Goal: Task Accomplishment & Management: Complete application form

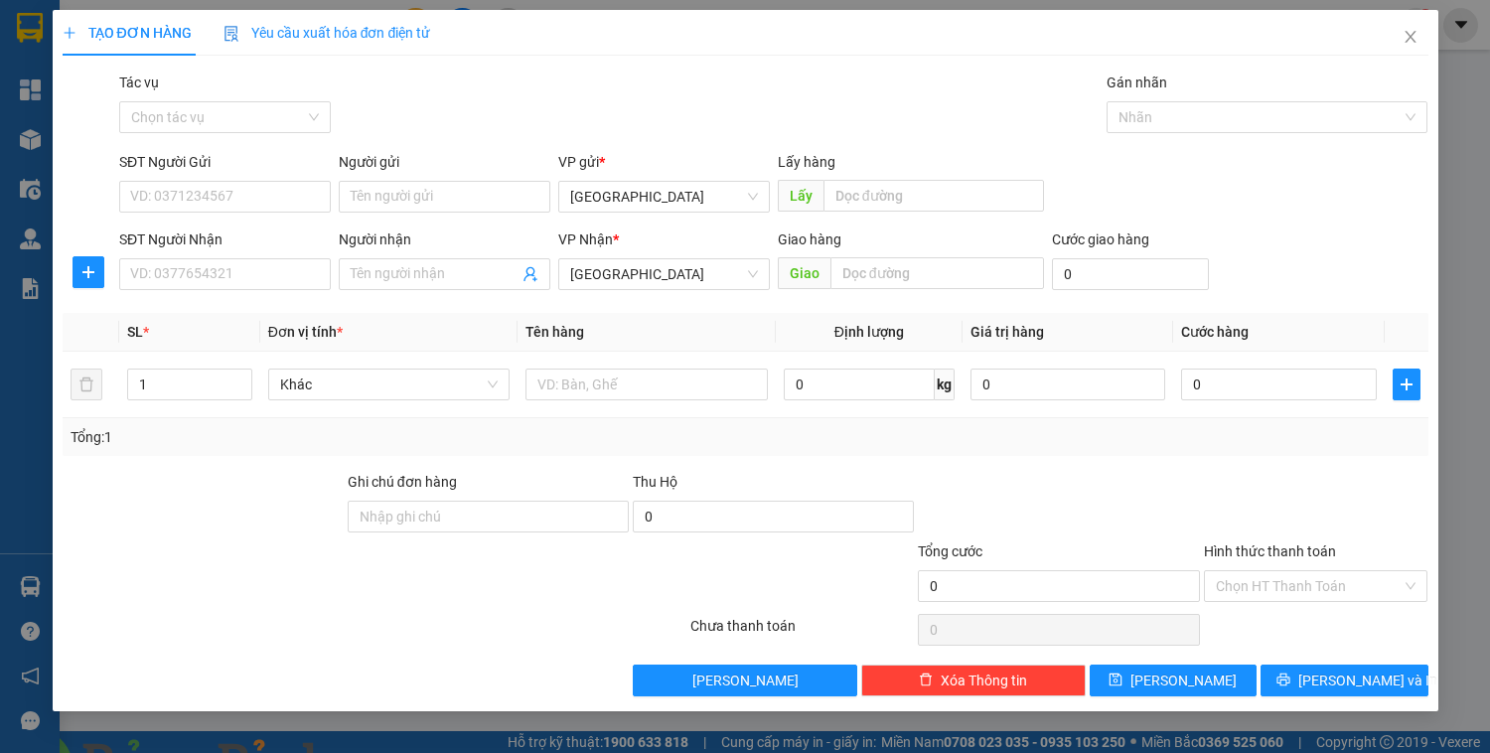
click at [397, 752] on img at bounding box center [391, 765] width 12 height 12
click at [1408, 29] on span "Close" at bounding box center [1411, 38] width 56 height 56
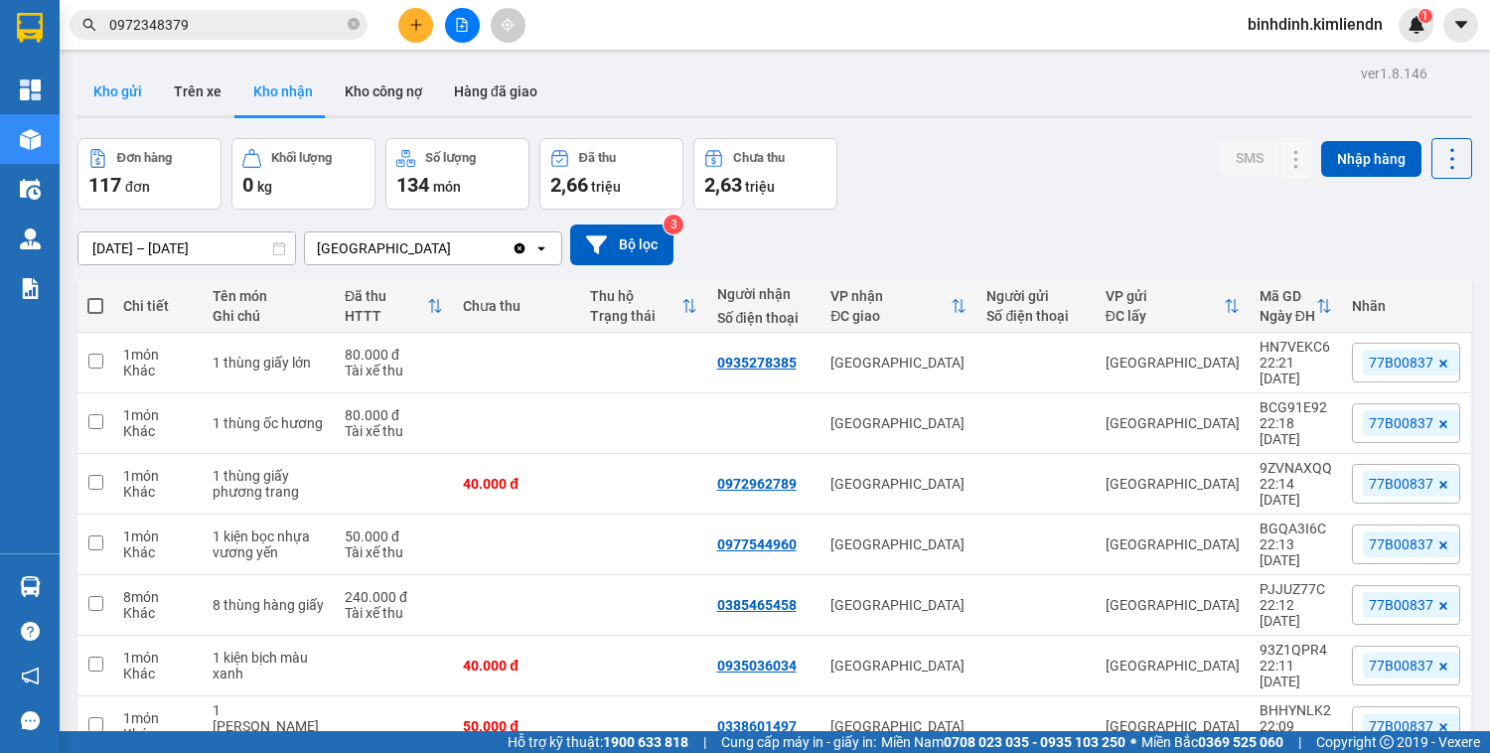
click at [119, 90] on button "Kho gửi" at bounding box center [117, 92] width 80 height 48
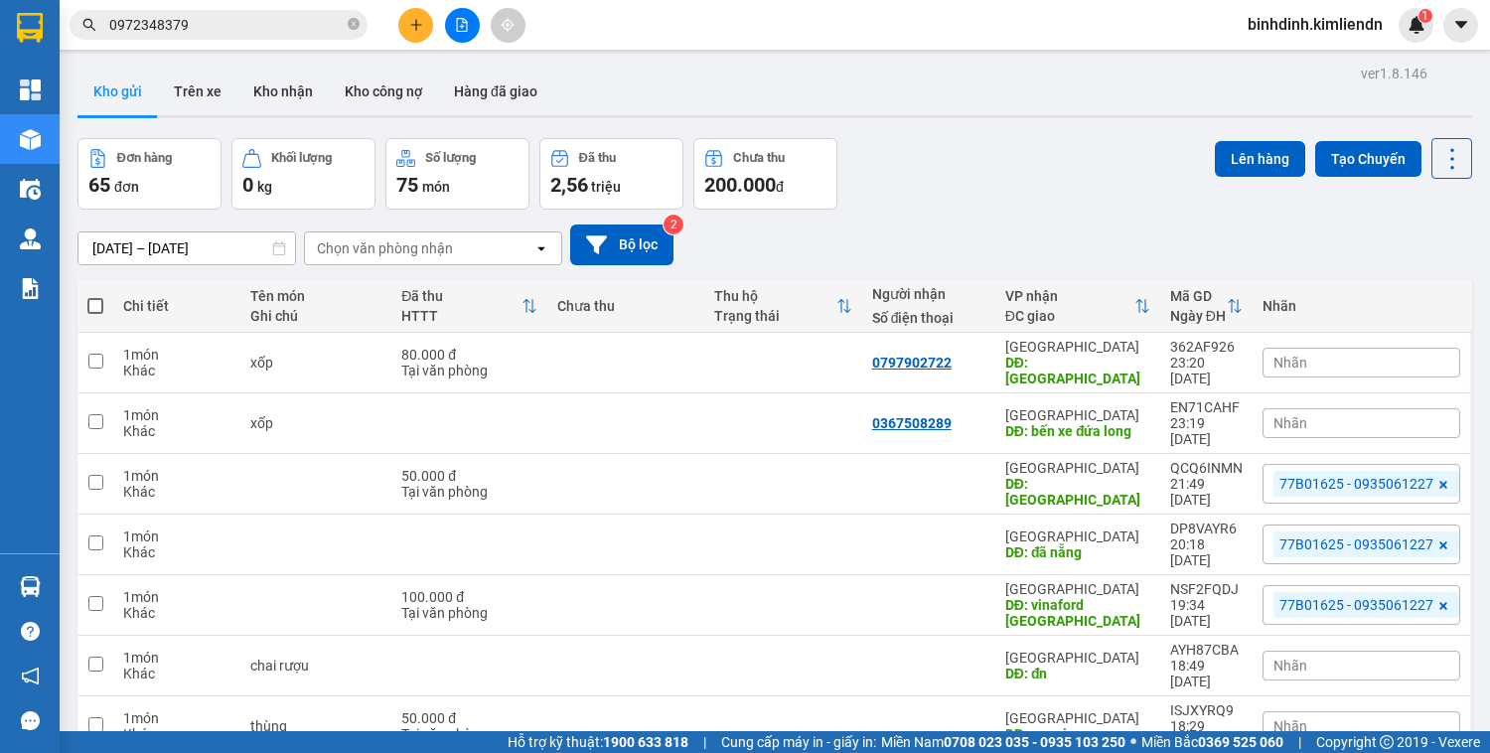
click at [415, 21] on icon "plus" at bounding box center [415, 24] width 1 height 11
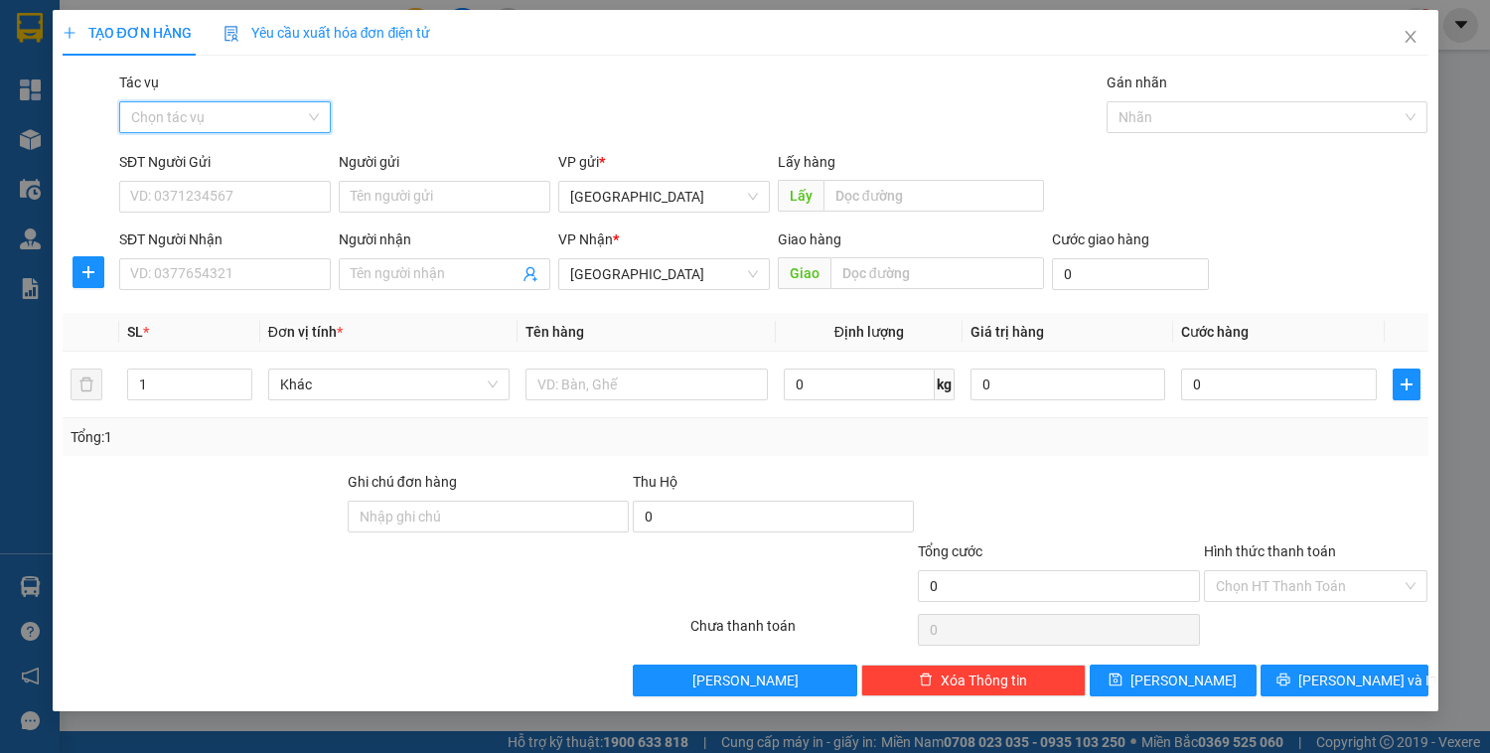
click at [242, 113] on input "Tác vụ" at bounding box center [218, 117] width 174 height 30
click at [228, 195] on div "Nhập hàng kho nhận" at bounding box center [225, 189] width 188 height 22
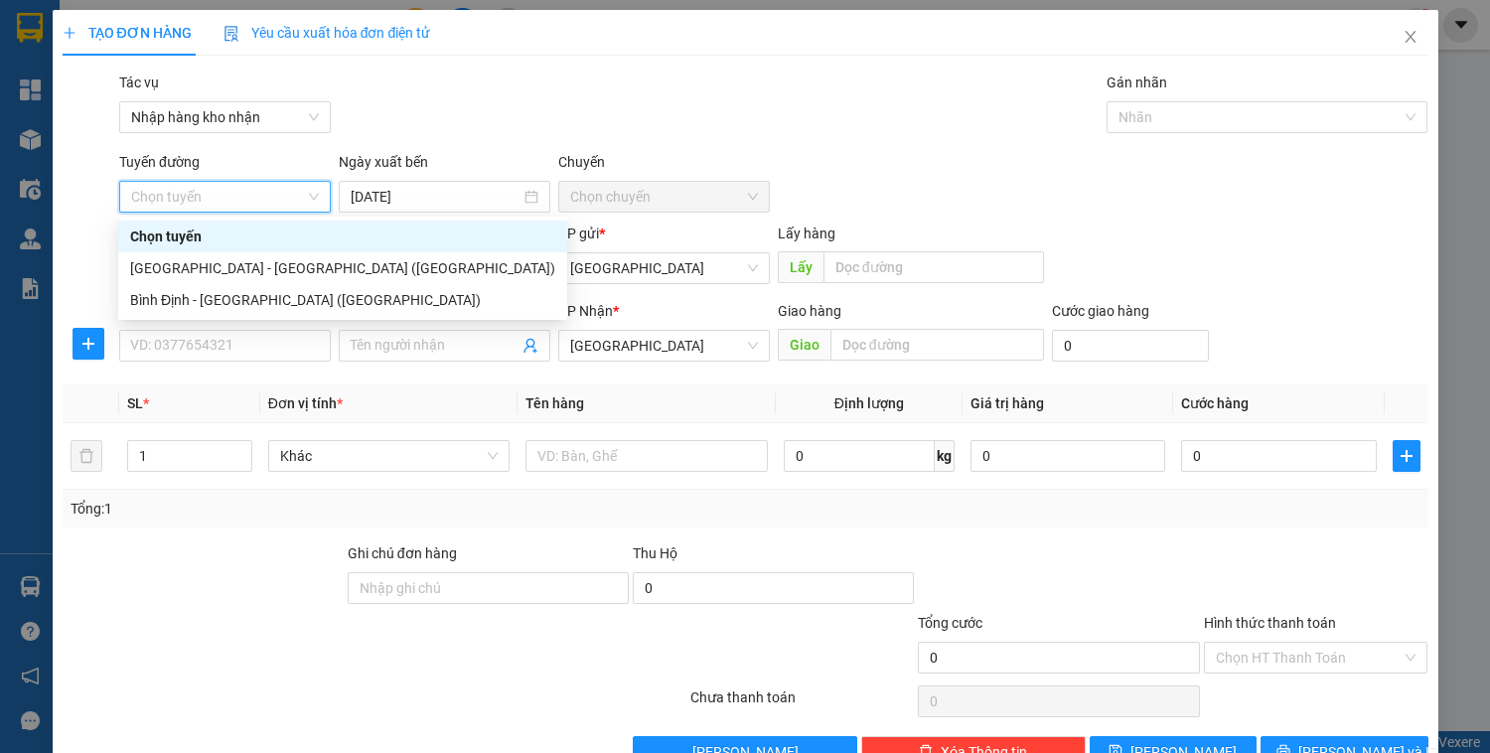
click at [494, 130] on div "Tác vụ Nhập hàng kho nhận Gán nhãn Nhãn" at bounding box center [773, 107] width 1317 height 70
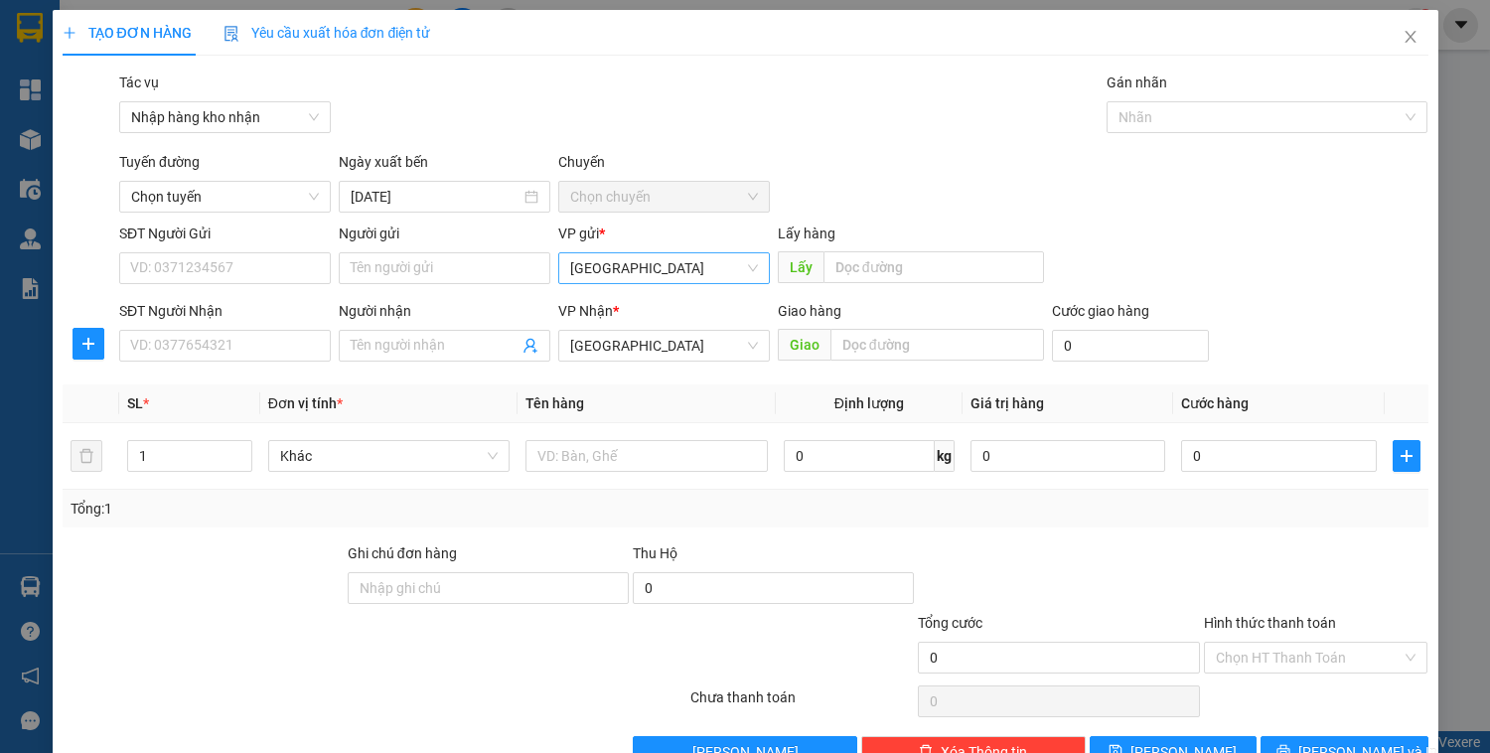
click at [604, 278] on span "Bình Định" at bounding box center [664, 268] width 188 height 30
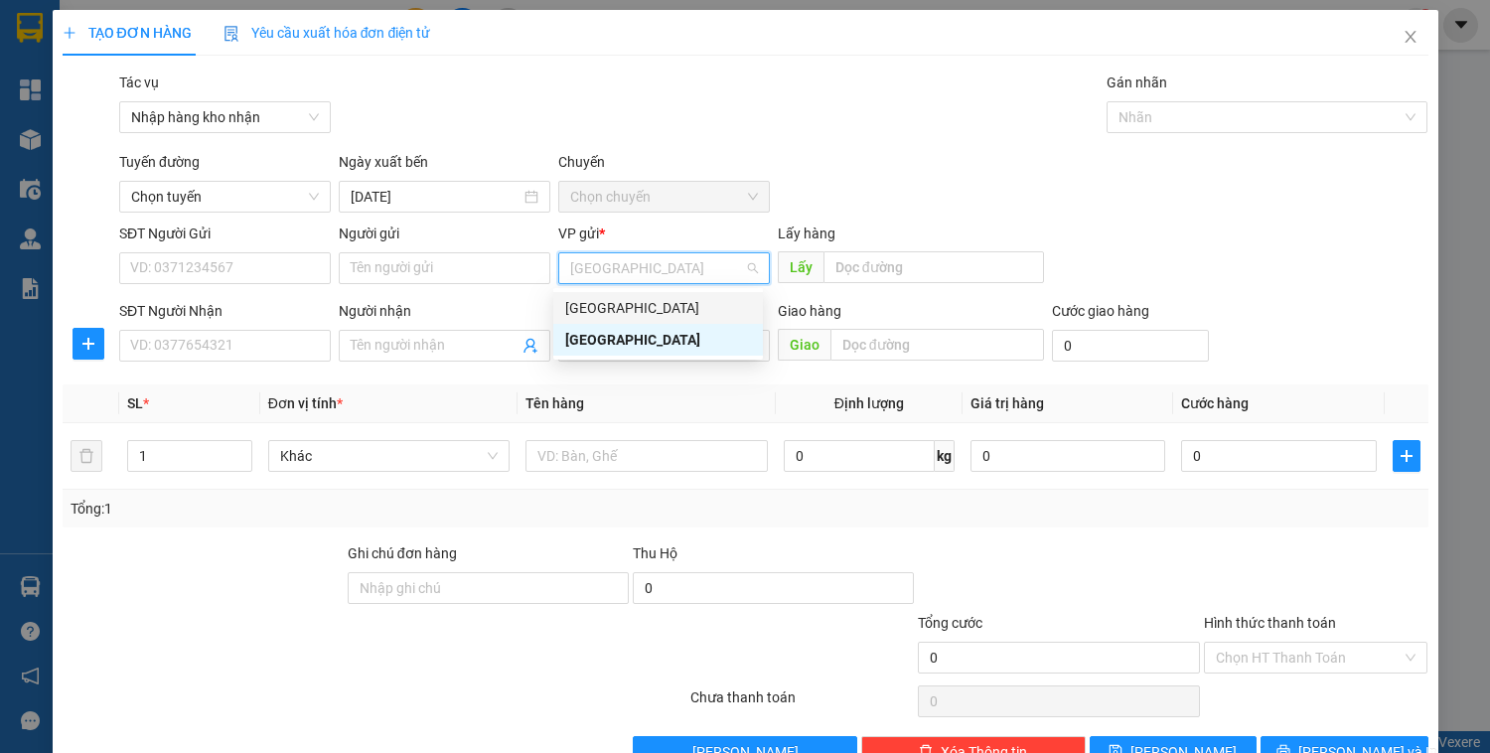
click at [610, 307] on div "[GEOGRAPHIC_DATA]" at bounding box center [658, 308] width 186 height 22
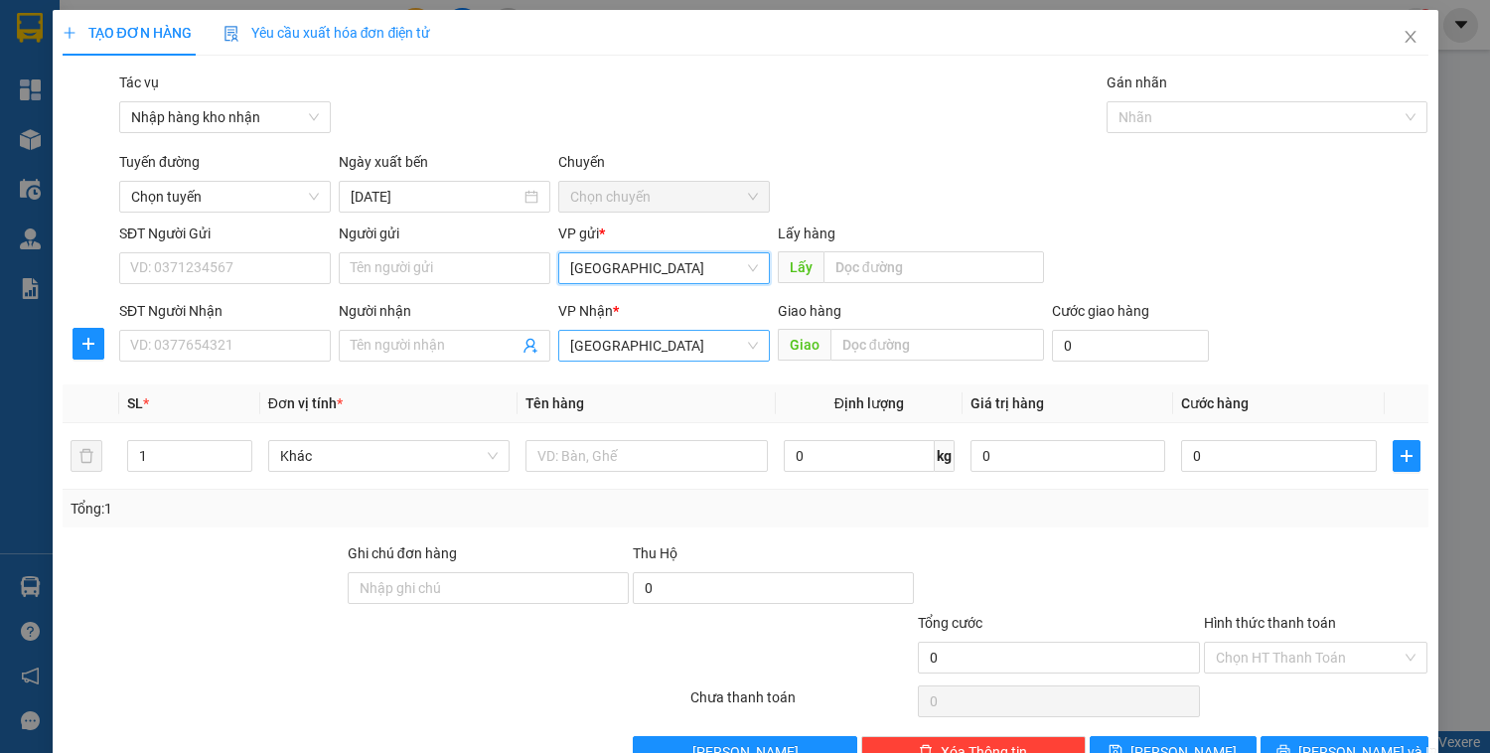
click at [600, 347] on span "[GEOGRAPHIC_DATA]" at bounding box center [664, 346] width 188 height 30
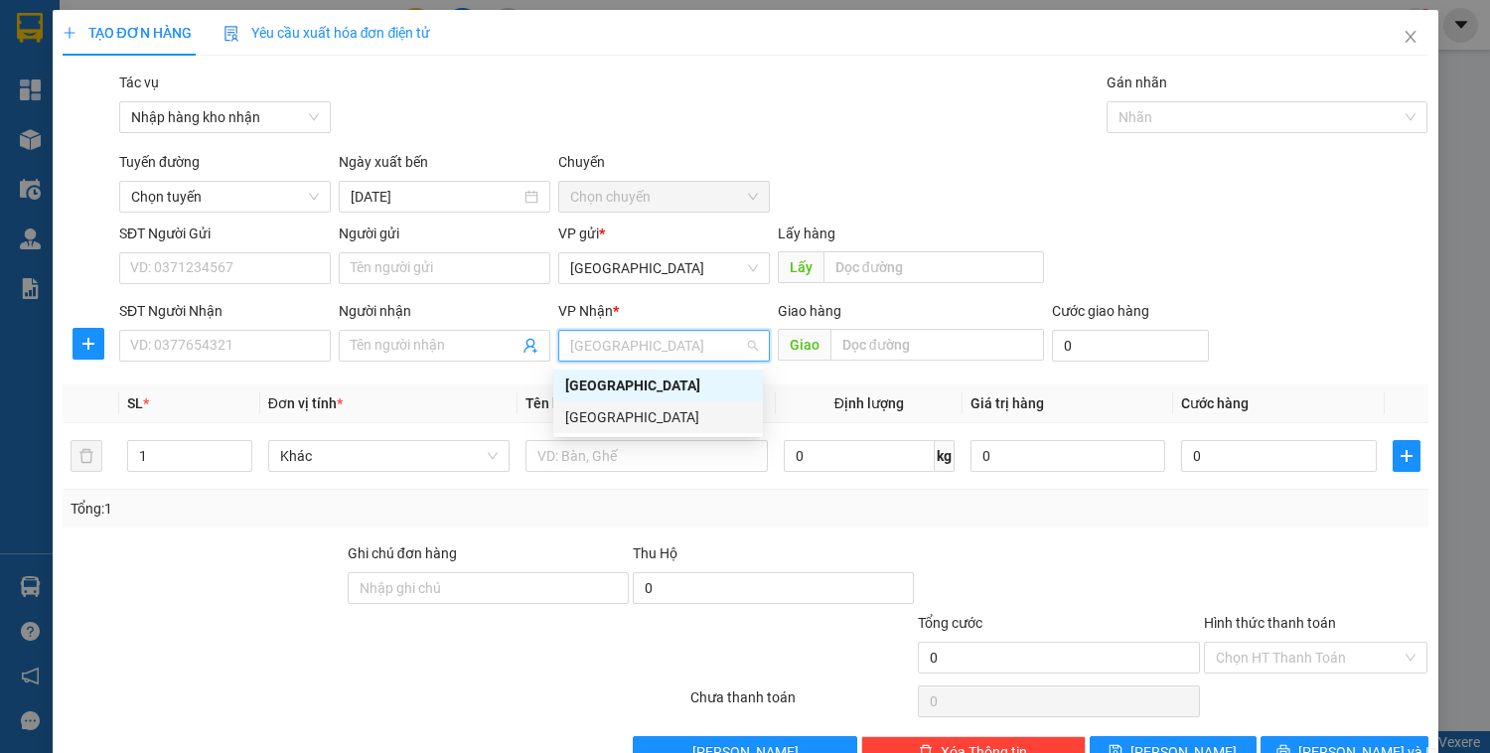
click at [580, 413] on div "Bình Định" at bounding box center [658, 417] width 186 height 22
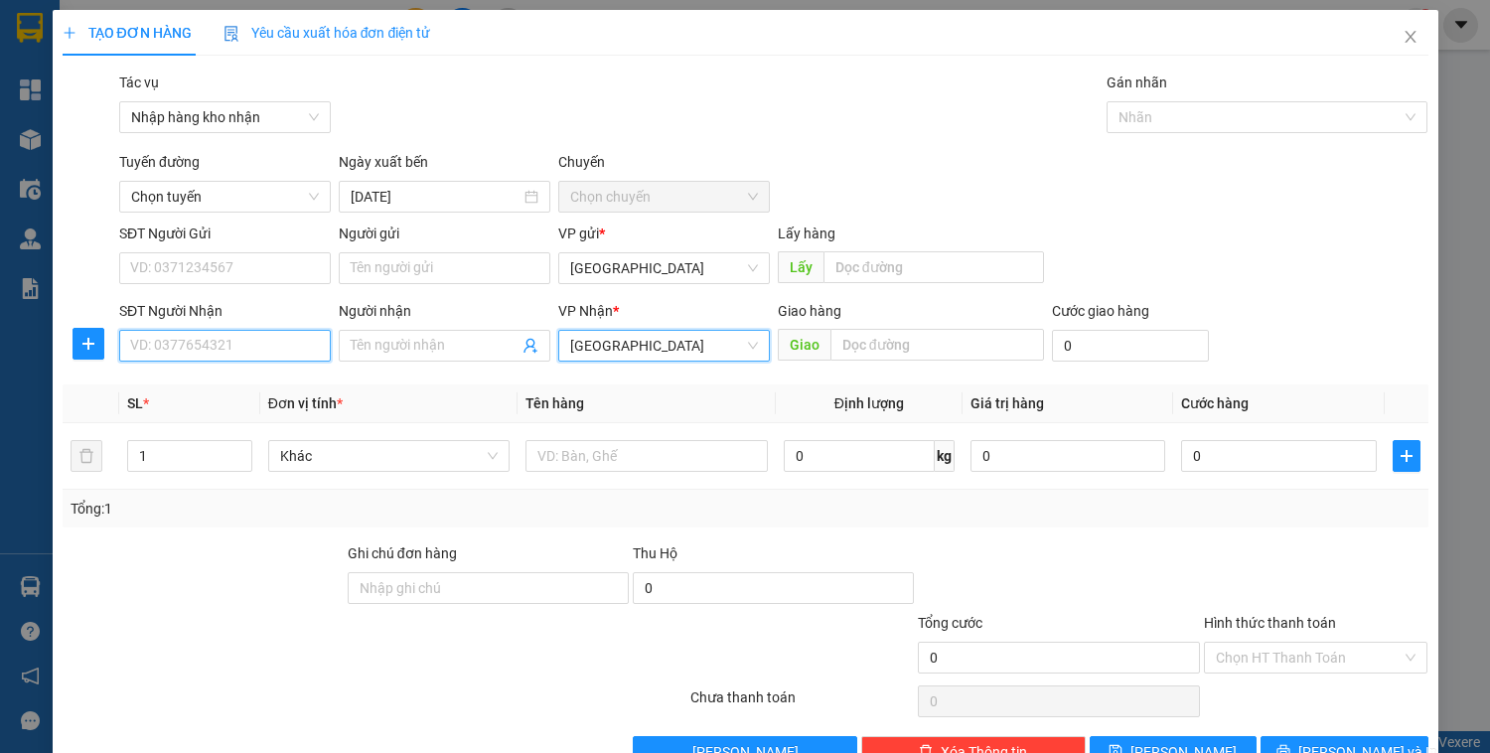
click at [251, 342] on input "SĐT Người Nhận" at bounding box center [225, 346] width 212 height 32
type input "0385467804"
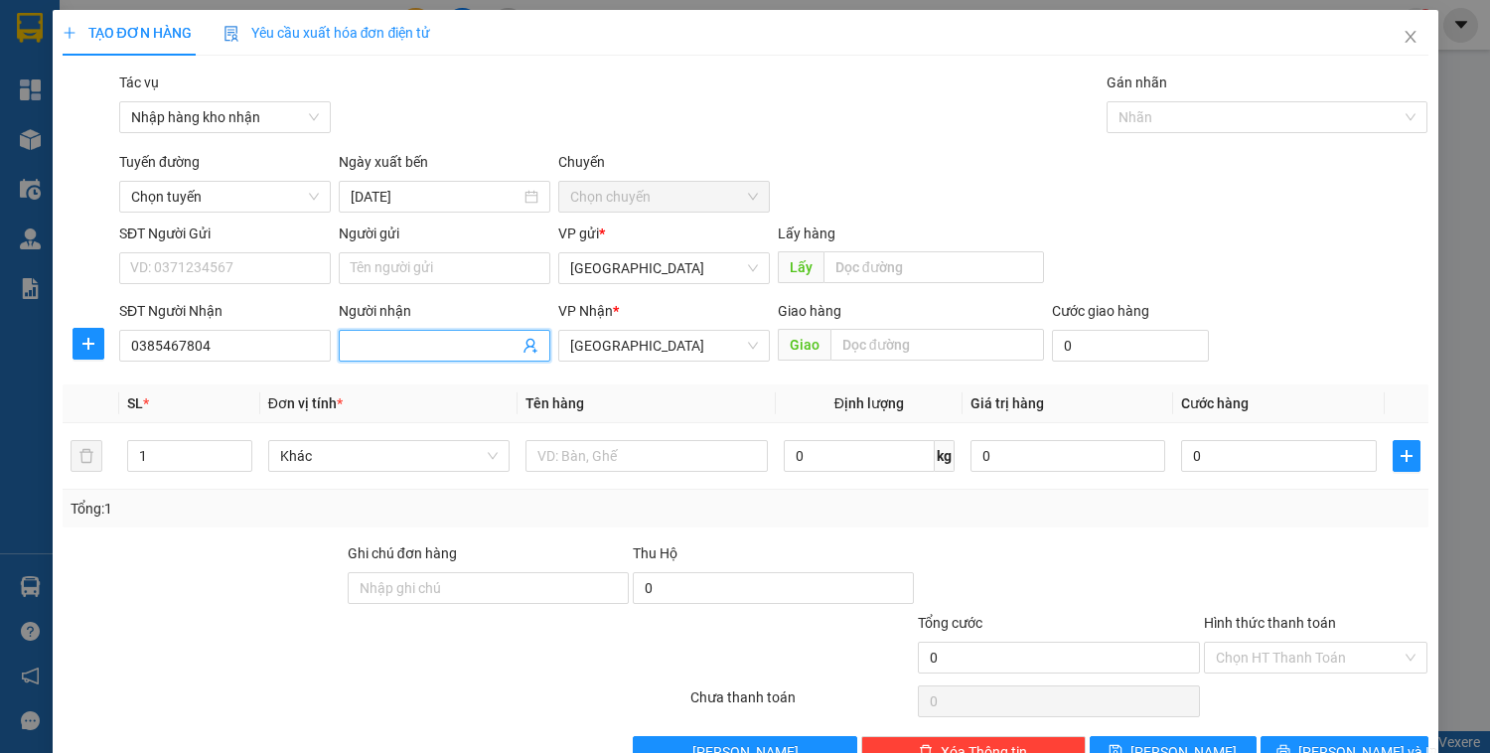
click at [453, 334] on span at bounding box center [445, 346] width 212 height 32
click at [573, 442] on input "text" at bounding box center [645, 456] width 241 height 32
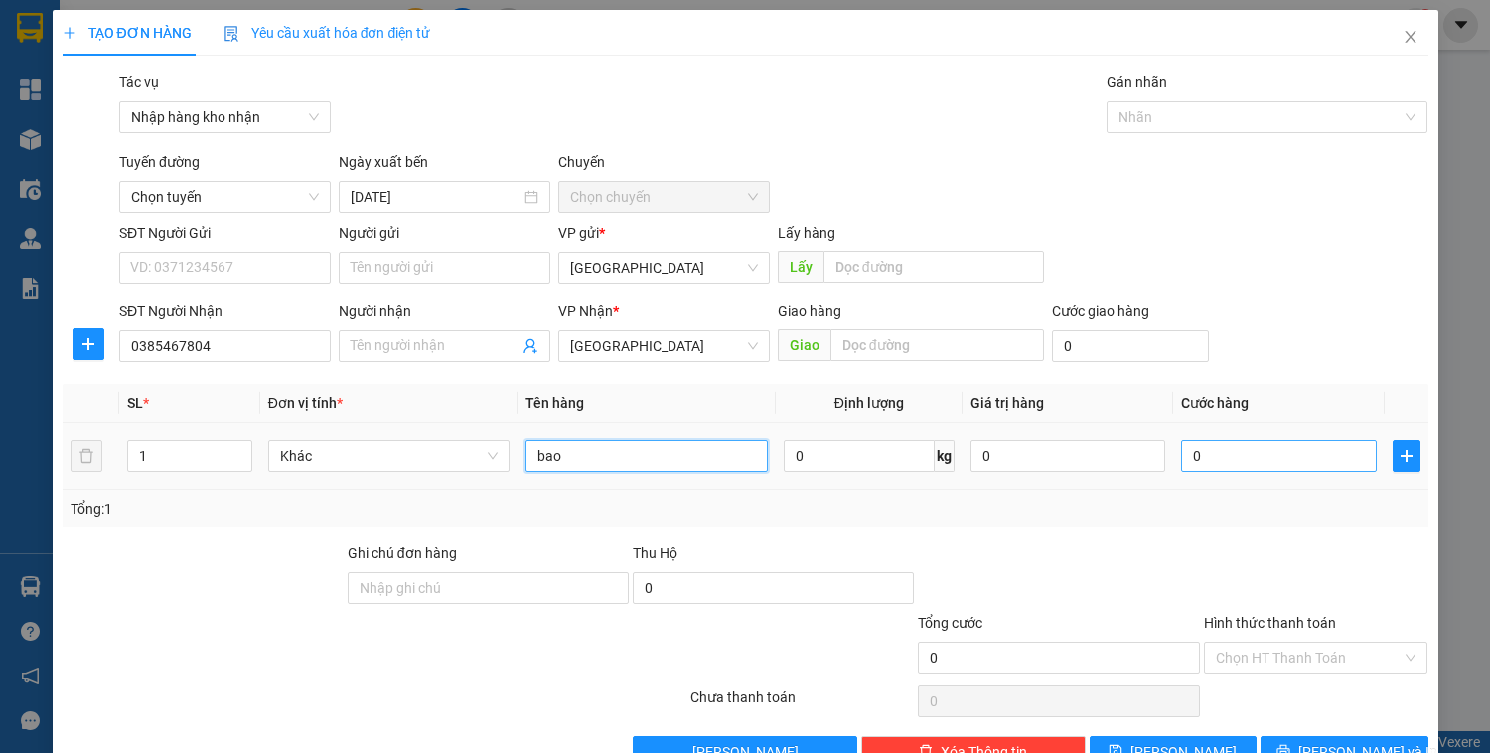
type input "bao"
click at [1267, 465] on input "0" at bounding box center [1278, 456] width 195 height 32
type input "5"
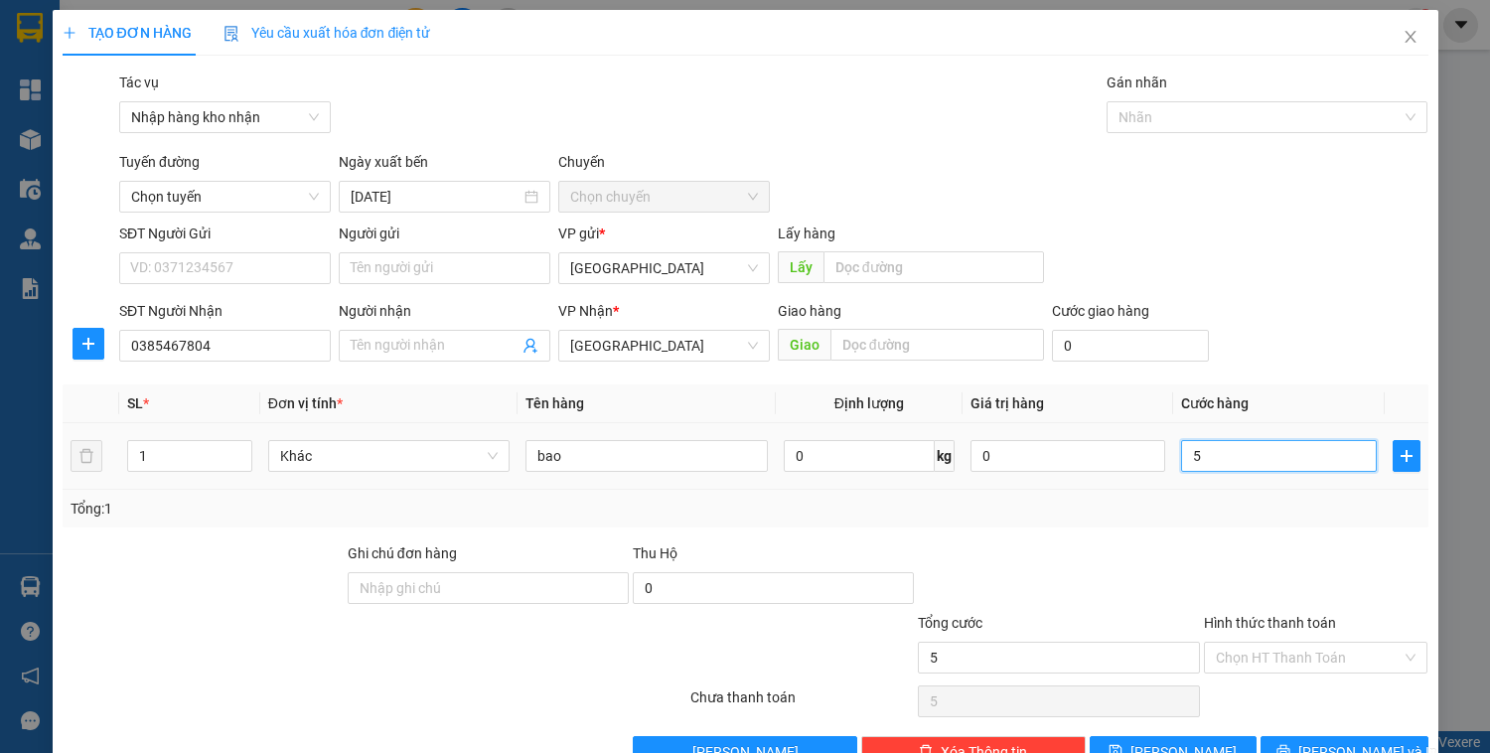
type input "50"
type input "50.000"
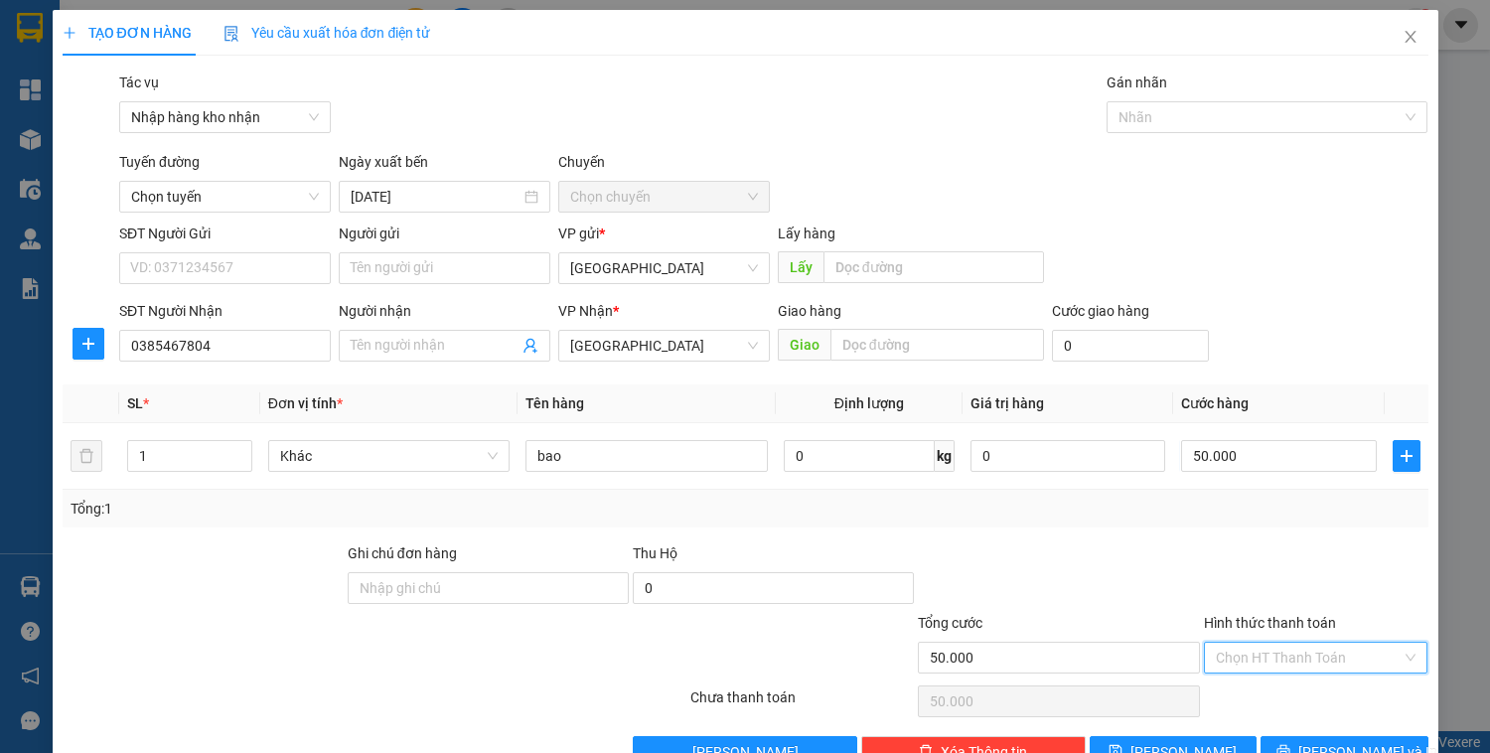
click at [1341, 659] on input "Hình thức thanh toán" at bounding box center [1309, 658] width 187 height 30
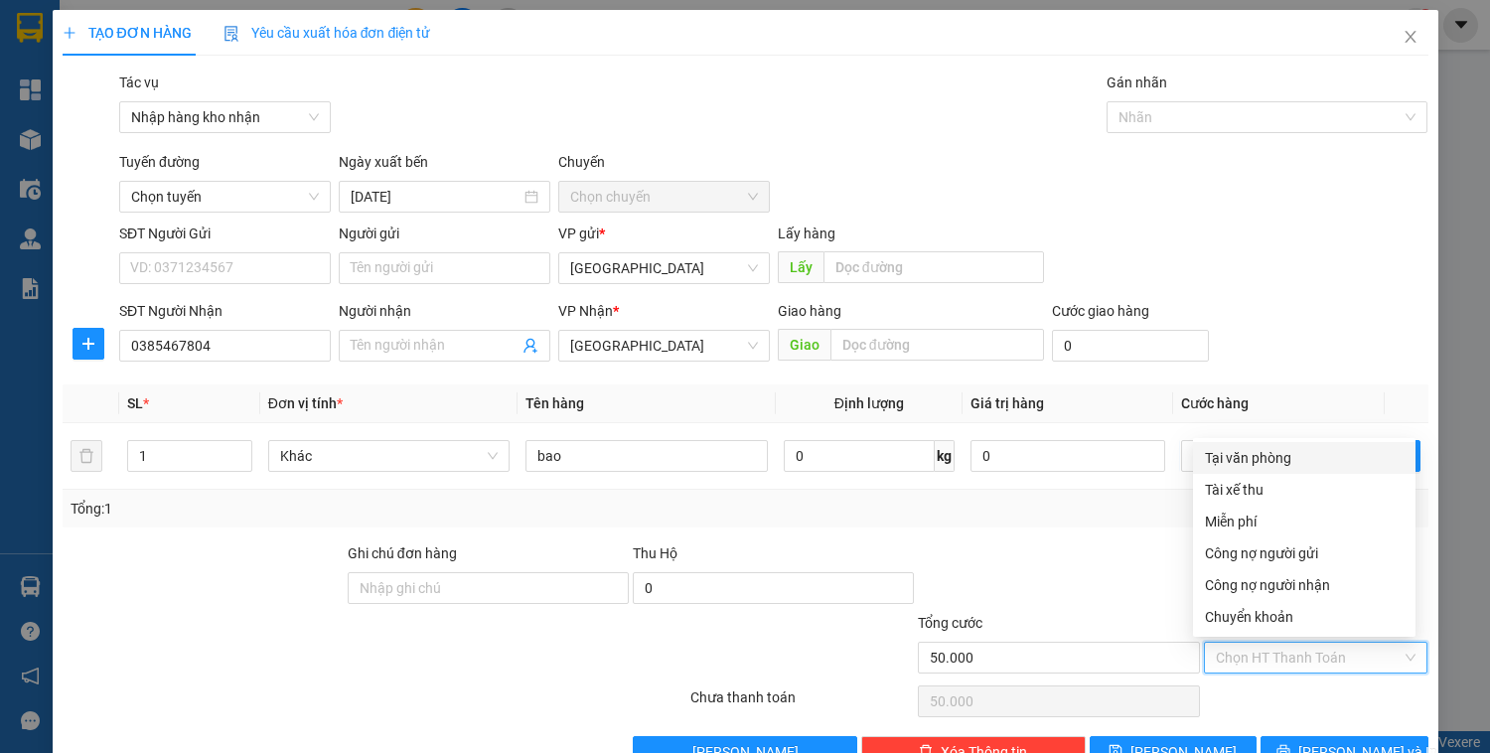
click at [1251, 467] on div "Tại văn phòng" at bounding box center [1304, 458] width 199 height 22
type input "0"
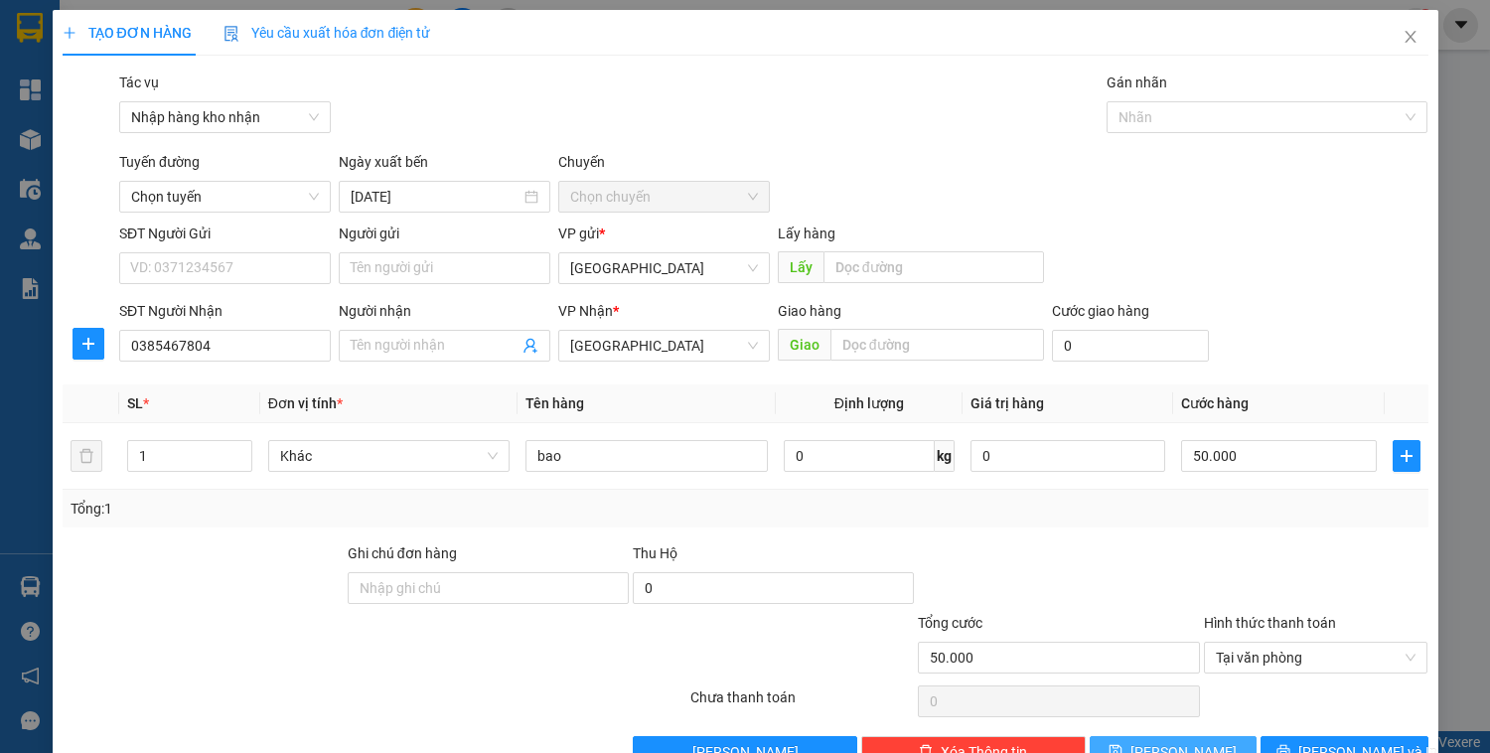
click at [1200, 743] on button "Lưu" at bounding box center [1173, 752] width 167 height 32
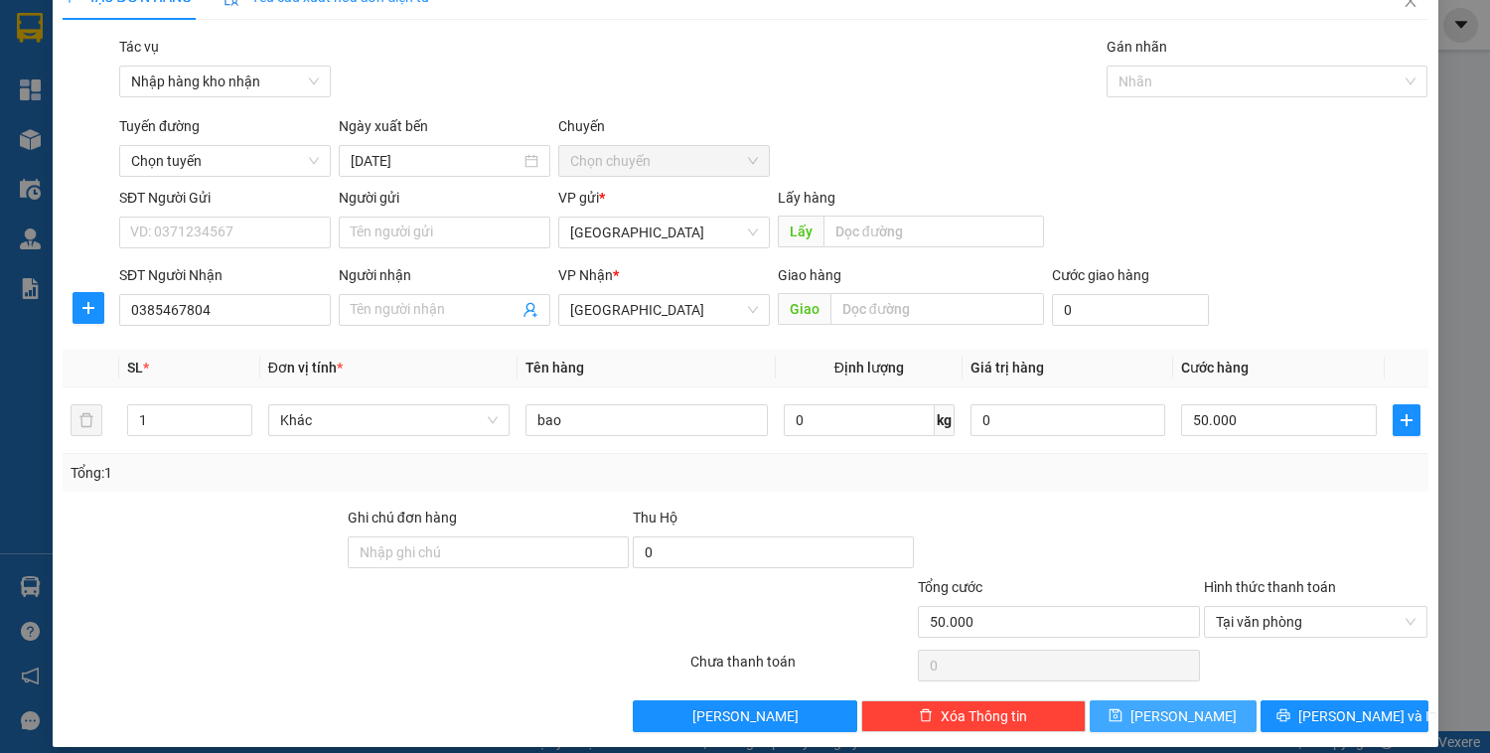
scroll to position [52, 0]
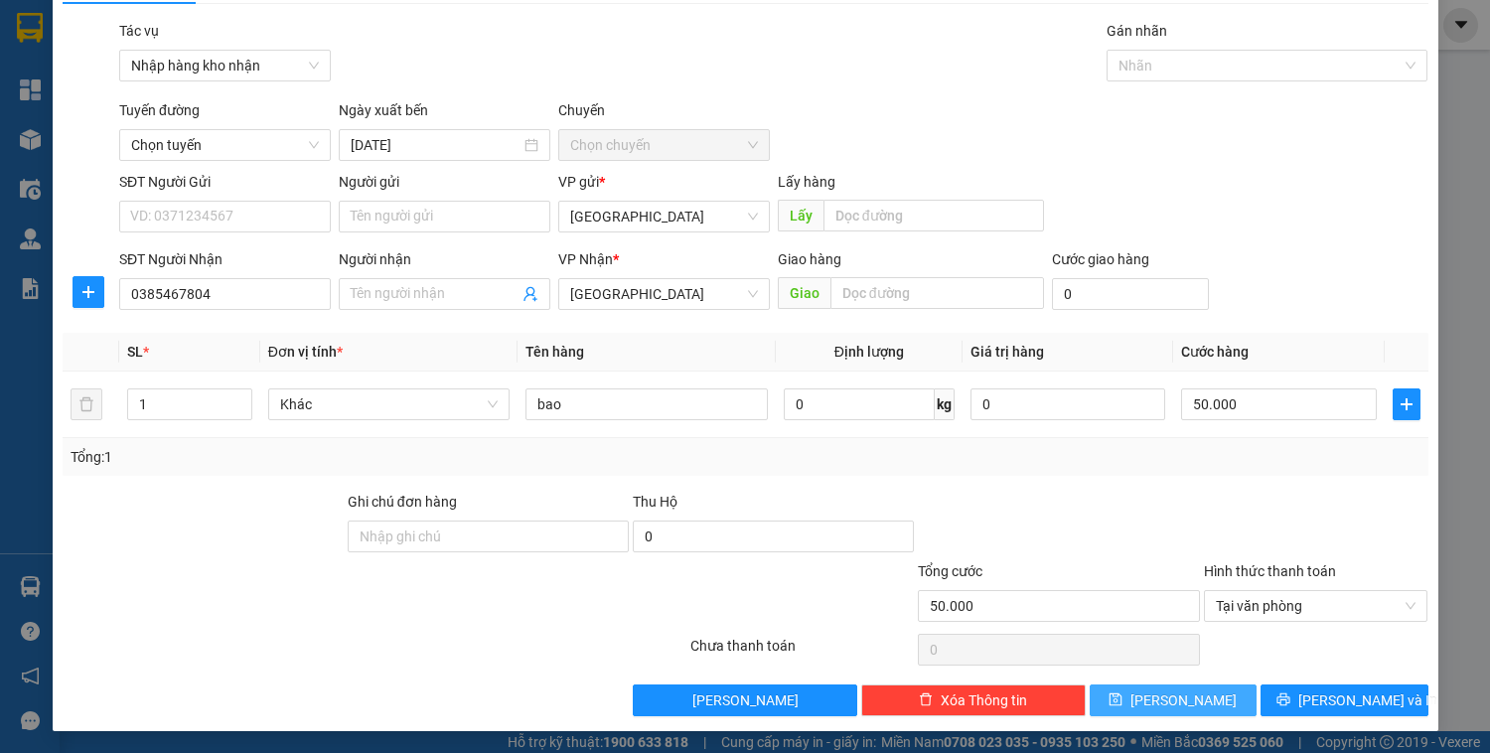
click at [606, 147] on span "Chọn chuyến" at bounding box center [664, 145] width 188 height 30
click at [298, 149] on span "Chọn tuyến" at bounding box center [225, 145] width 188 height 30
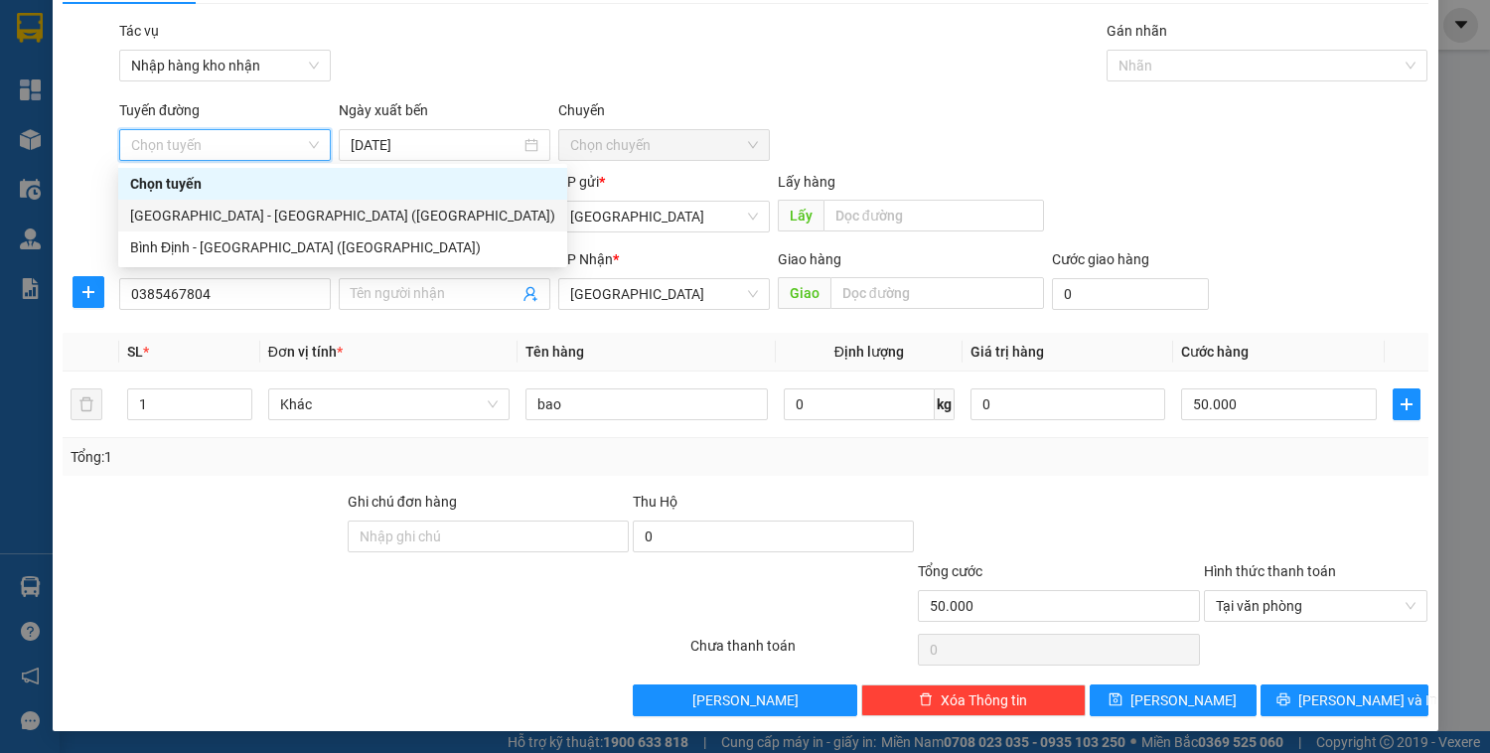
click at [263, 214] on div "Đà Nẵng - Bình Định (Hàng)" at bounding box center [342, 216] width 425 height 22
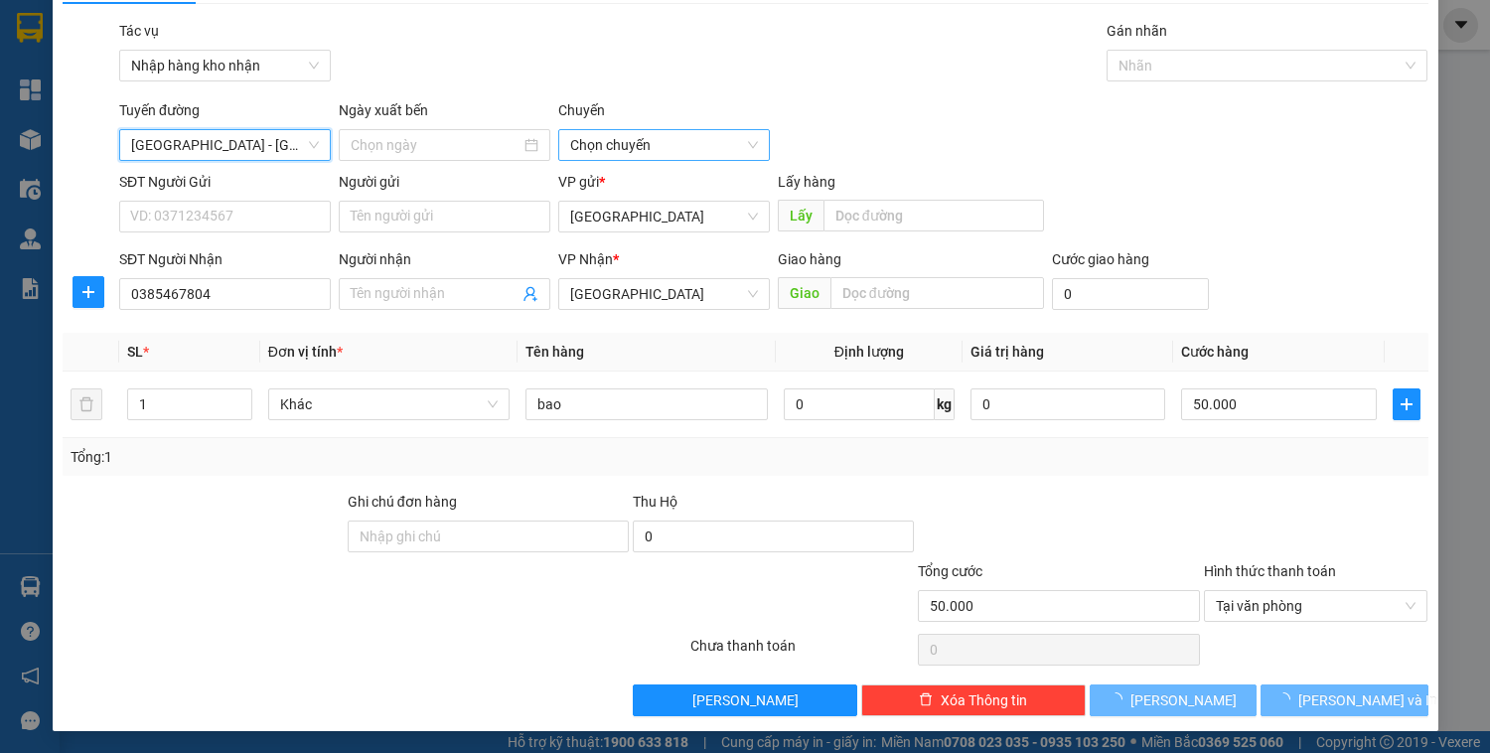
type input "14/10/2025"
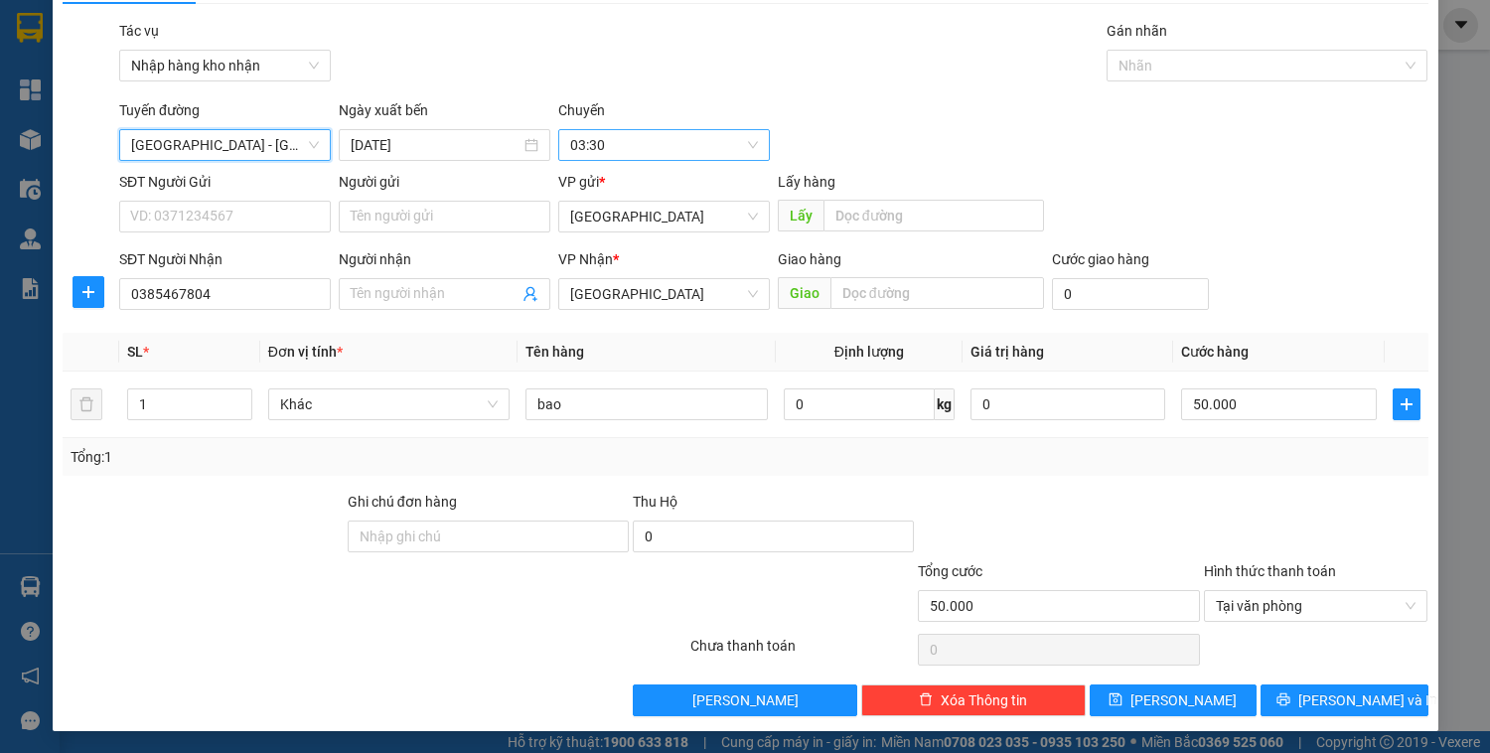
click at [592, 138] on span "03:30" at bounding box center [664, 145] width 188 height 30
click at [954, 78] on div "Tác vụ Nhập hàng kho nhận Gán nhãn Nhãn" at bounding box center [773, 55] width 1317 height 70
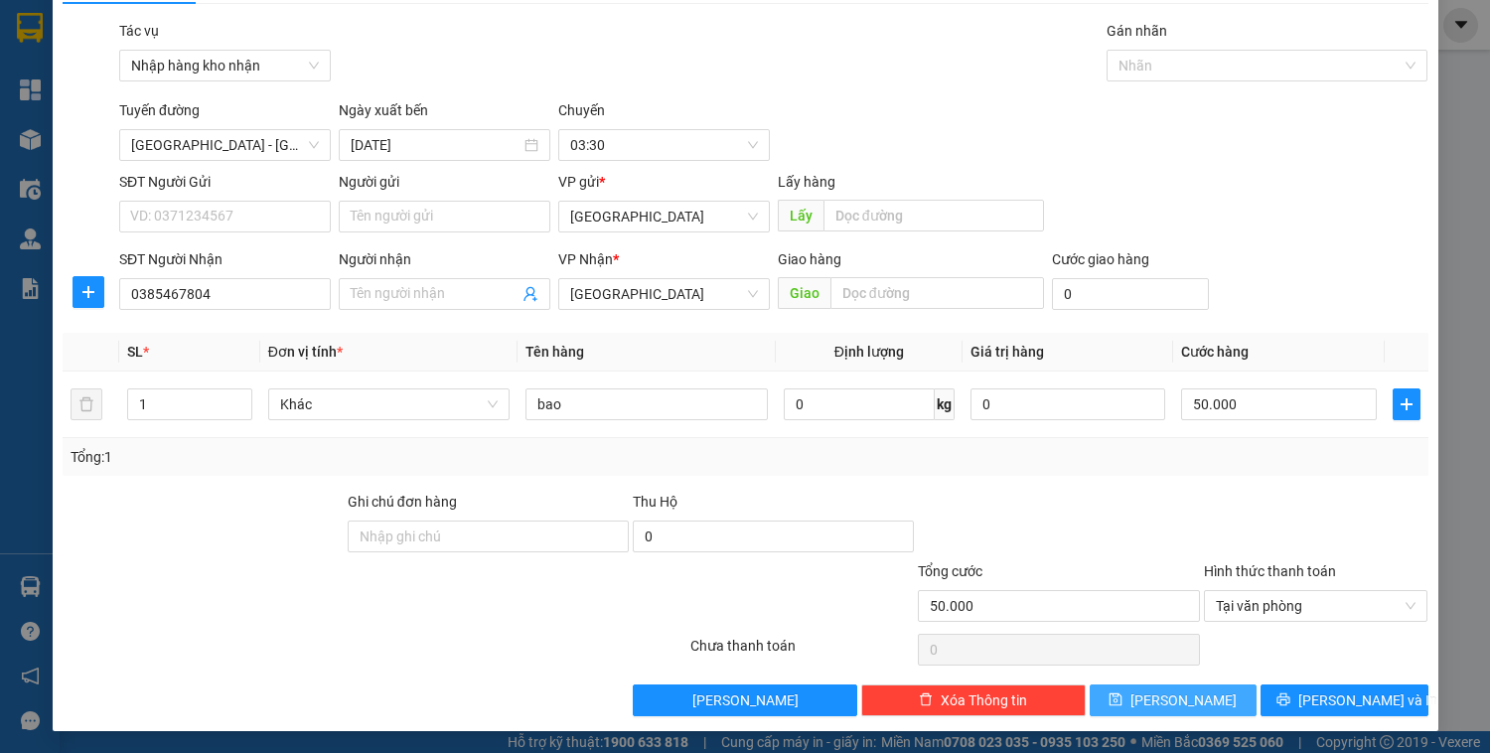
click at [1166, 703] on span "Lưu" at bounding box center [1183, 700] width 106 height 22
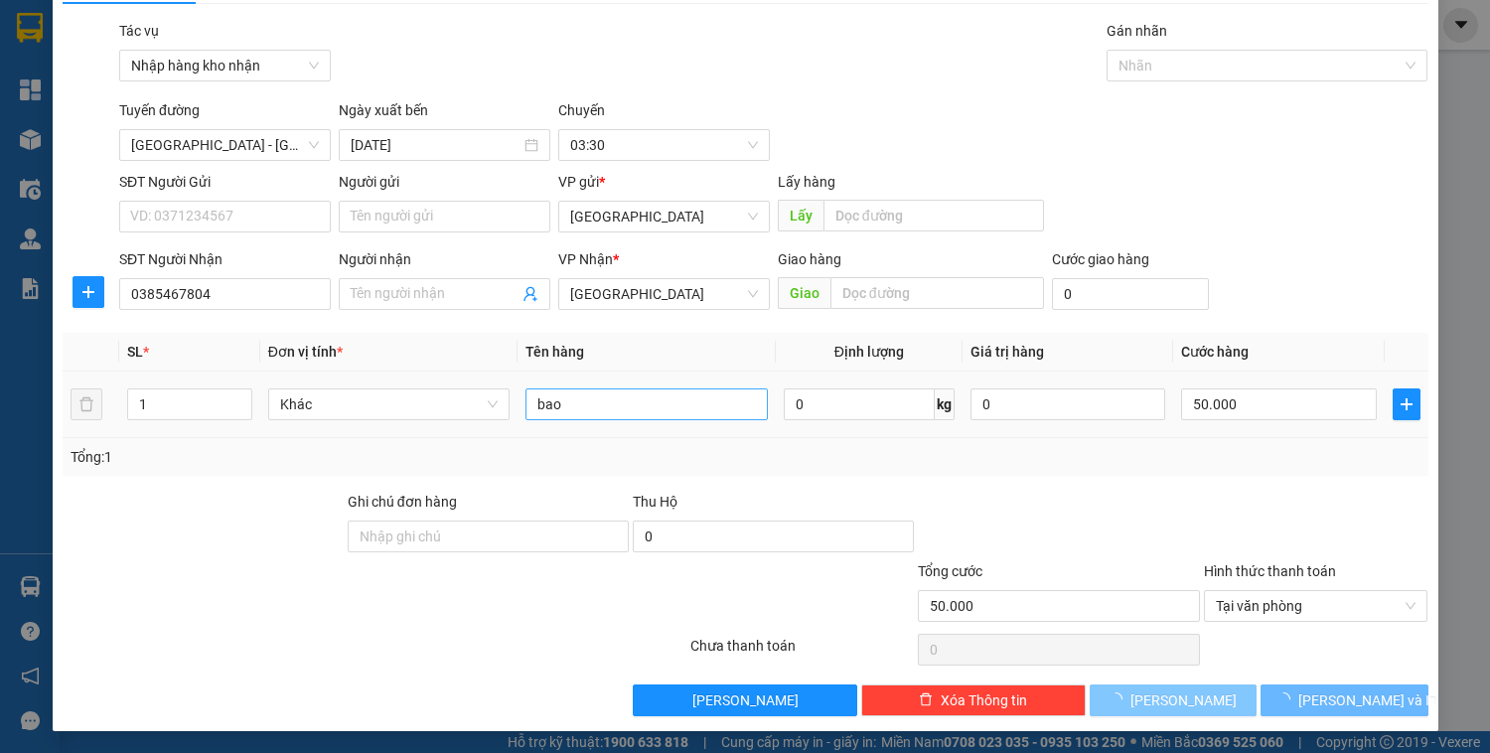
type input "0"
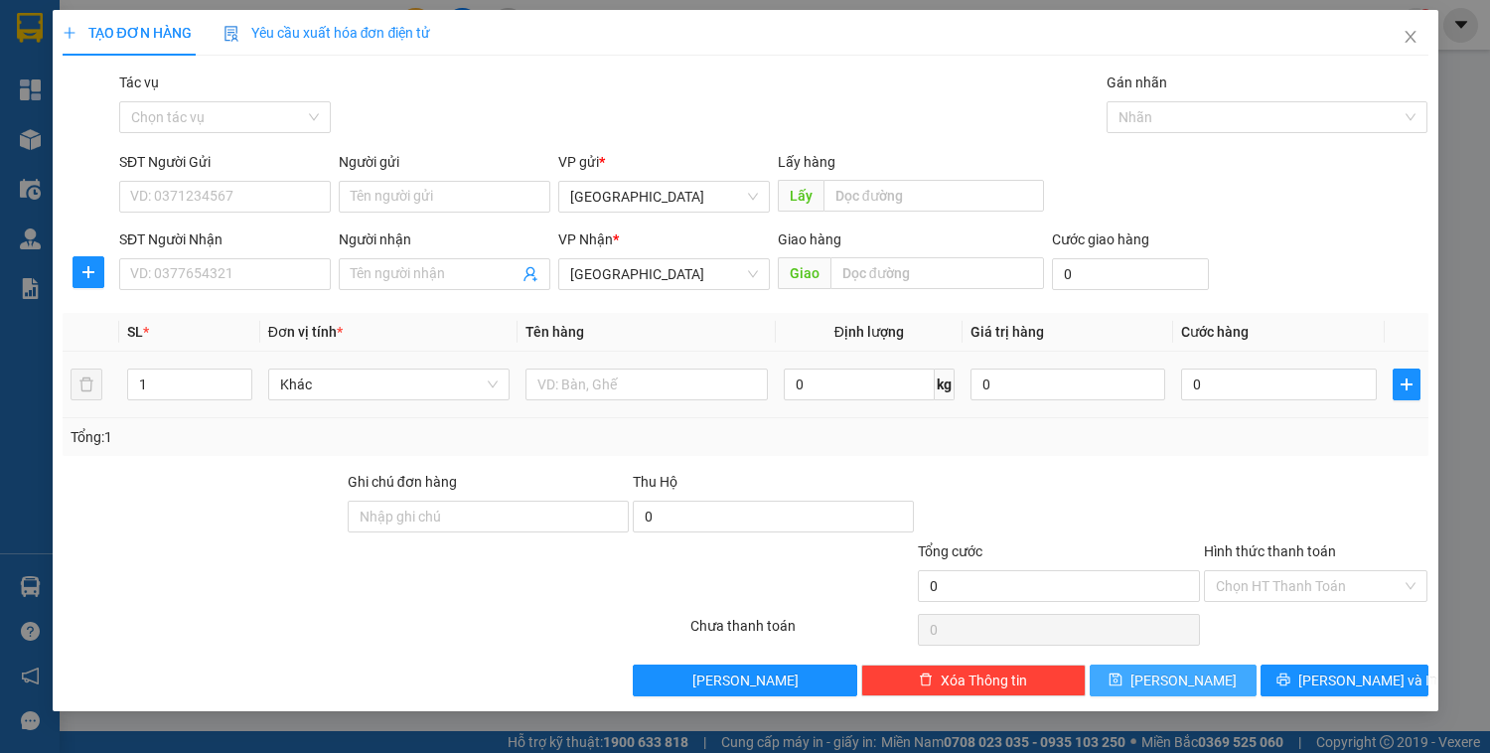
scroll to position [0, 0]
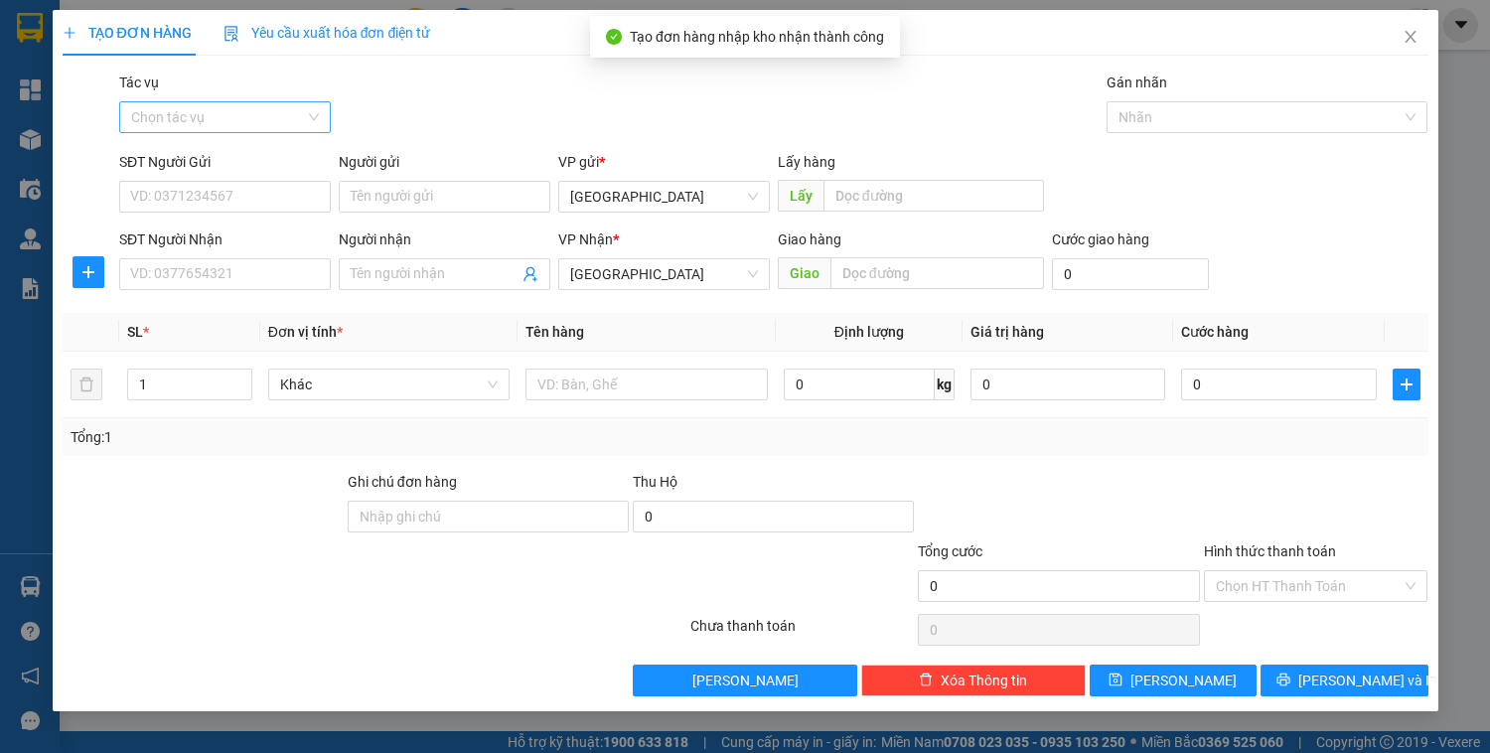
click at [275, 115] on input "Tác vụ" at bounding box center [218, 117] width 174 height 30
click at [268, 191] on div "Nhập hàng kho nhận" at bounding box center [225, 189] width 188 height 22
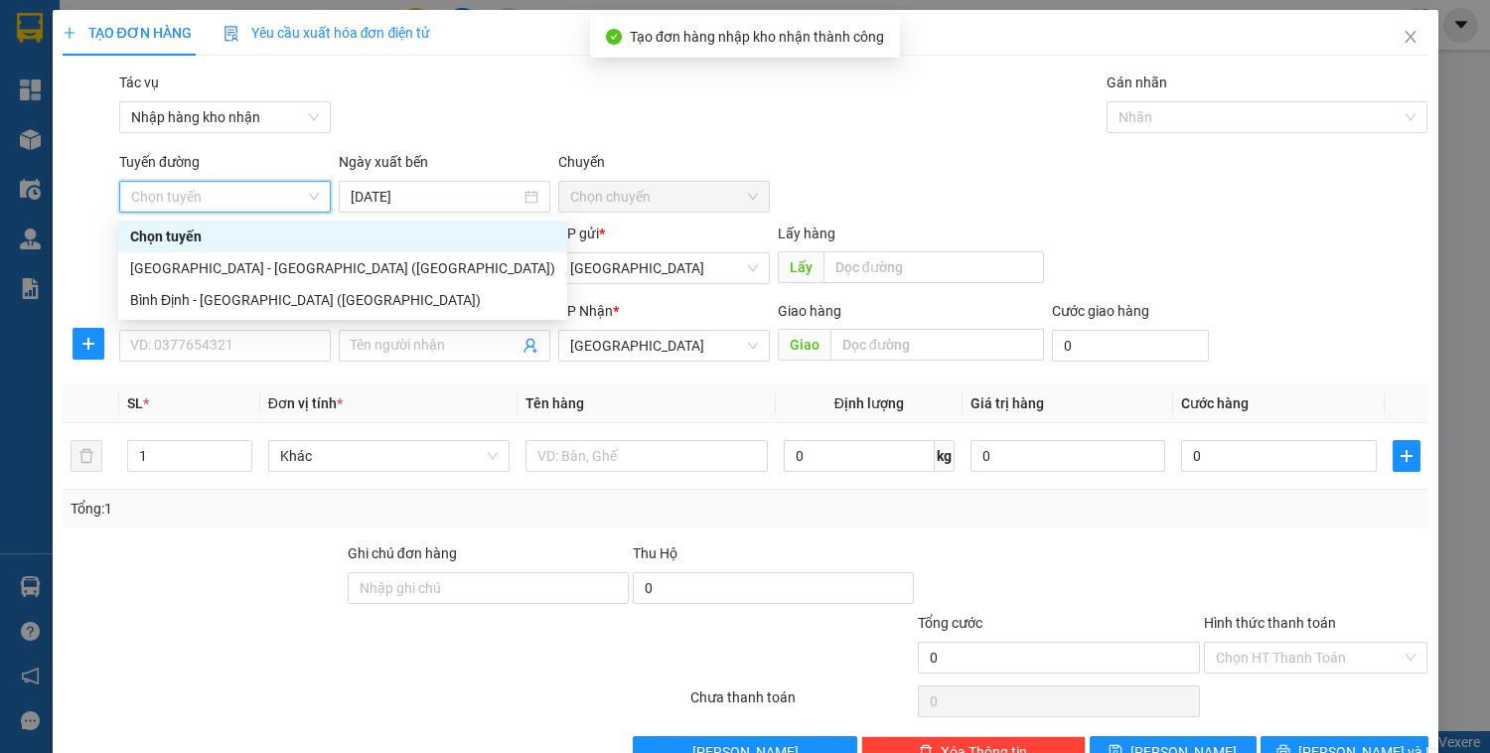
click at [267, 198] on span "Chọn tuyến" at bounding box center [225, 197] width 188 height 30
click at [250, 279] on div "Đà Nẵng - Bình Định (Hàng)" at bounding box center [342, 268] width 449 height 32
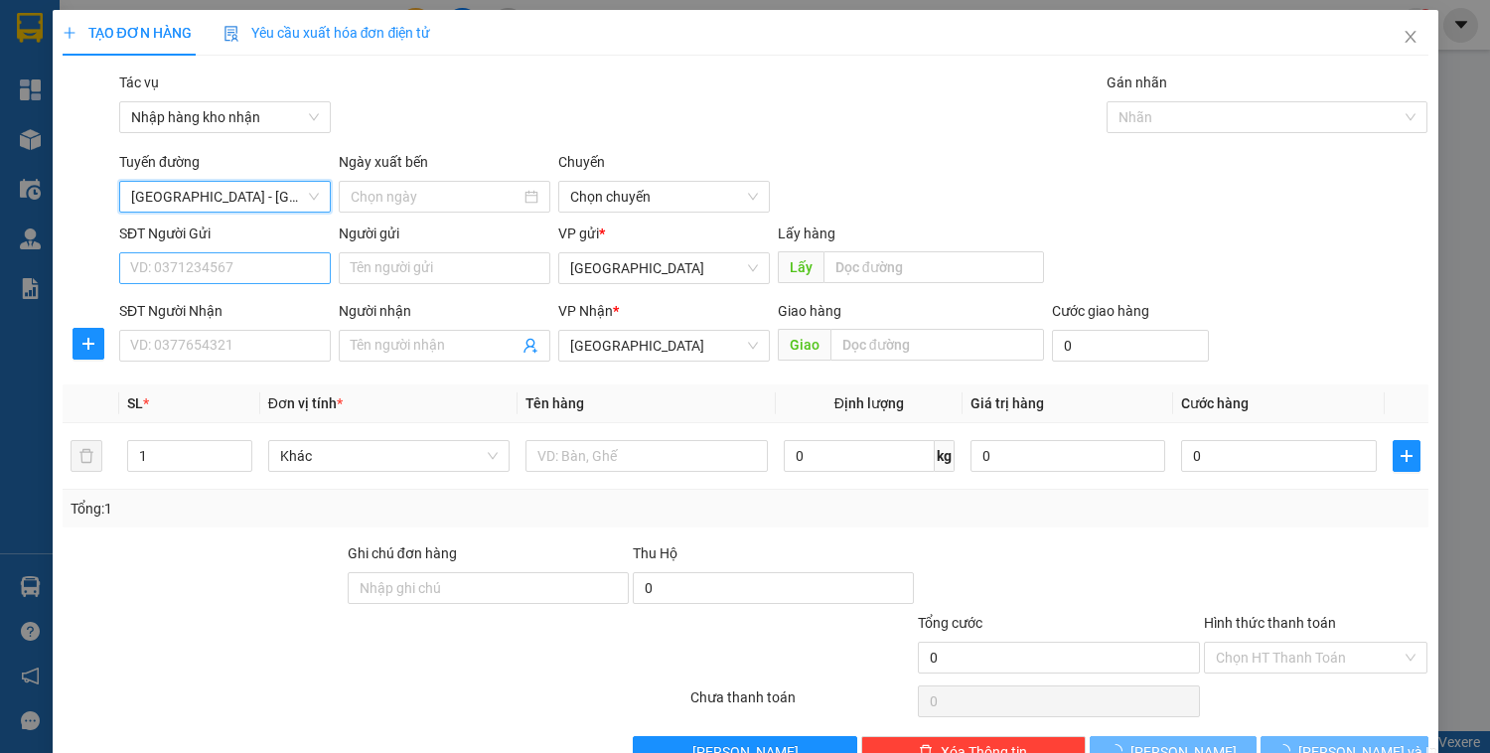
type input "14/10/2025"
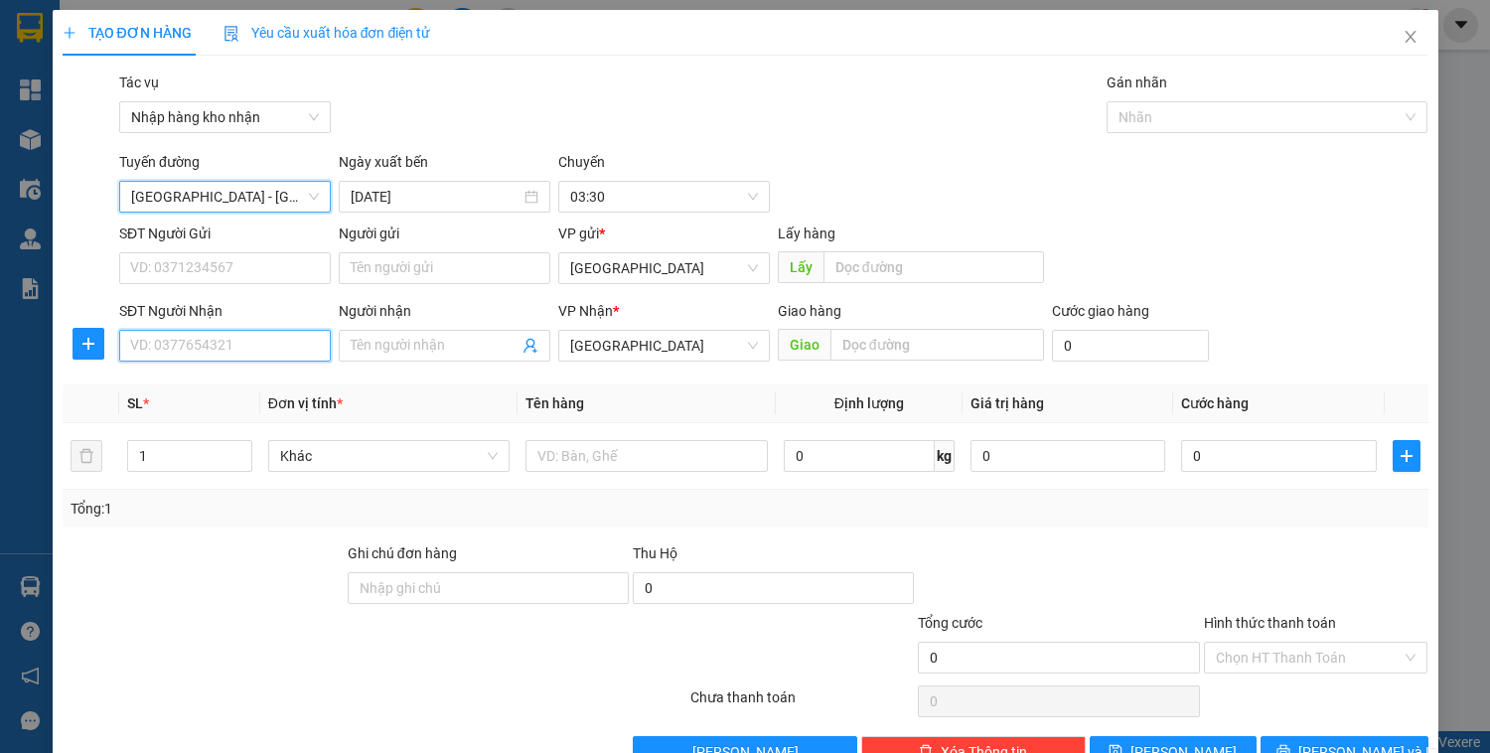
click at [278, 351] on input "SĐT Người Nhận" at bounding box center [225, 346] width 212 height 32
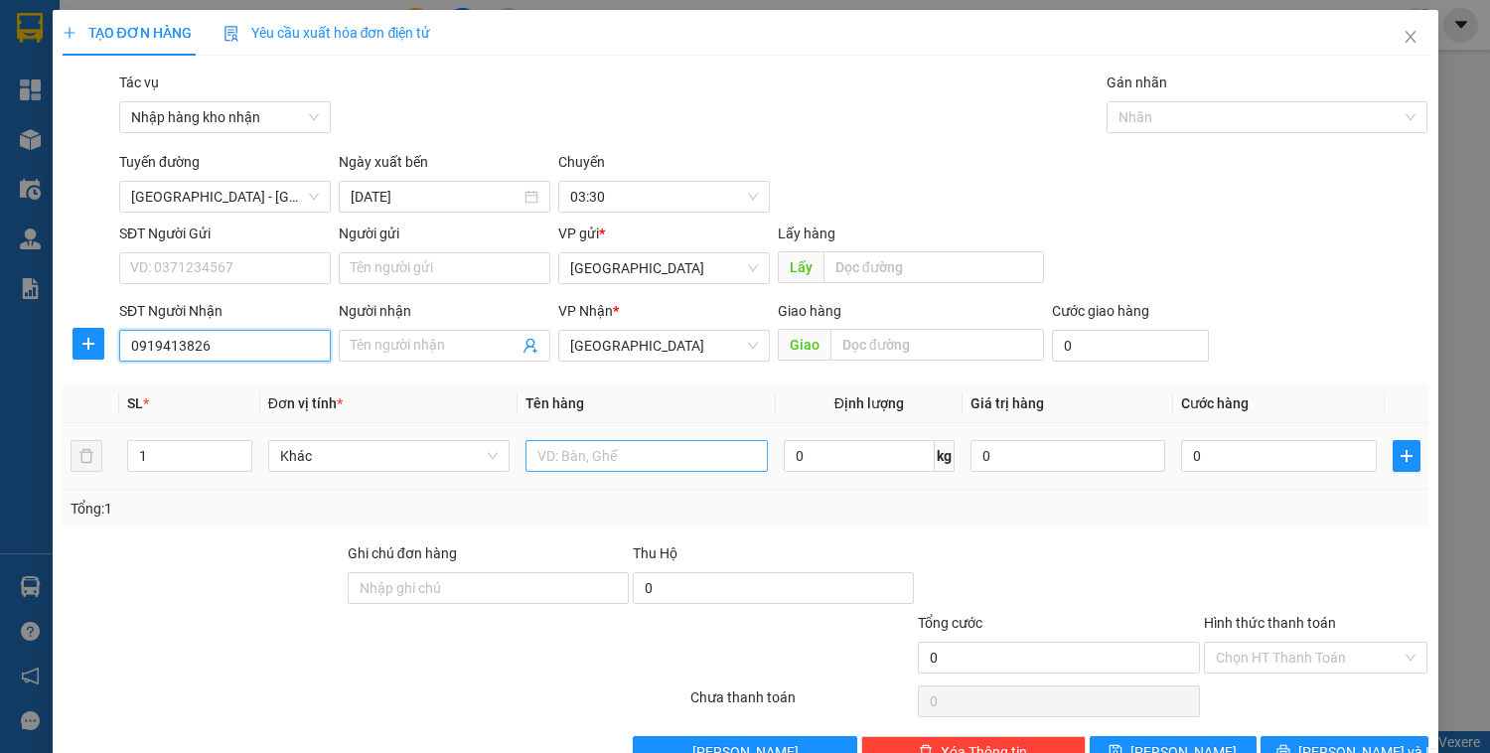
type input "0919413826"
click at [624, 450] on input "text" at bounding box center [645, 456] width 241 height 32
type input "t"
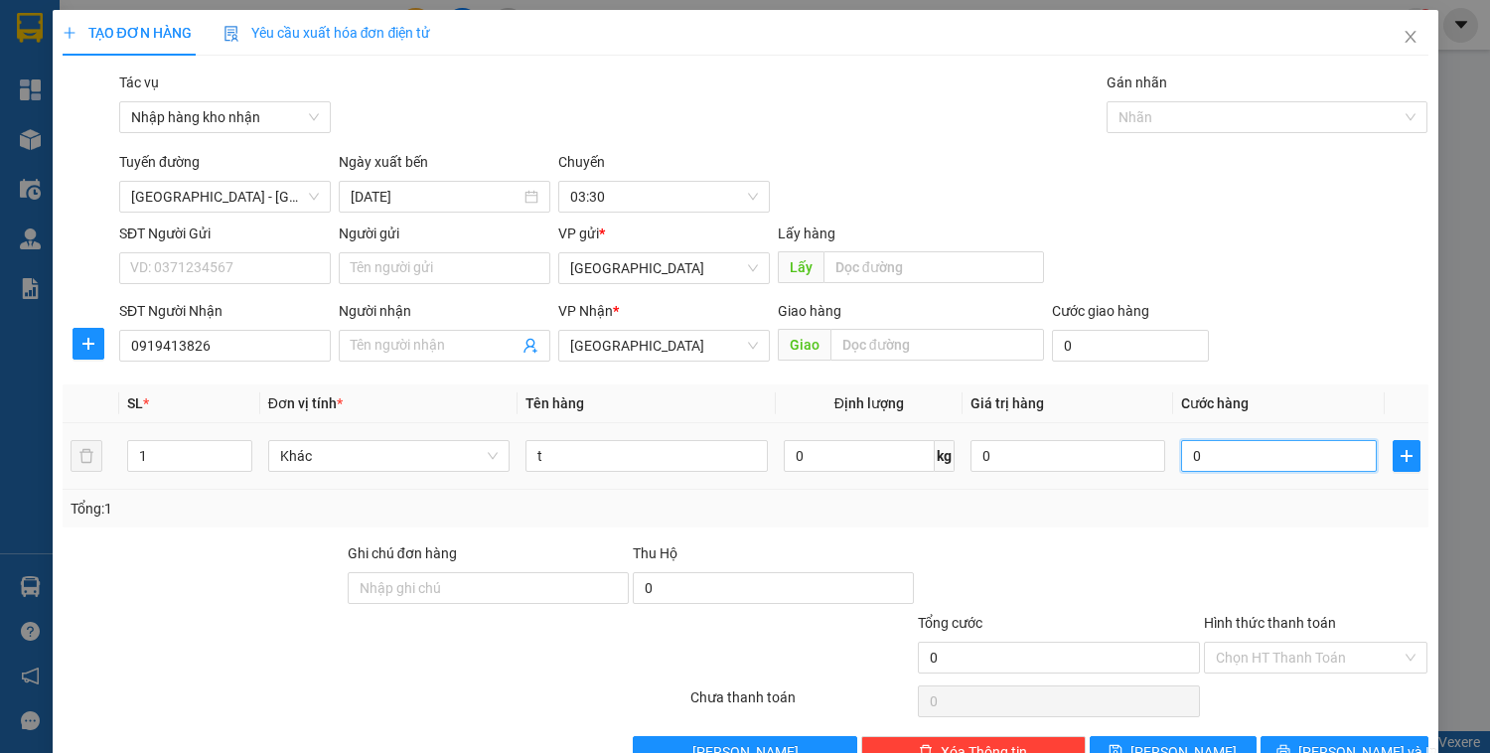
click at [1240, 454] on input "0" at bounding box center [1278, 456] width 195 height 32
type input "5"
type input "50"
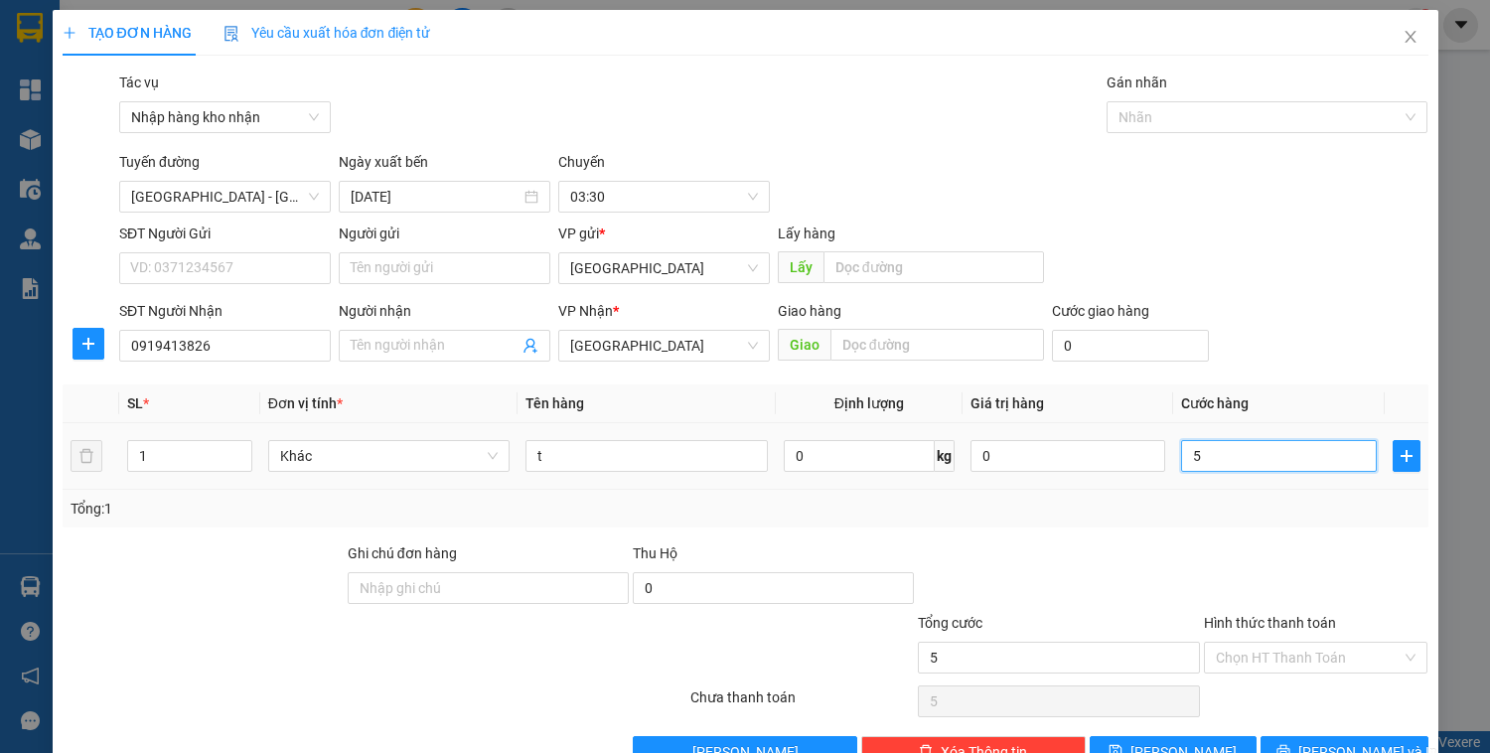
type input "50"
type input "50.000"
click at [1252, 652] on input "Hình thức thanh toán" at bounding box center [1309, 658] width 187 height 30
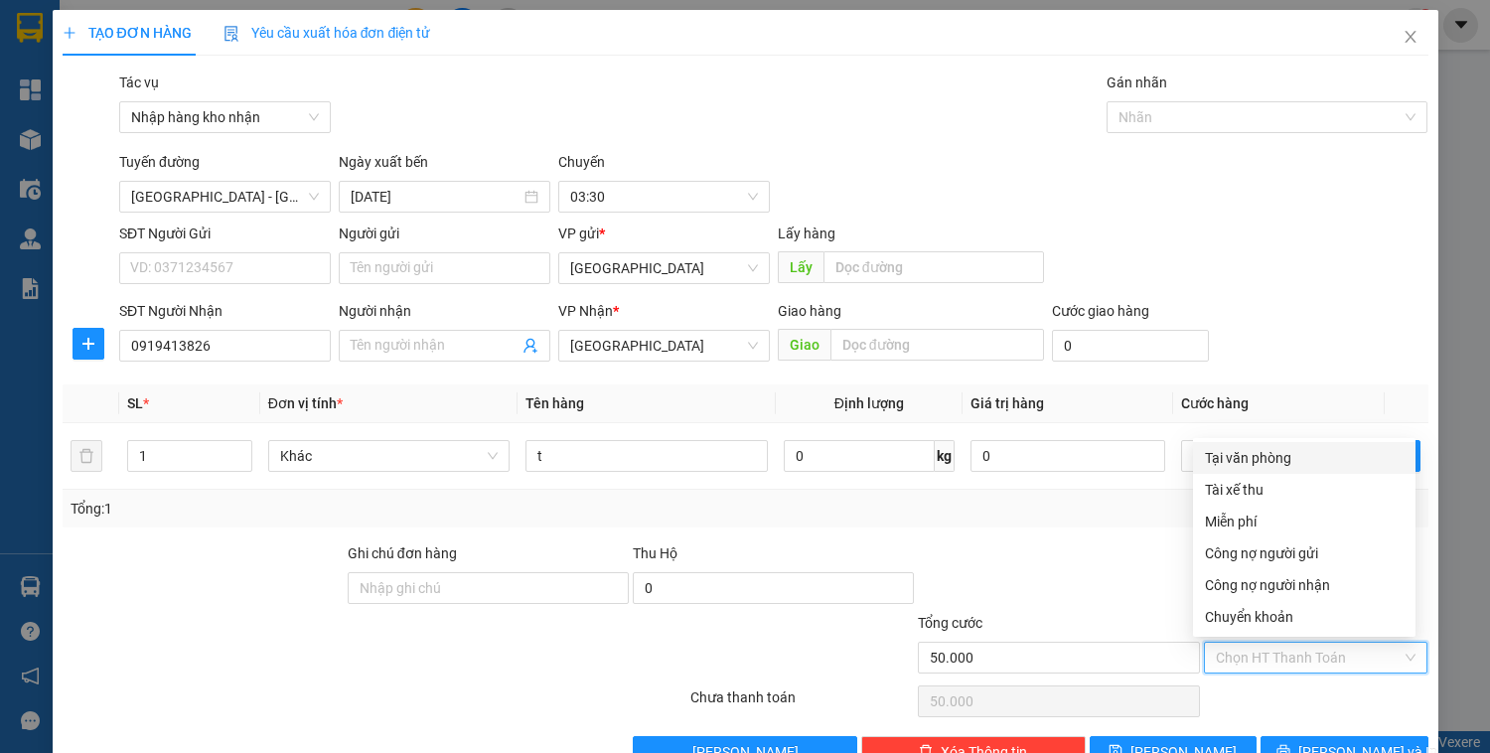
click at [1239, 461] on div "Tại văn phòng" at bounding box center [1304, 458] width 199 height 22
type input "0"
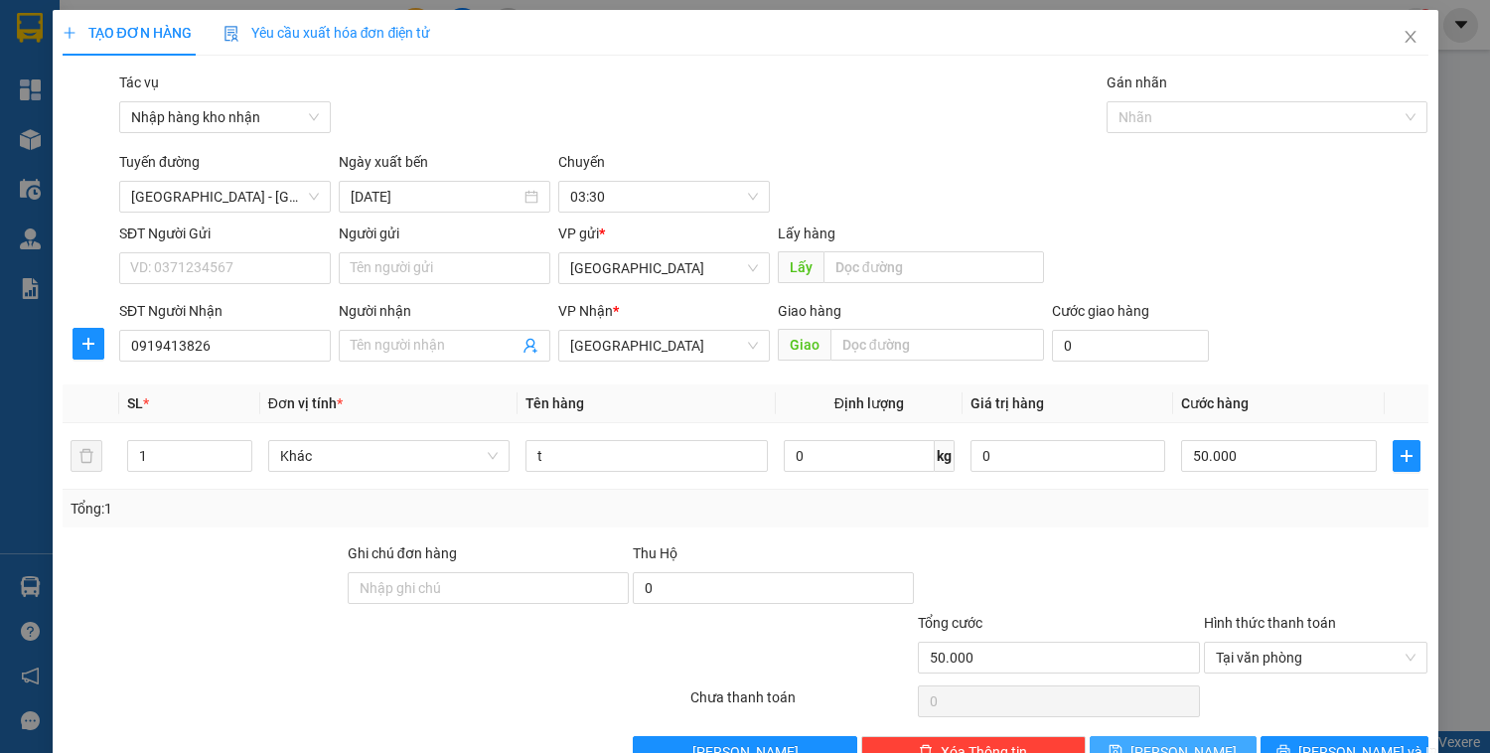
click at [1151, 742] on button "Lưu" at bounding box center [1173, 752] width 167 height 32
type input "0"
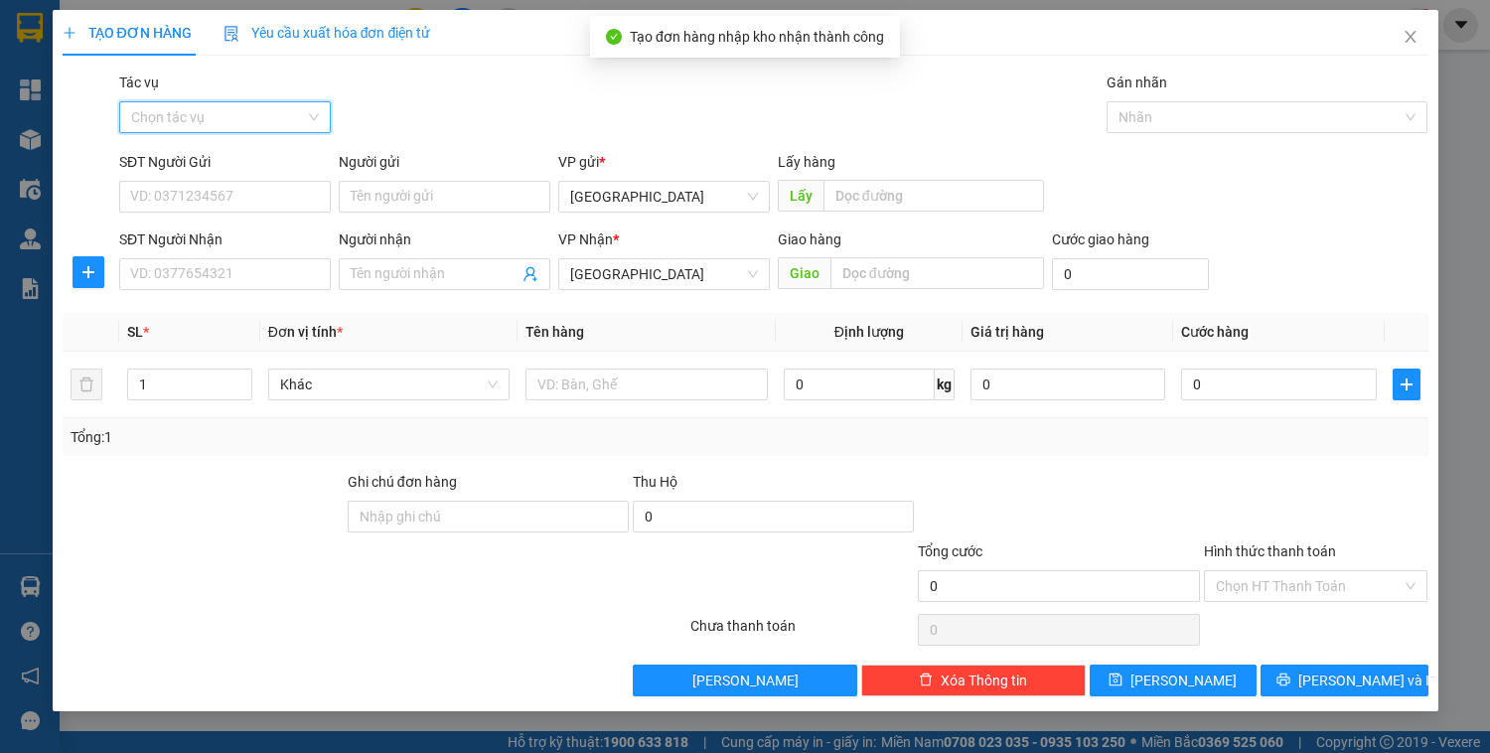
click at [266, 123] on input "Tác vụ" at bounding box center [218, 117] width 174 height 30
click at [269, 179] on div "Nhập hàng kho nhận" at bounding box center [225, 189] width 188 height 22
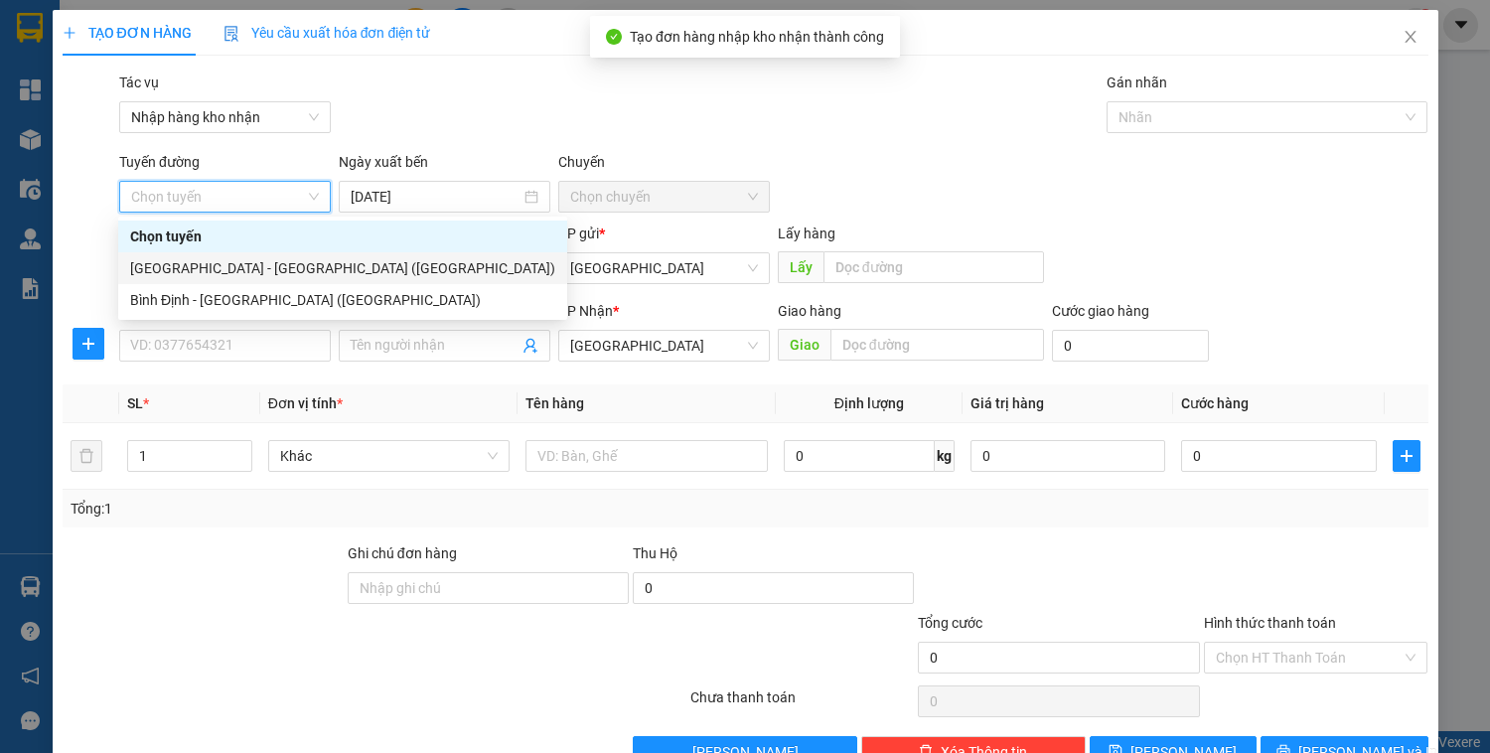
click at [250, 280] on div "Đà Nẵng - Bình Định (Hàng)" at bounding box center [342, 268] width 449 height 32
type input "14/10/2025"
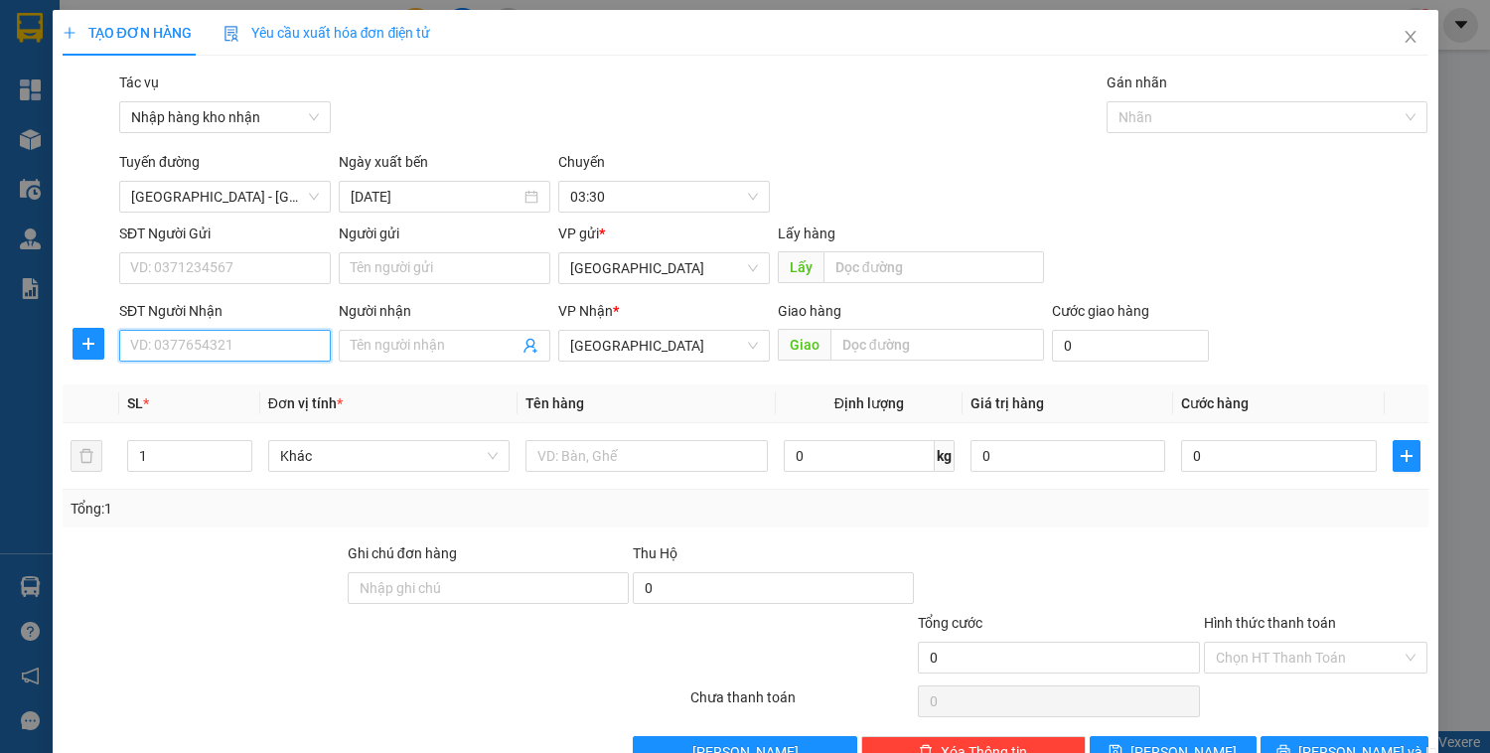
click at [237, 350] on input "SĐT Người Nhận" at bounding box center [225, 346] width 212 height 32
type input "0"
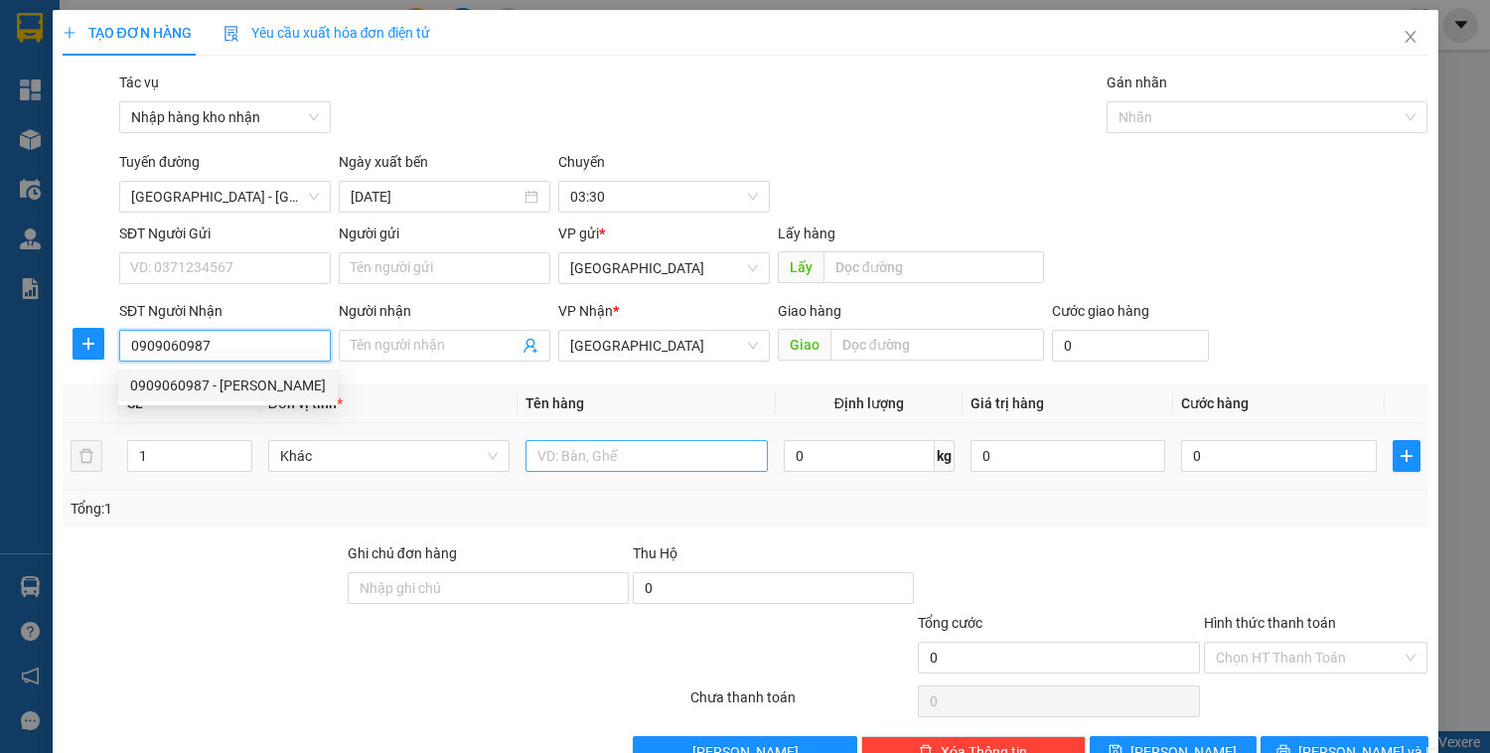
type input "0909060987"
click at [652, 445] on input "text" at bounding box center [645, 456] width 241 height 32
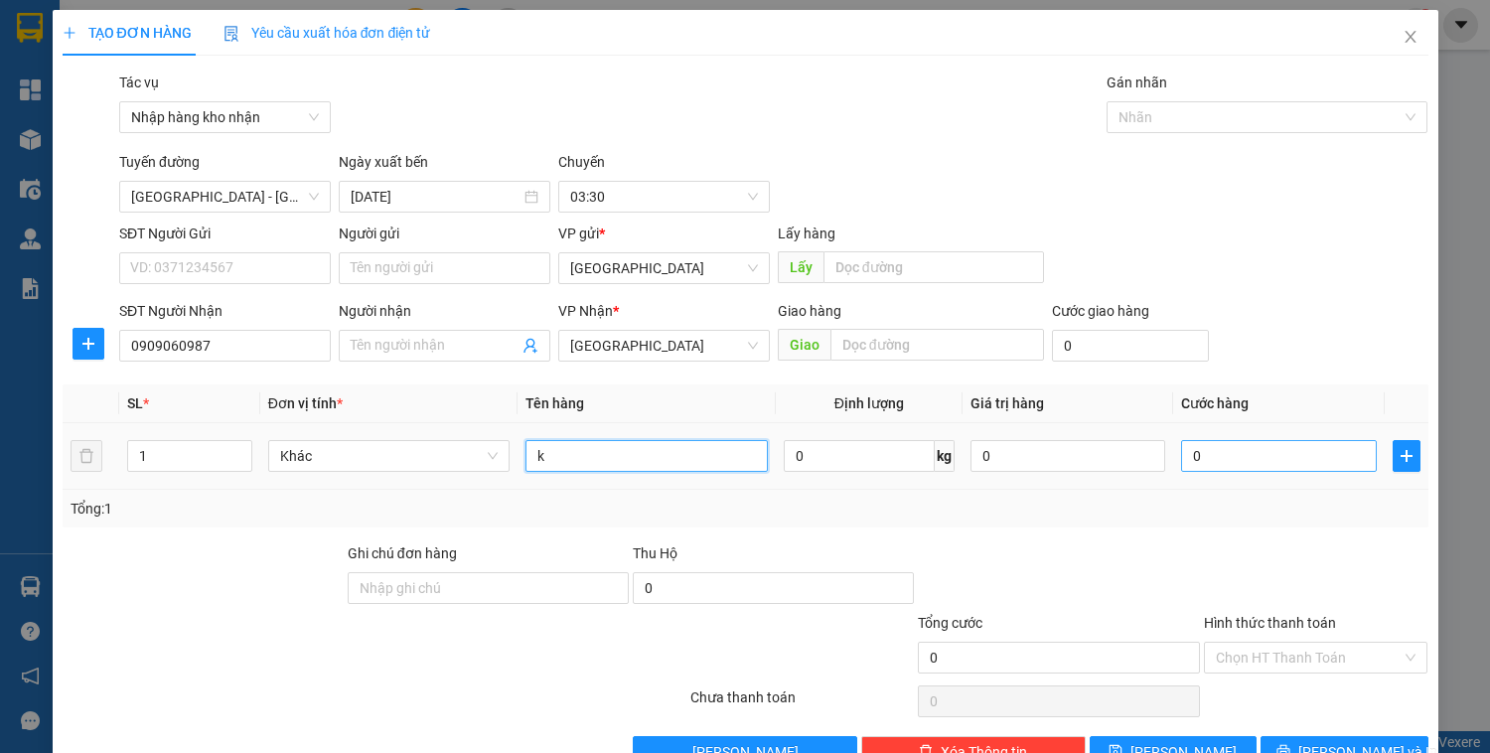
type input "k"
click at [1286, 446] on input "0" at bounding box center [1278, 456] width 195 height 32
type input "3"
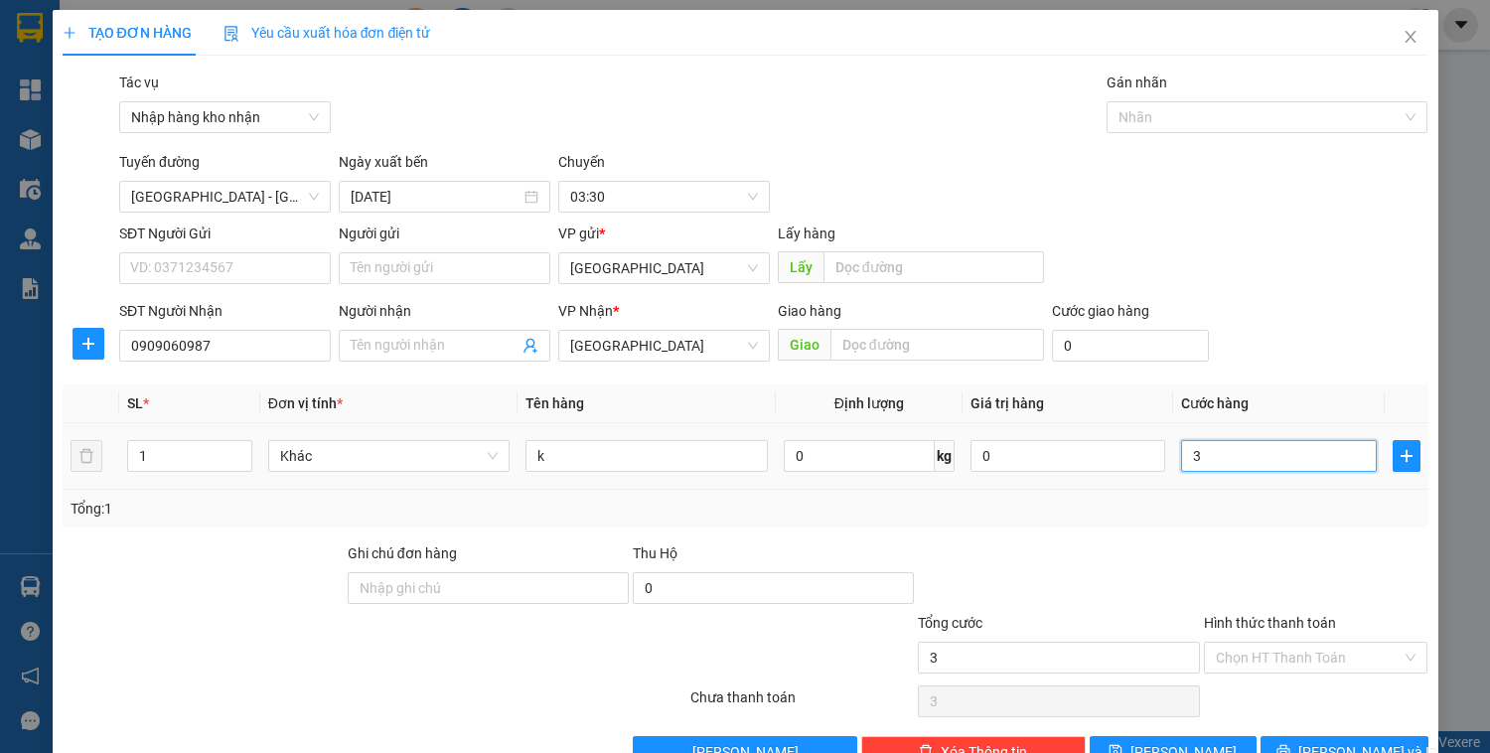
type input "30"
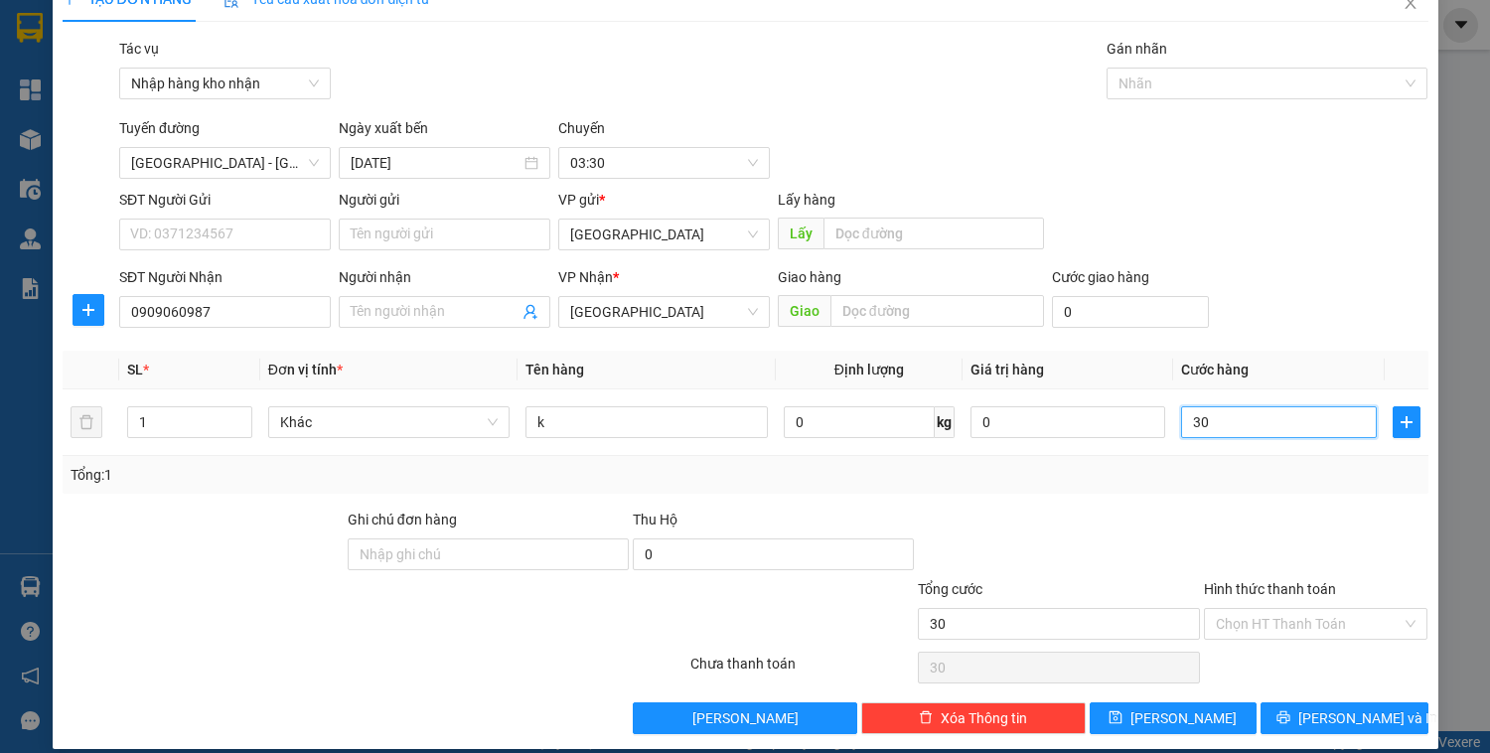
scroll to position [52, 0]
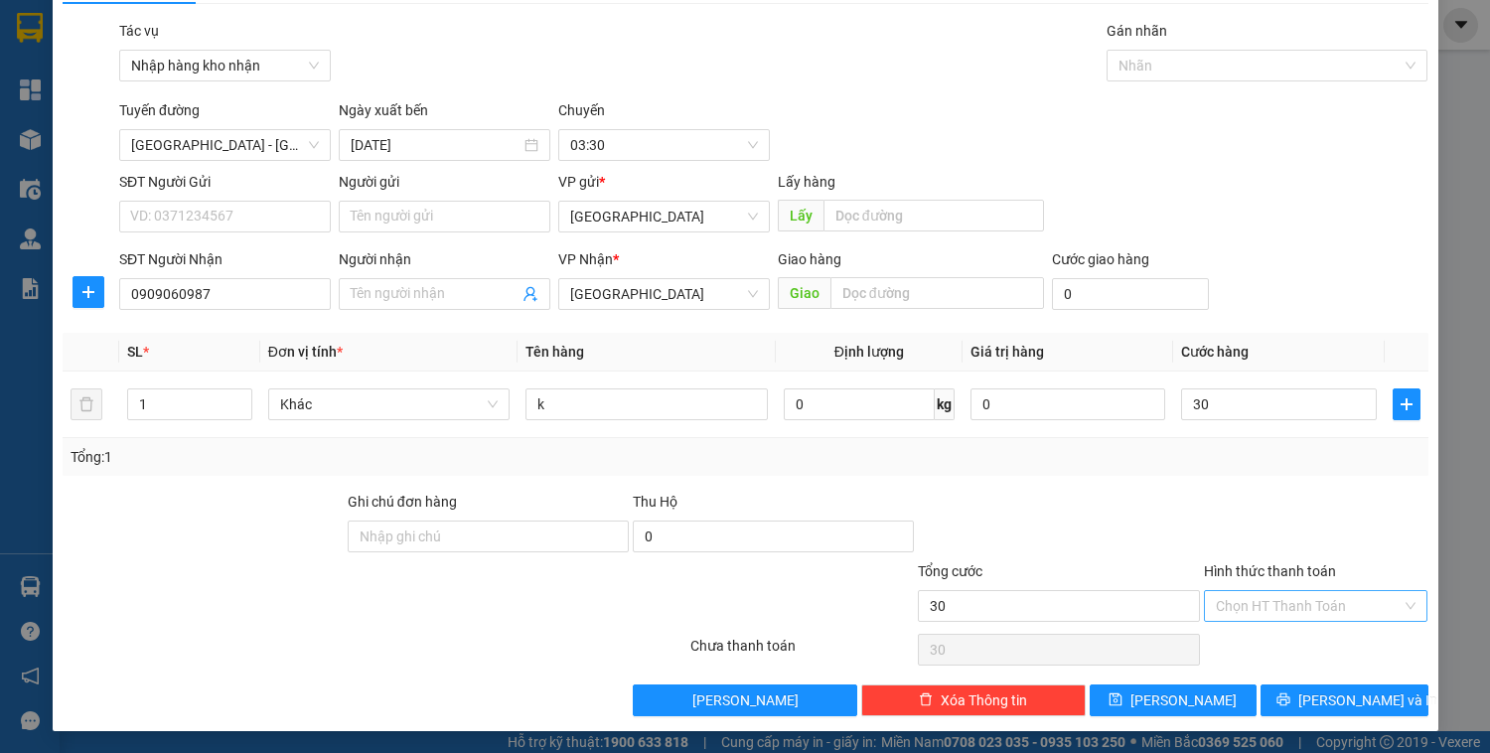
type input "30.000"
click at [1315, 614] on input "Hình thức thanh toán" at bounding box center [1309, 606] width 187 height 30
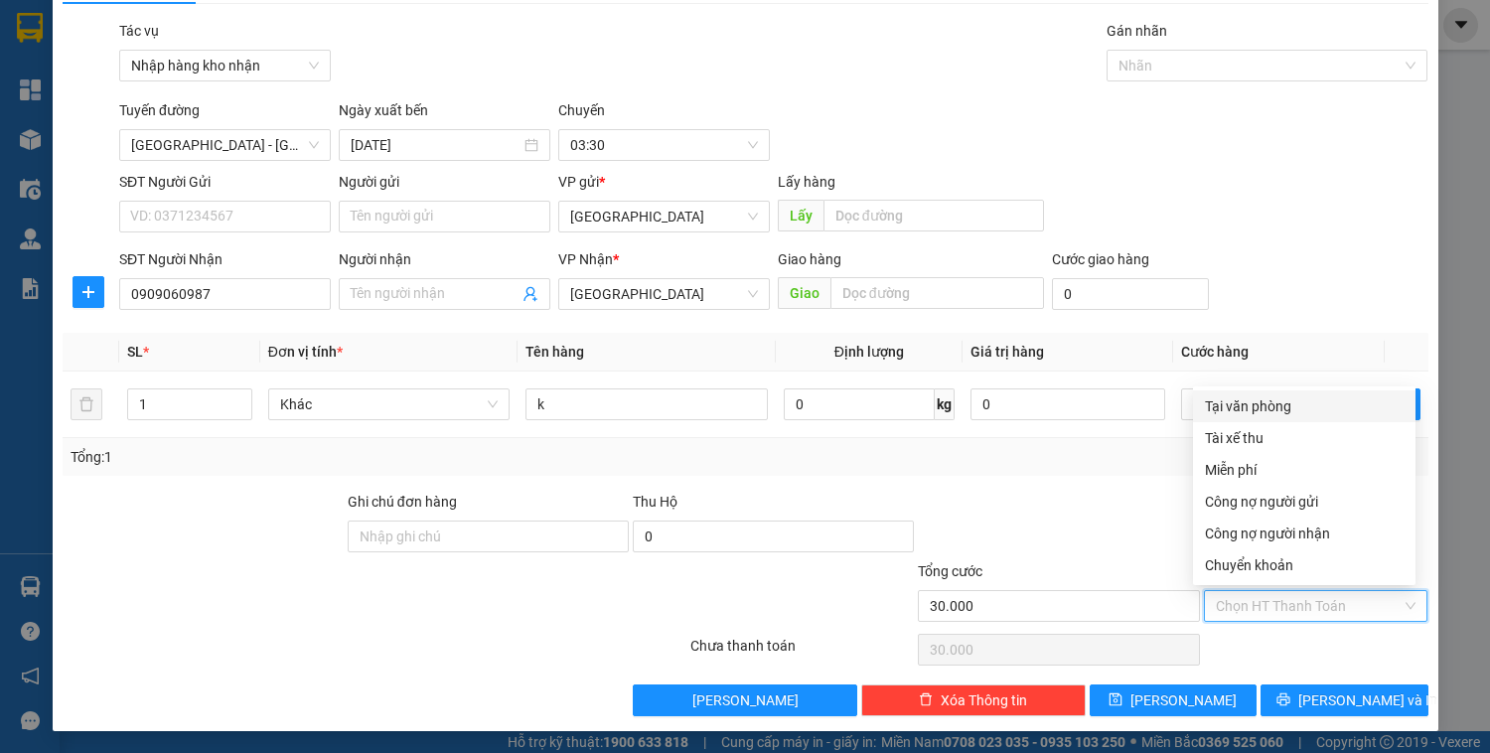
click at [1256, 402] on div "Tại văn phòng" at bounding box center [1304, 406] width 199 height 22
type input "0"
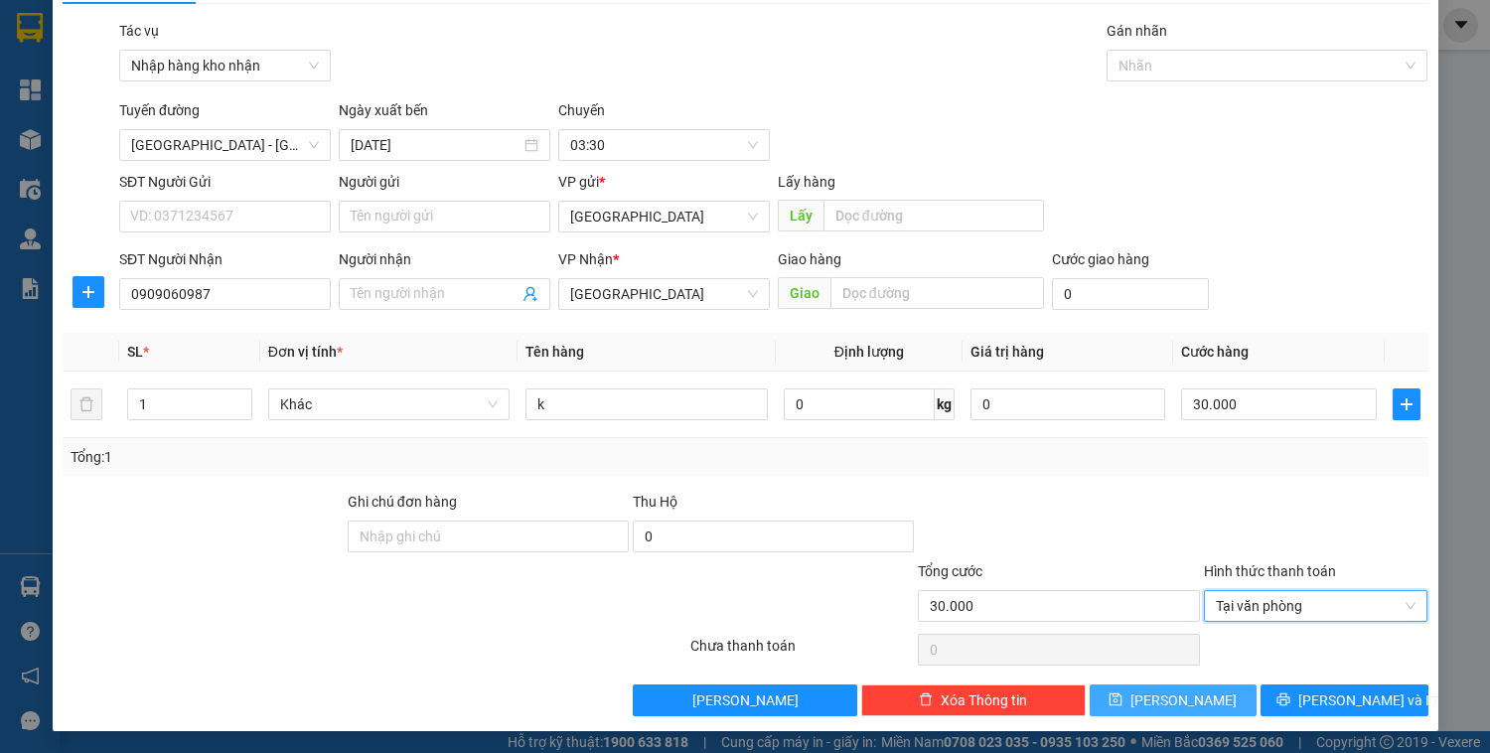
click at [1120, 705] on button "Lưu" at bounding box center [1173, 700] width 167 height 32
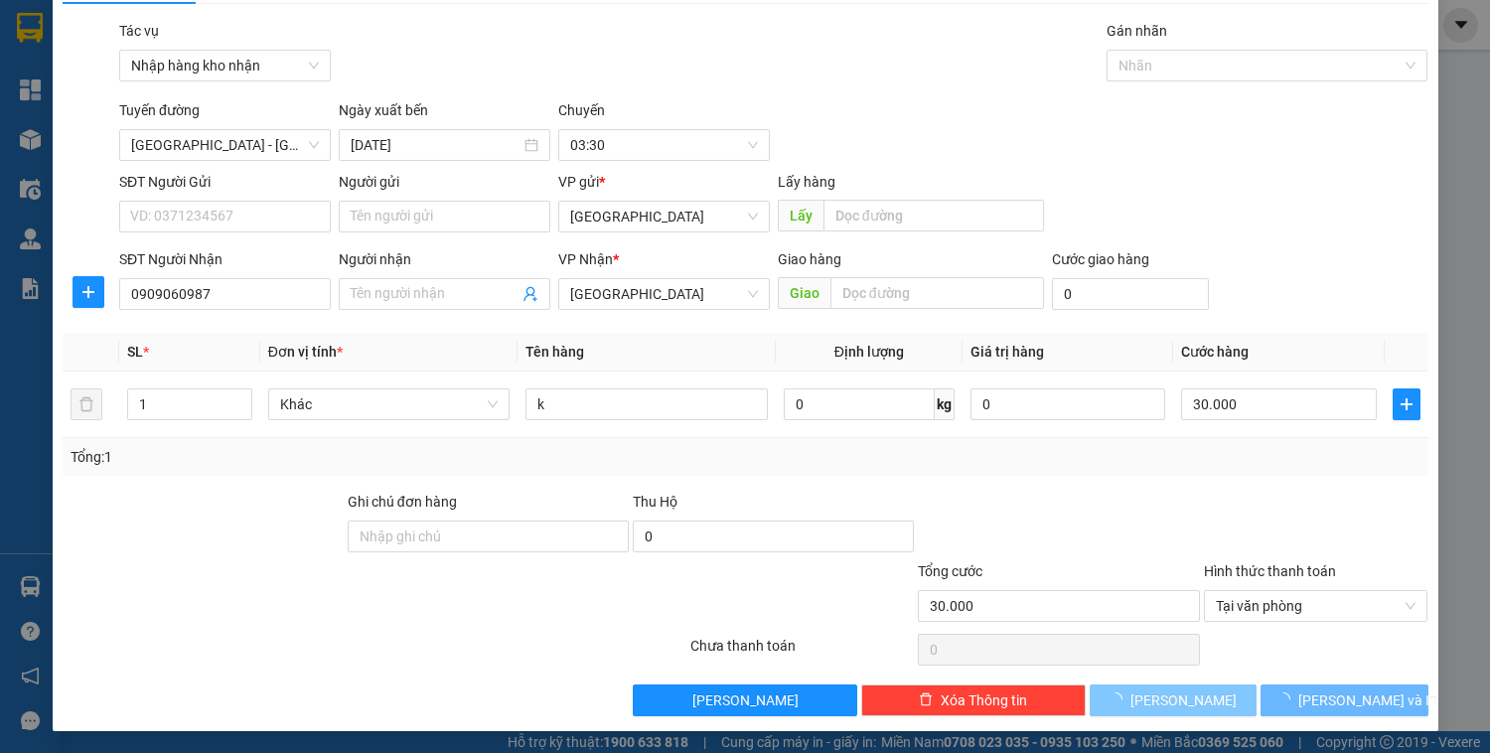
type input "0"
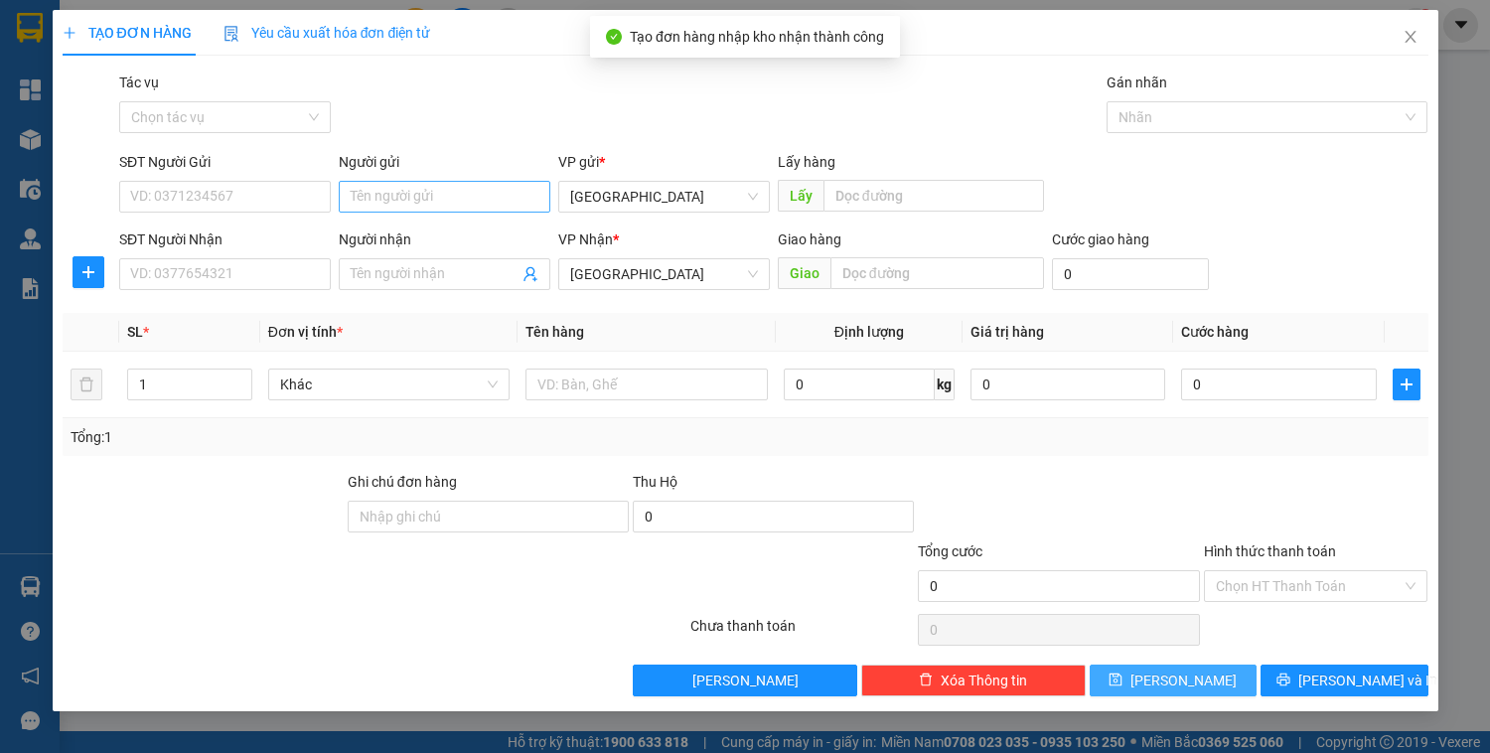
scroll to position [0, 0]
click at [253, 125] on input "Tác vụ" at bounding box center [218, 117] width 174 height 30
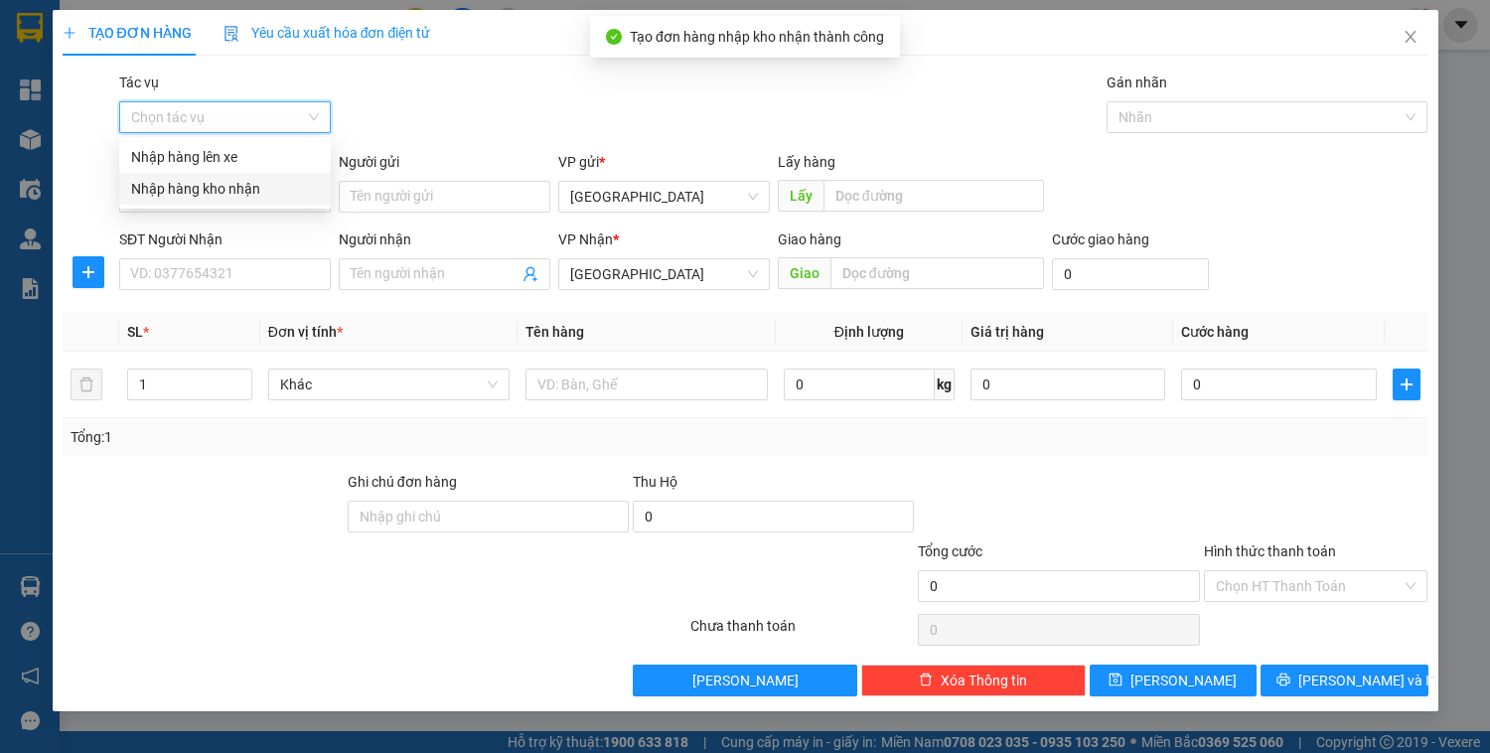
click at [235, 195] on div "Nhập hàng kho nhận" at bounding box center [225, 189] width 188 height 22
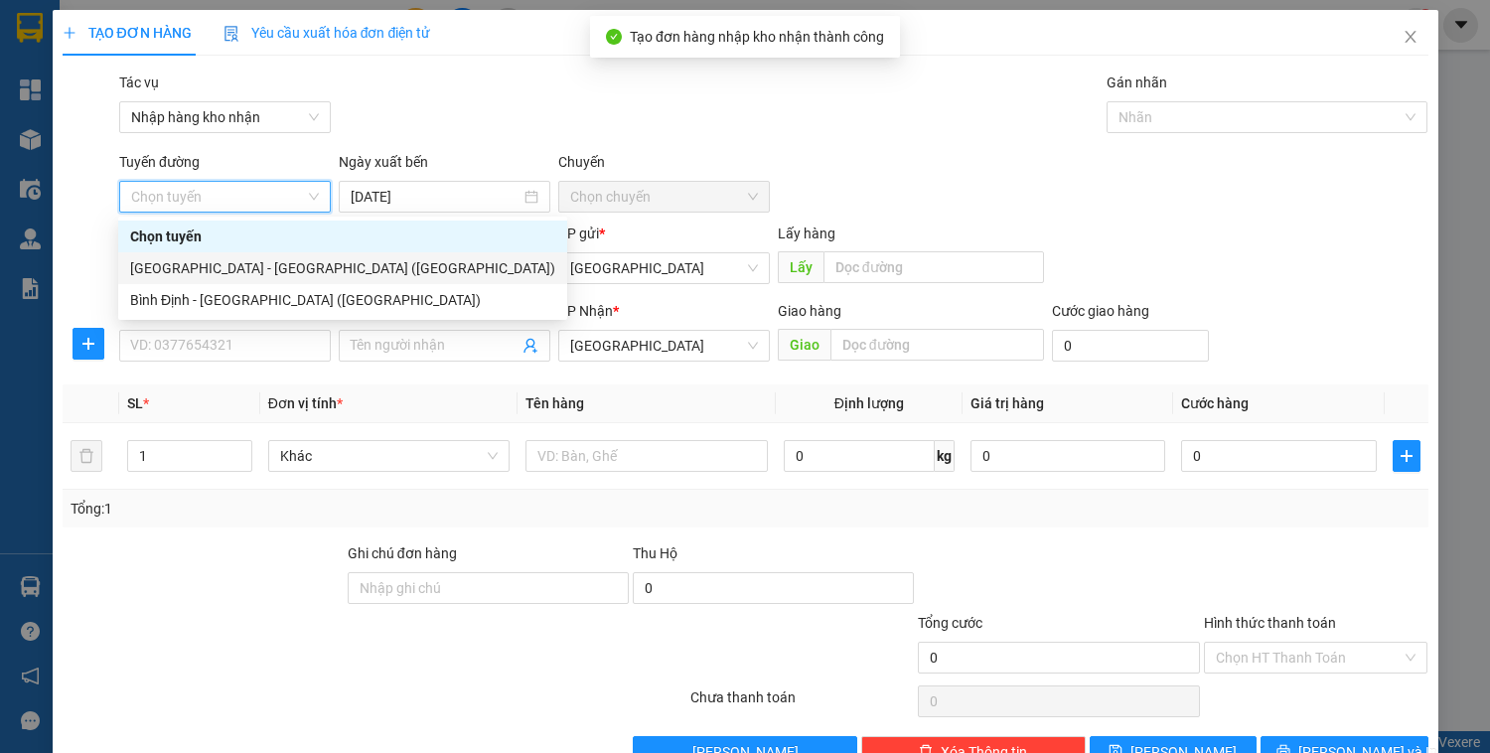
click at [231, 275] on div "Đà Nẵng - Bình Định (Hàng)" at bounding box center [342, 268] width 425 height 22
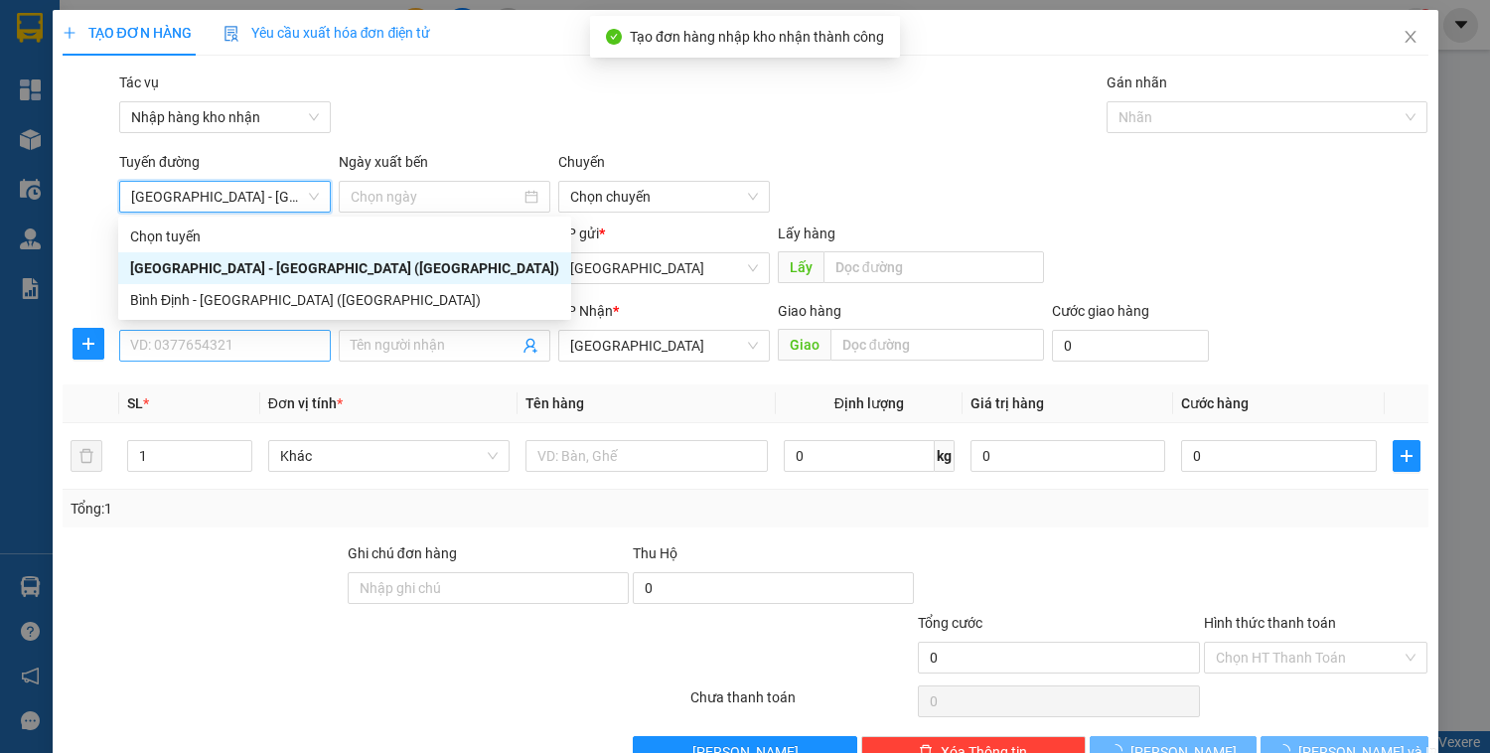
type input "14/10/2025"
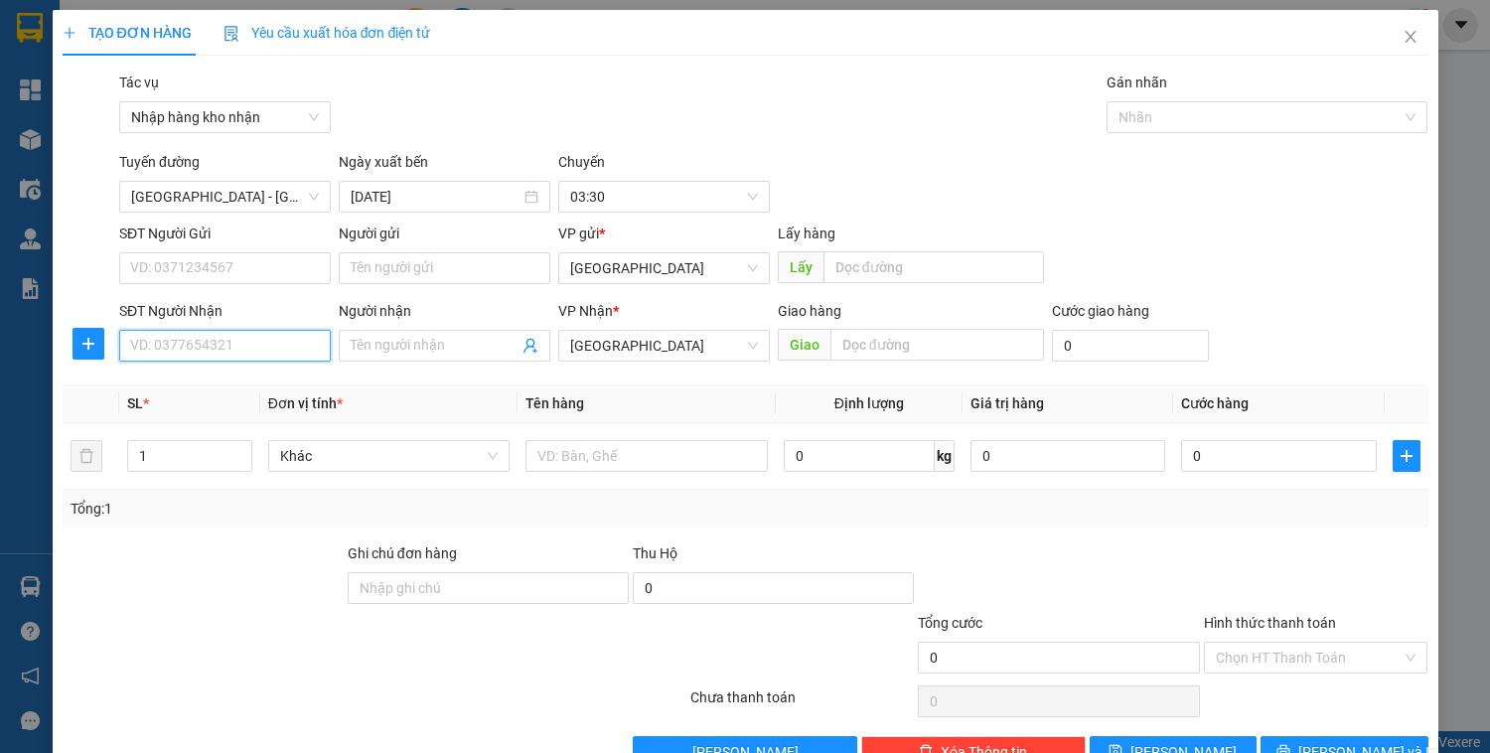
click at [209, 348] on input "SĐT Người Nhận" at bounding box center [225, 346] width 212 height 32
type input "0919153711"
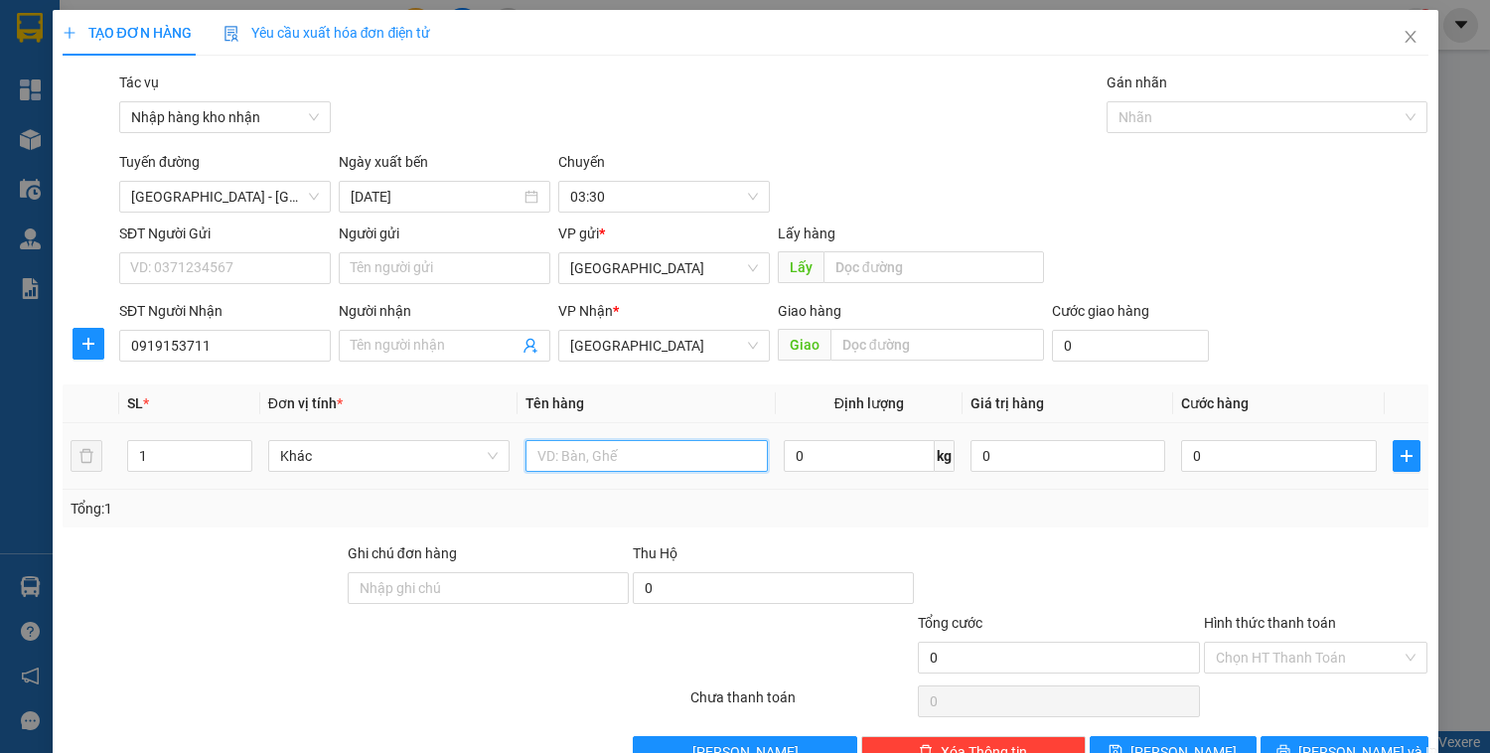
click at [675, 441] on input "text" at bounding box center [645, 456] width 241 height 32
type input "k"
click at [1249, 468] on input "0" at bounding box center [1278, 456] width 195 height 32
type input "3"
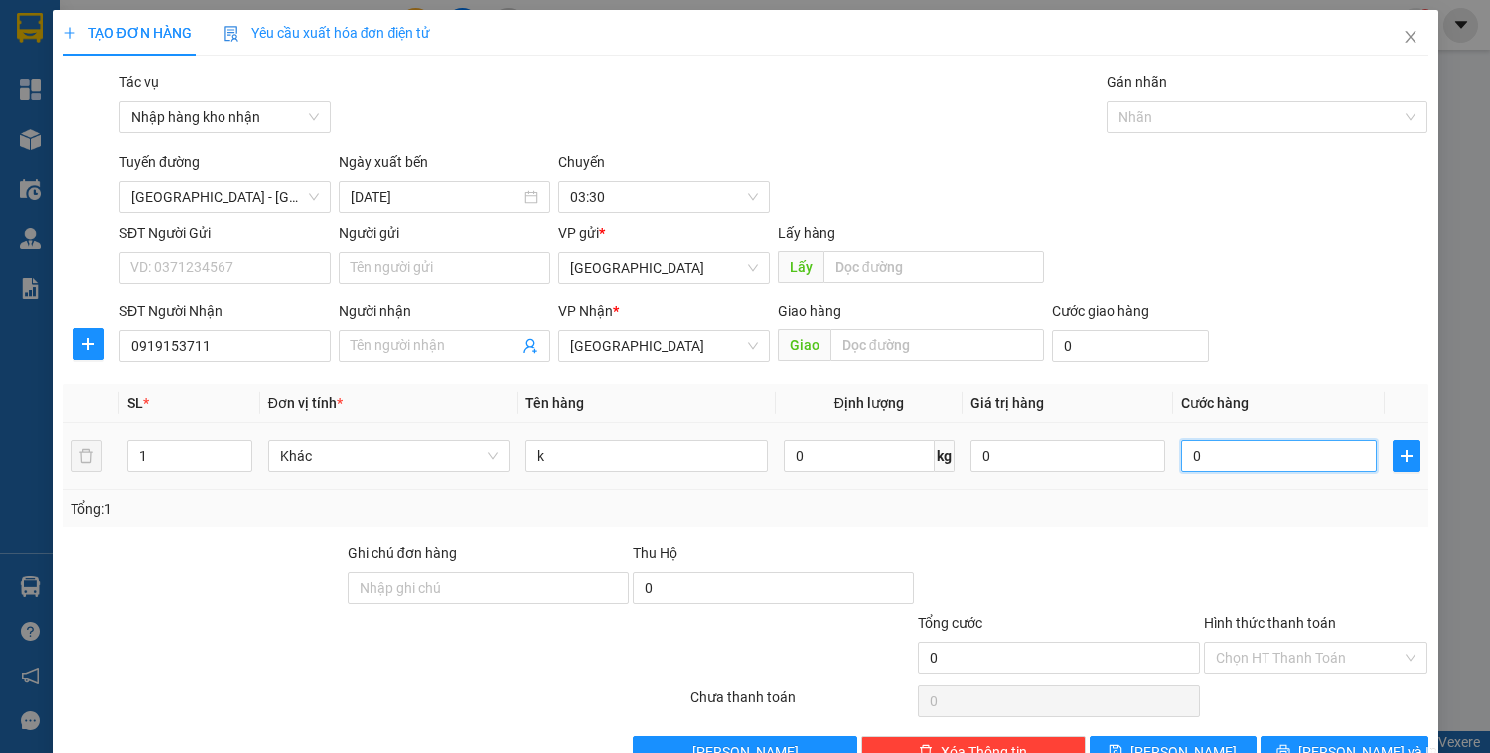
type input "3"
type input "30"
type input "30.000"
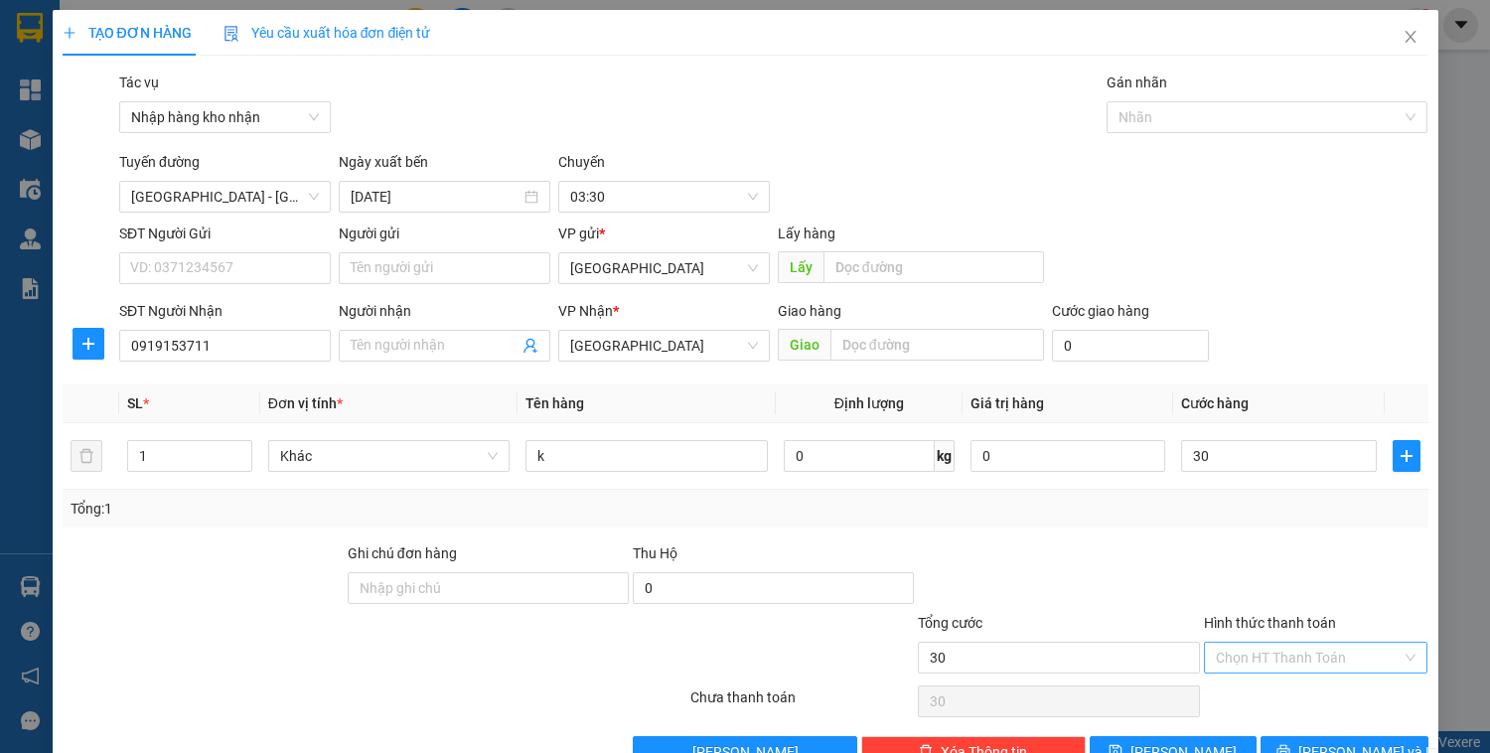
type input "30.000"
click at [1236, 656] on input "Hình thức thanh toán" at bounding box center [1309, 658] width 187 height 30
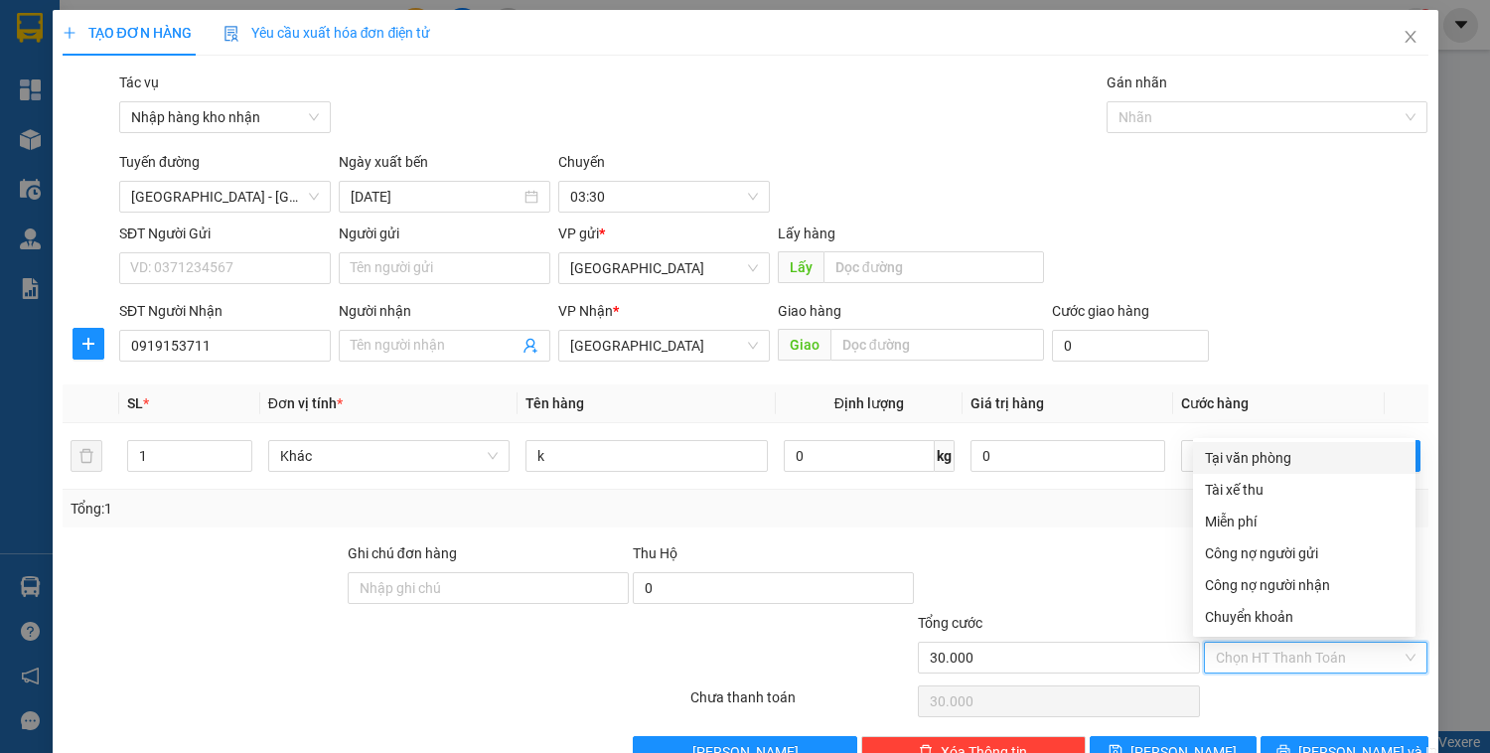
click at [1236, 466] on div "Tại văn phòng" at bounding box center [1304, 458] width 199 height 22
type input "0"
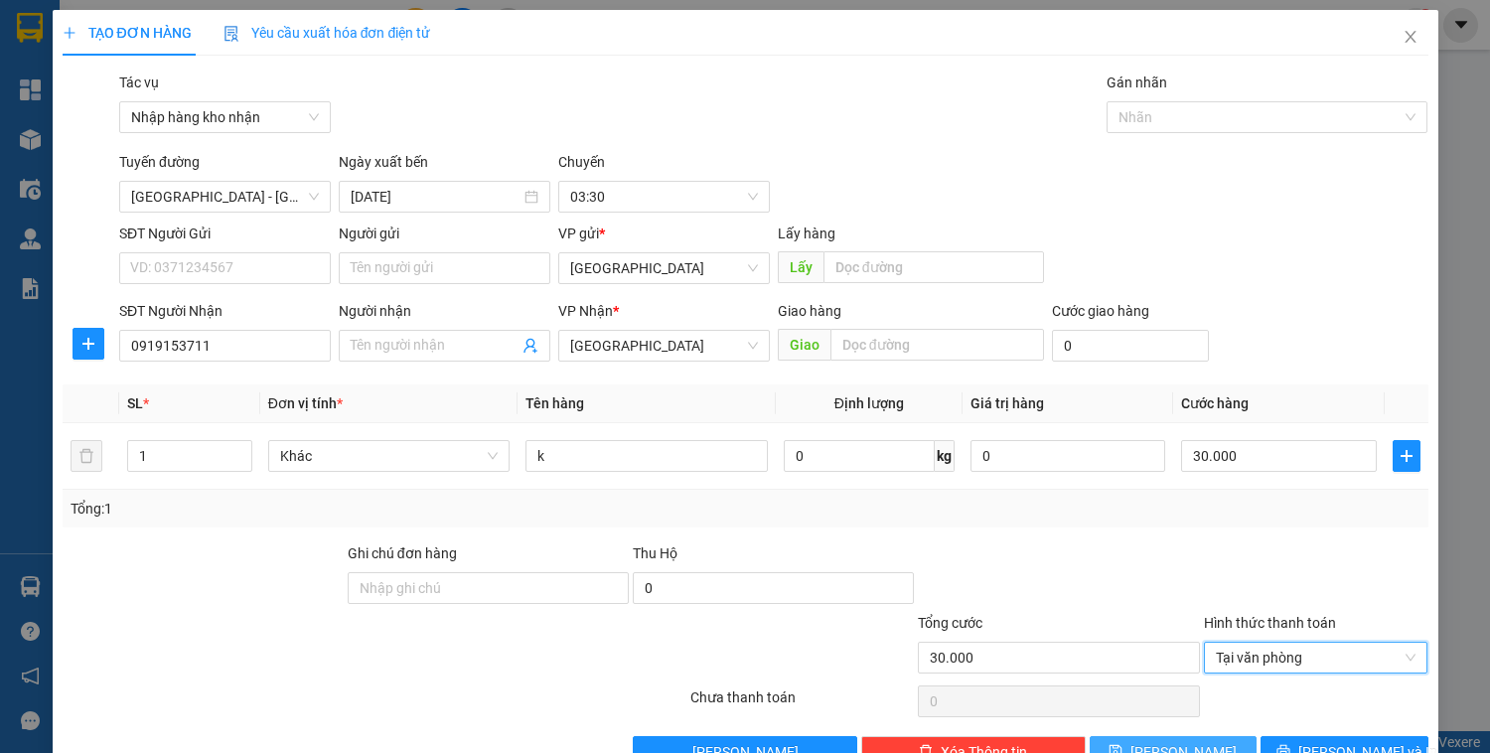
click at [1122, 746] on icon "save" at bounding box center [1115, 751] width 14 height 14
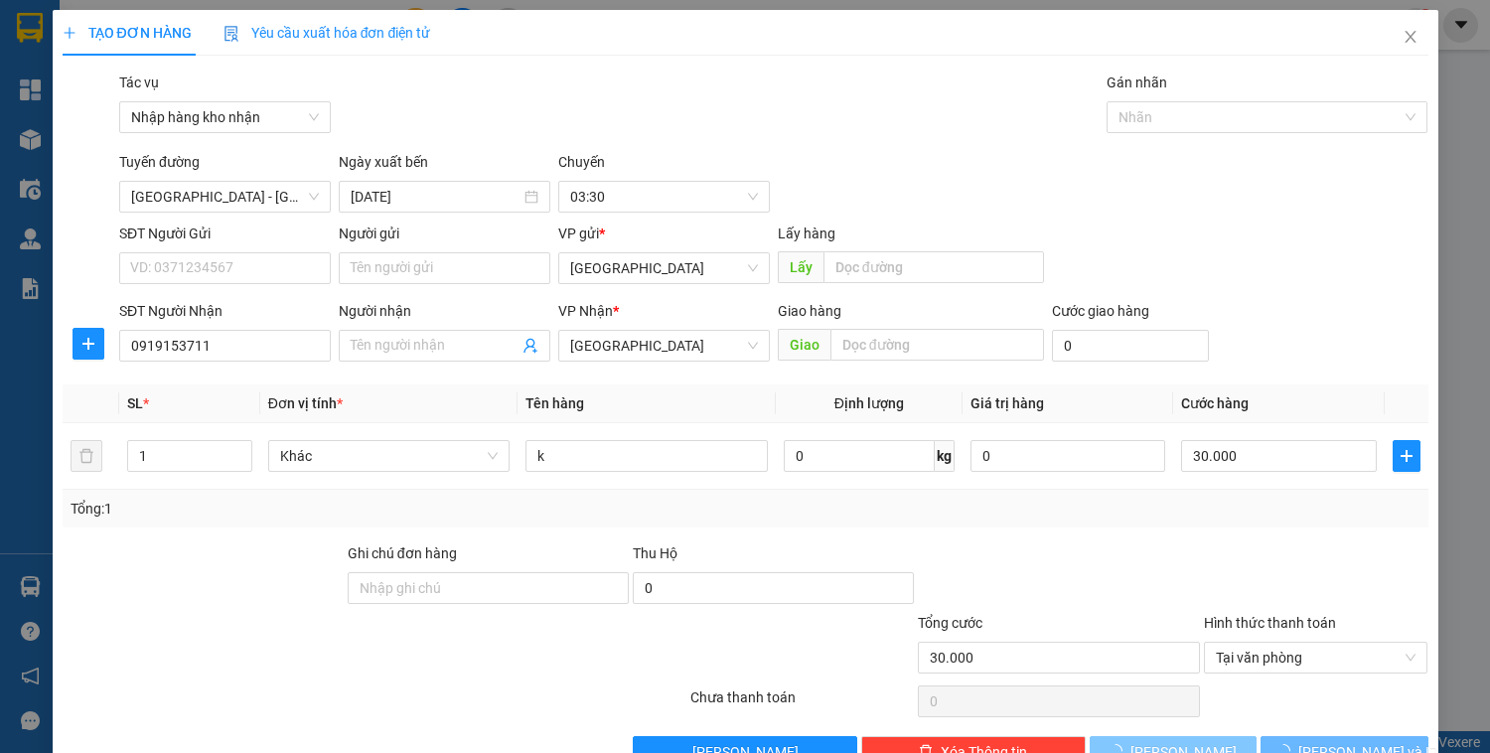
type input "0"
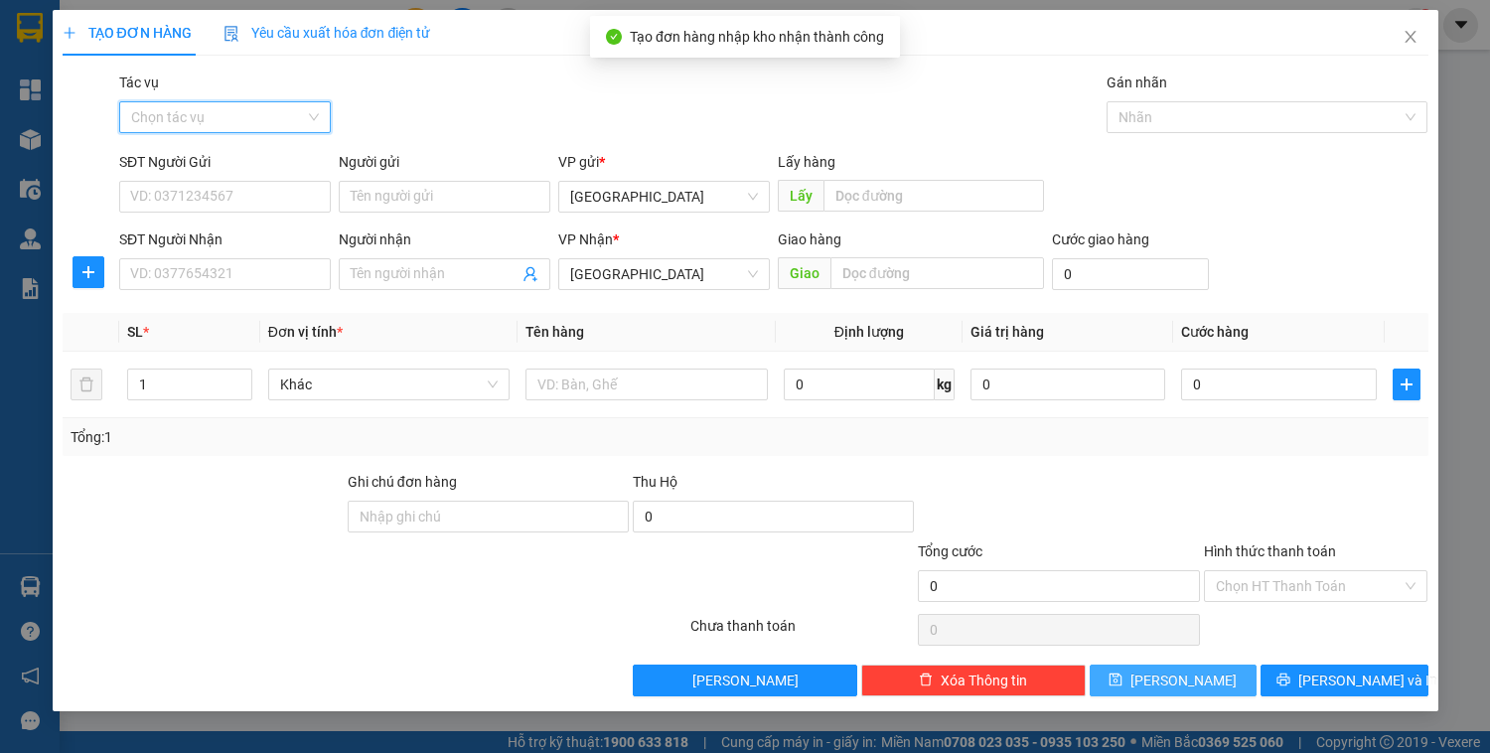
click at [216, 126] on input "Tác vụ" at bounding box center [218, 117] width 174 height 30
click at [230, 187] on div "Nhập hàng kho nhận" at bounding box center [225, 189] width 188 height 22
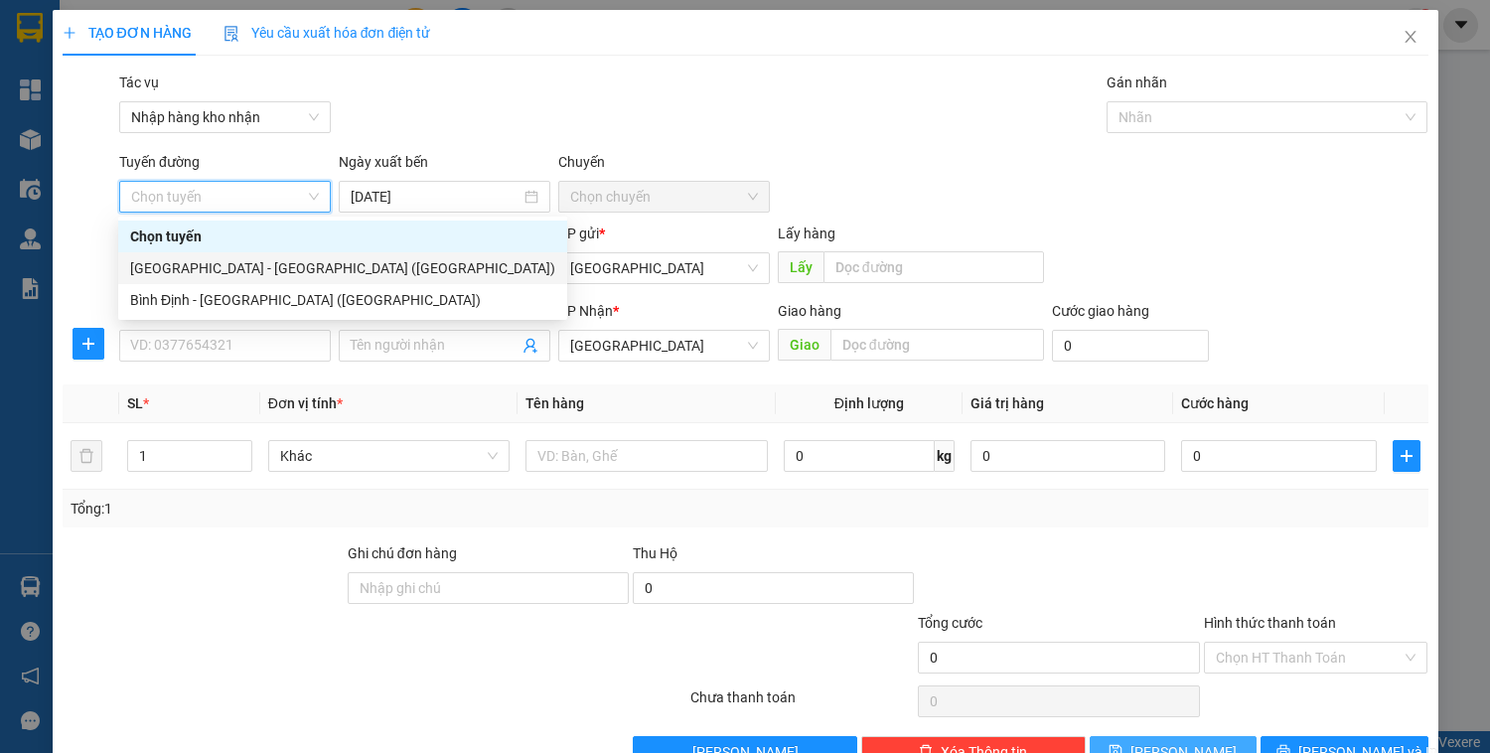
click at [159, 267] on div "Đà Nẵng - Bình Định (Hàng)" at bounding box center [342, 268] width 425 height 22
type input "14/10/2025"
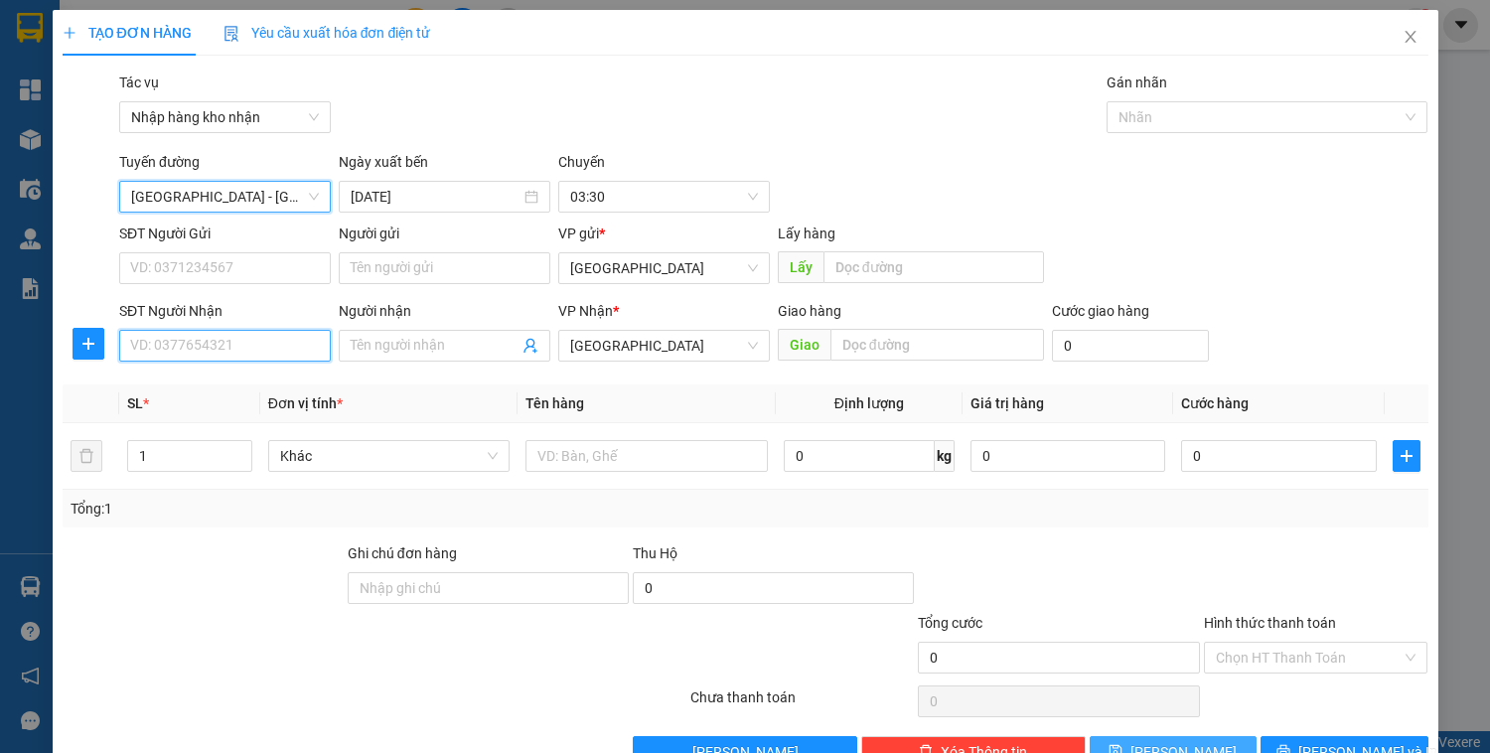
click at [256, 334] on input "SĐT Người Nhận" at bounding box center [225, 346] width 212 height 32
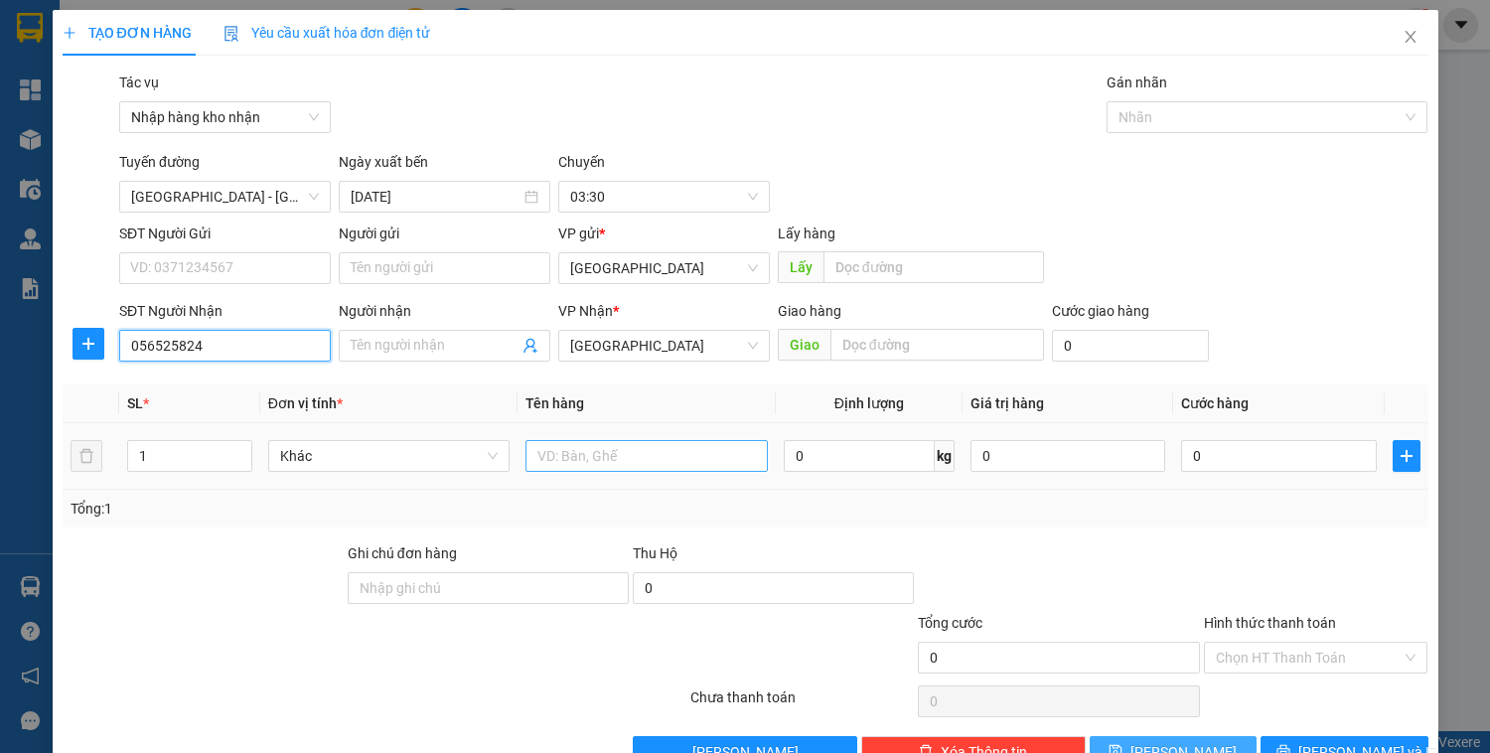
type input "056525824"
click at [656, 445] on input "text" at bounding box center [645, 456] width 241 height 32
type input "gach"
click at [167, 455] on input "1" at bounding box center [189, 456] width 122 height 30
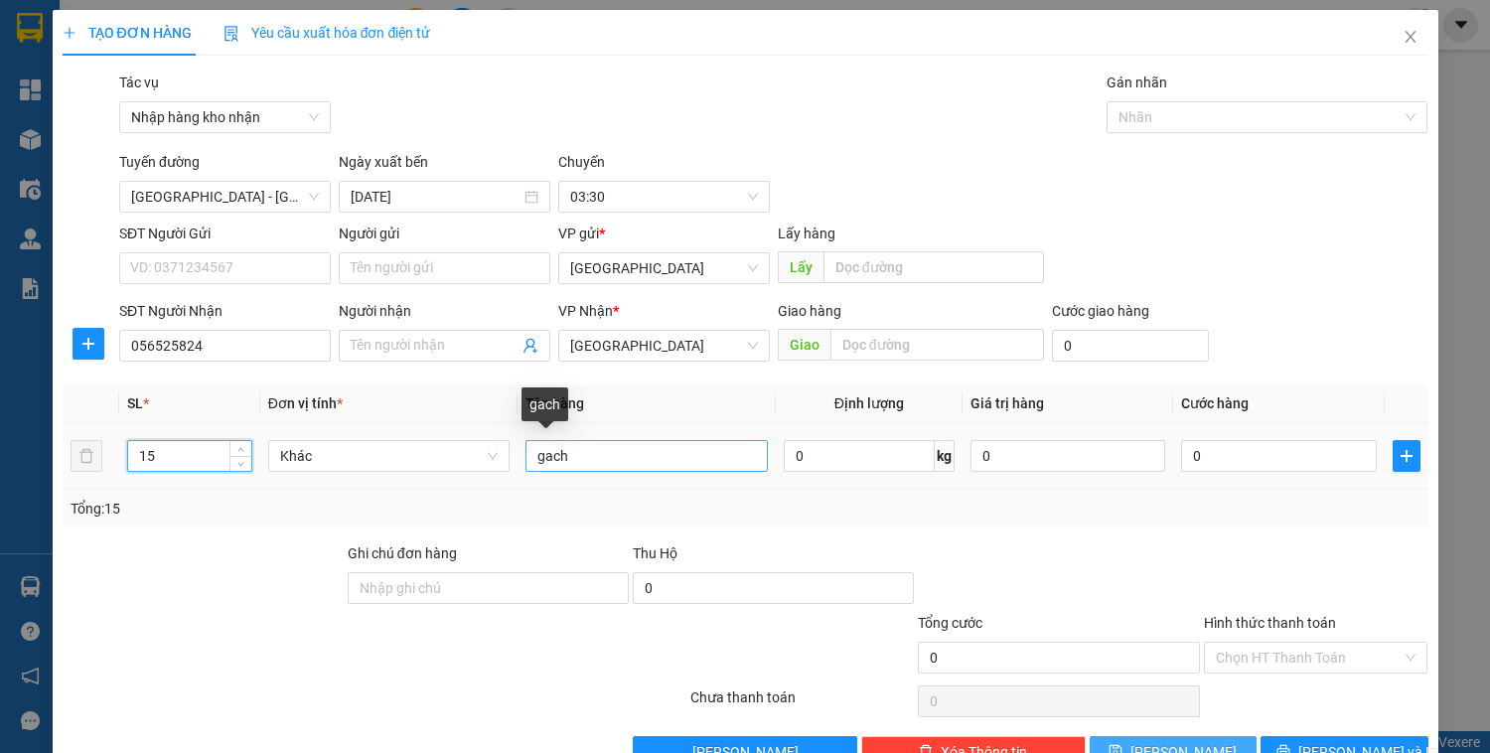
type input "15"
click at [560, 466] on input "gach" at bounding box center [645, 456] width 241 height 32
type input "gạch"
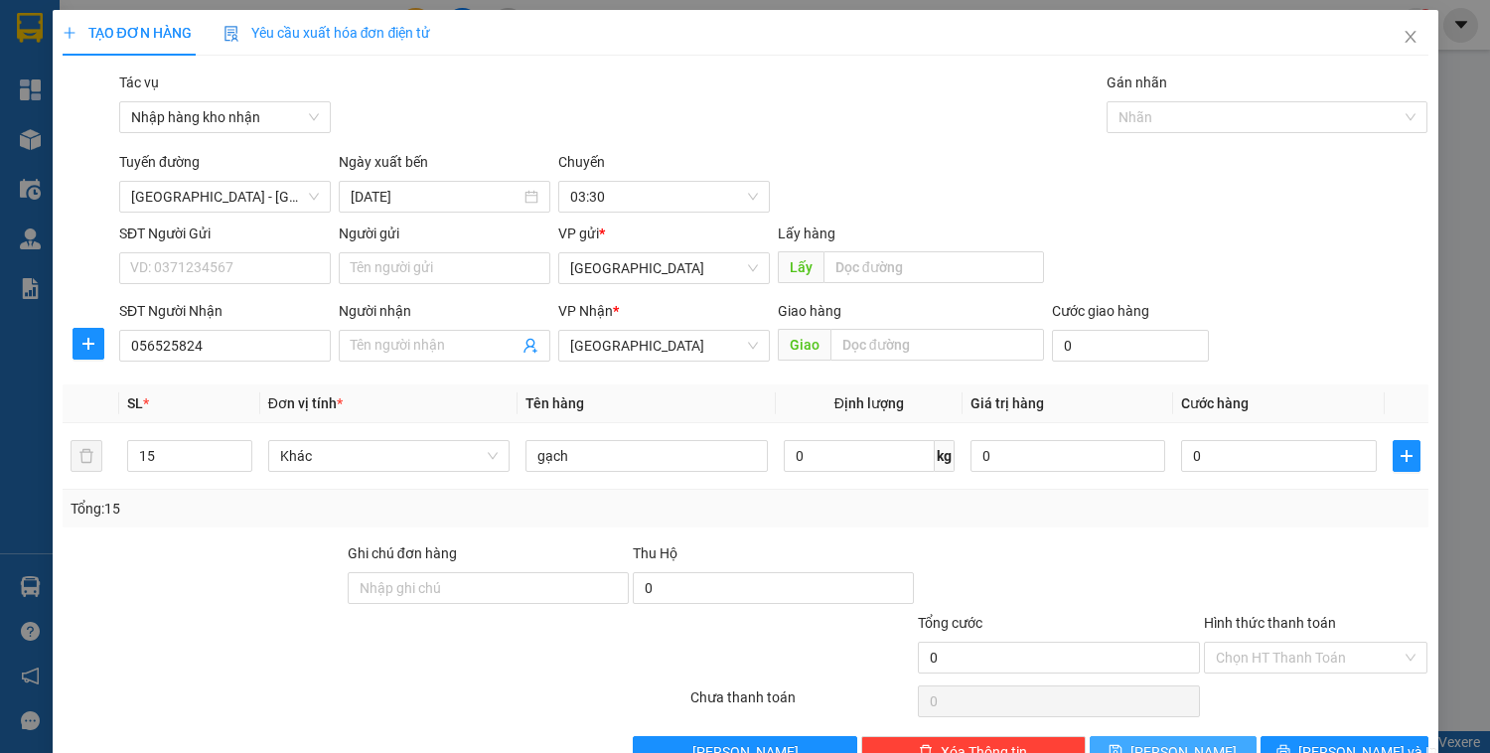
click at [1179, 746] on span "Lưu" at bounding box center [1183, 752] width 106 height 22
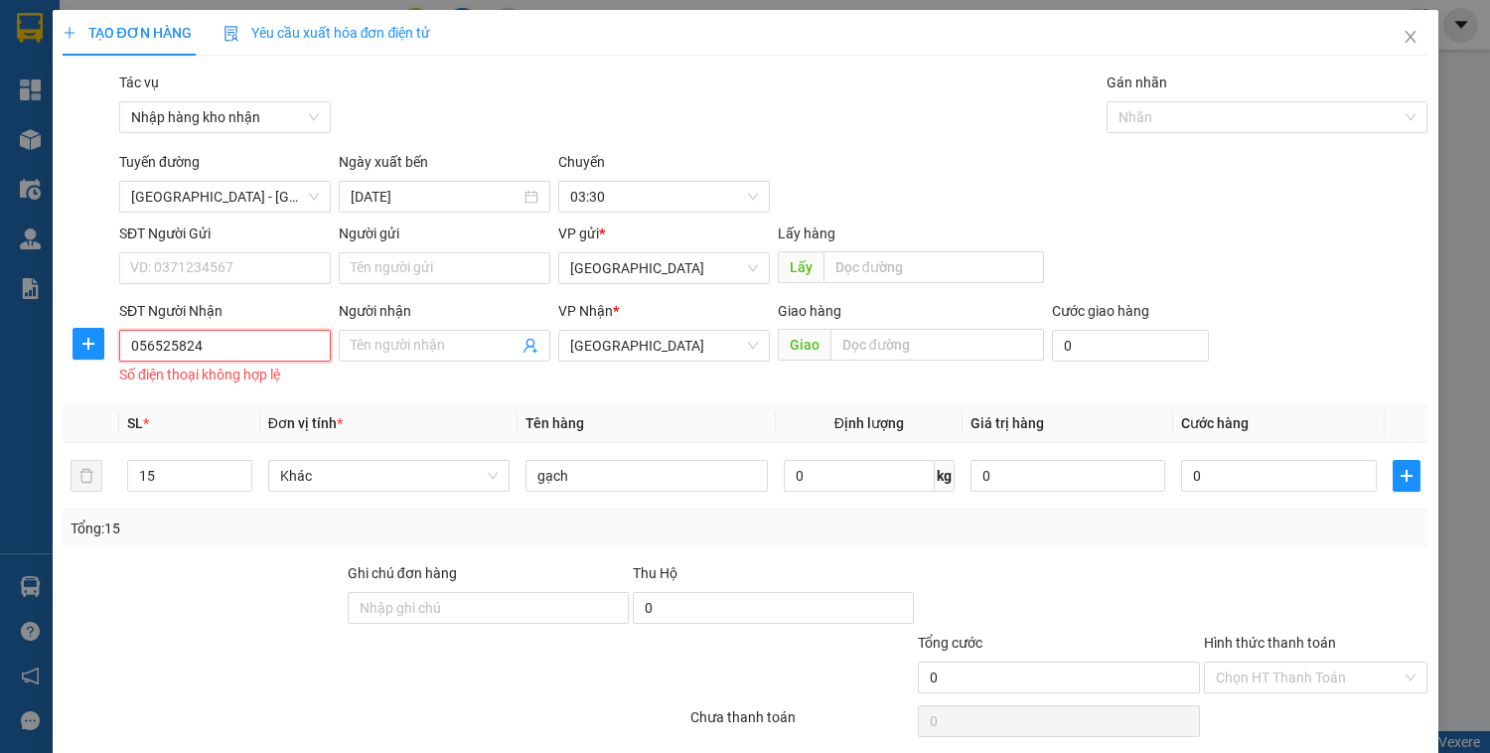
click at [127, 346] on input "056525824" at bounding box center [225, 346] width 212 height 32
click at [1402, 42] on icon "close" at bounding box center [1410, 37] width 16 height 16
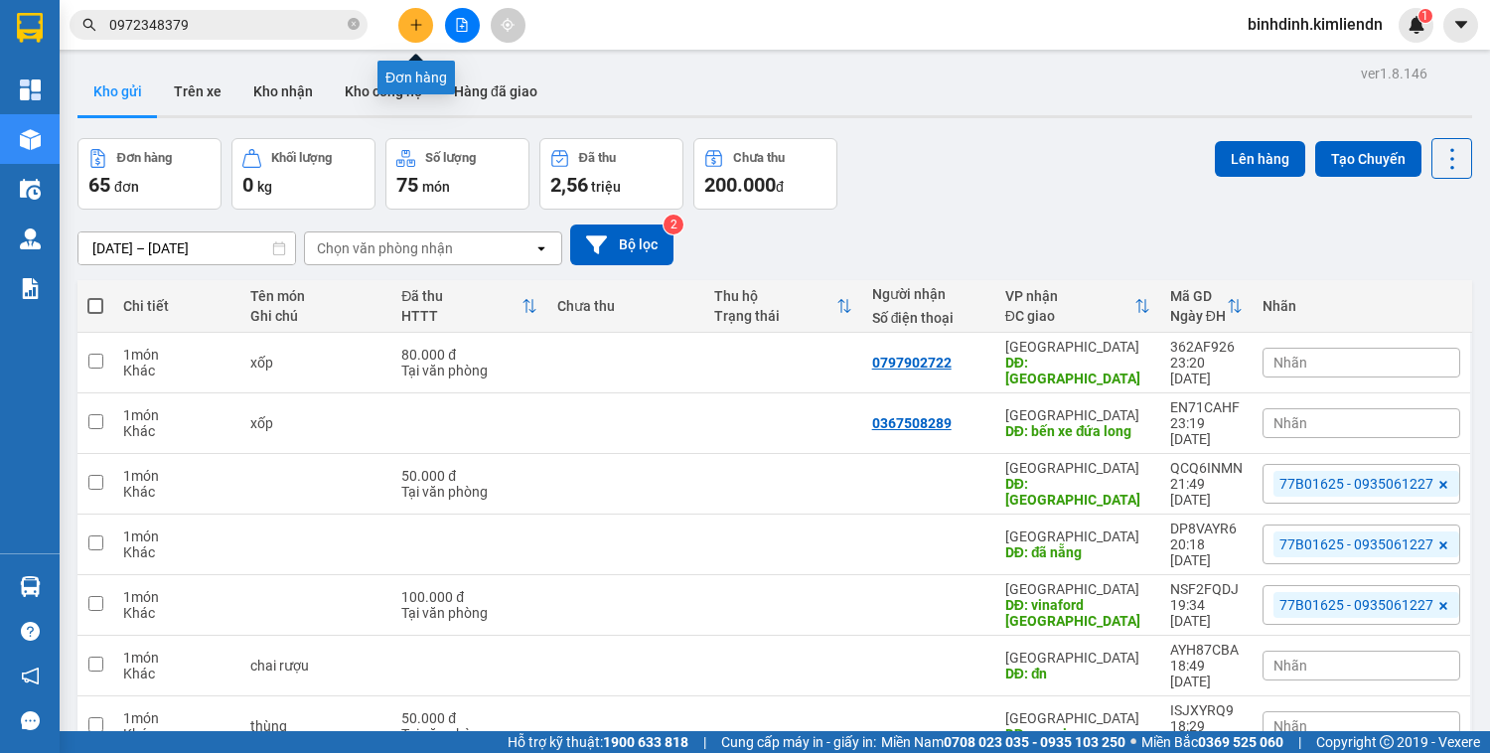
click at [416, 26] on icon "plus" at bounding box center [415, 24] width 1 height 11
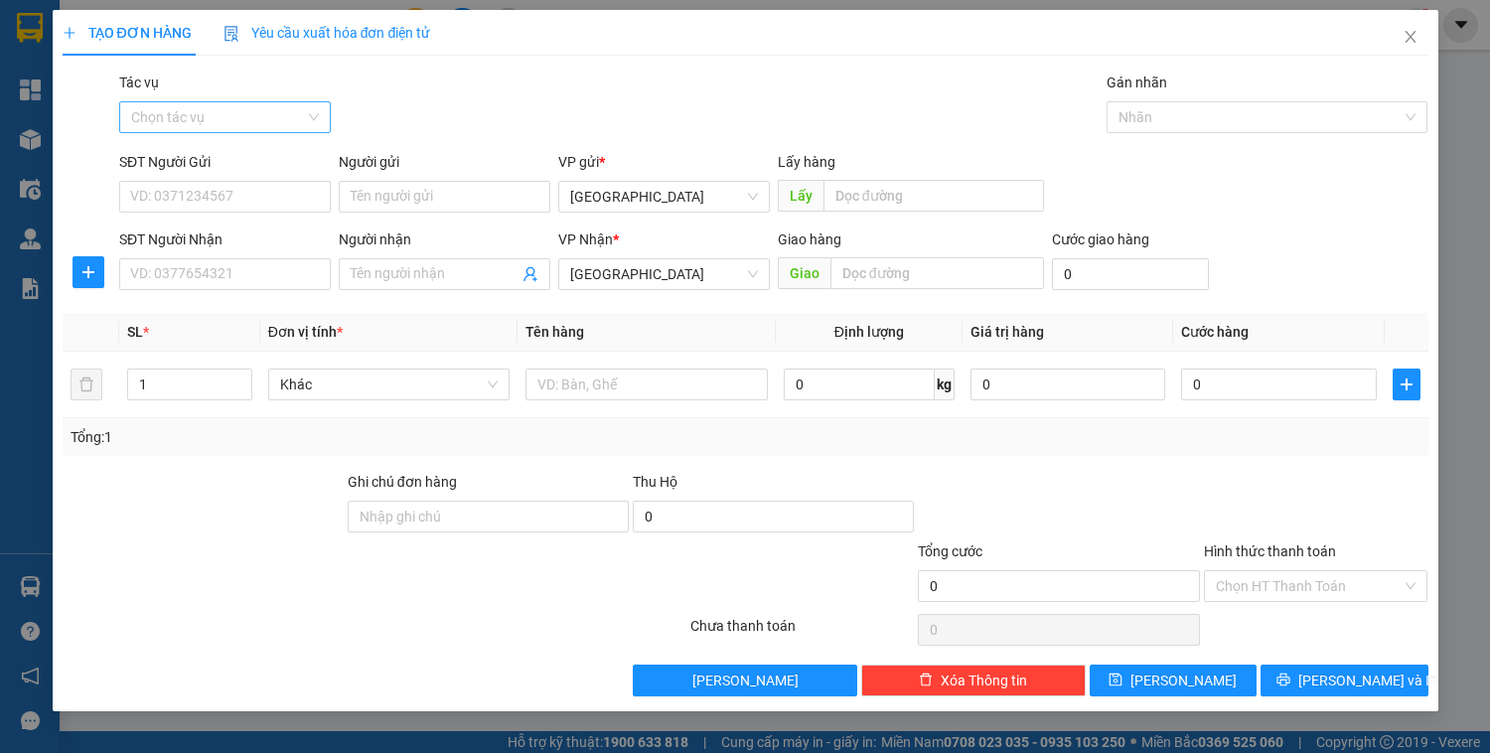
click at [304, 114] on input "Tác vụ" at bounding box center [218, 117] width 174 height 30
click at [286, 186] on div "Nhập hàng kho nhận" at bounding box center [225, 189] width 188 height 22
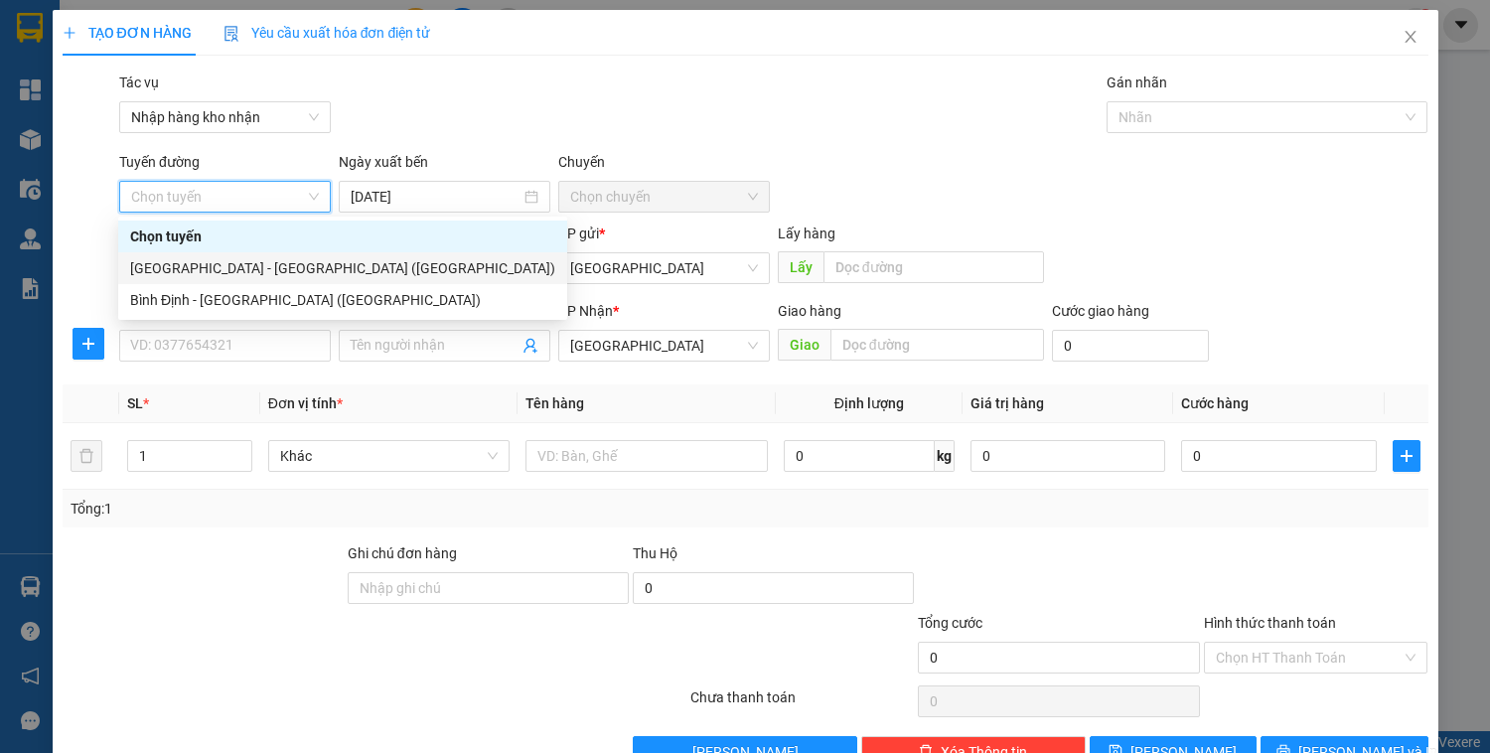
click at [237, 273] on div "Đà Nẵng - Bình Định (Hàng)" at bounding box center [342, 268] width 425 height 22
type input "14/10/2025"
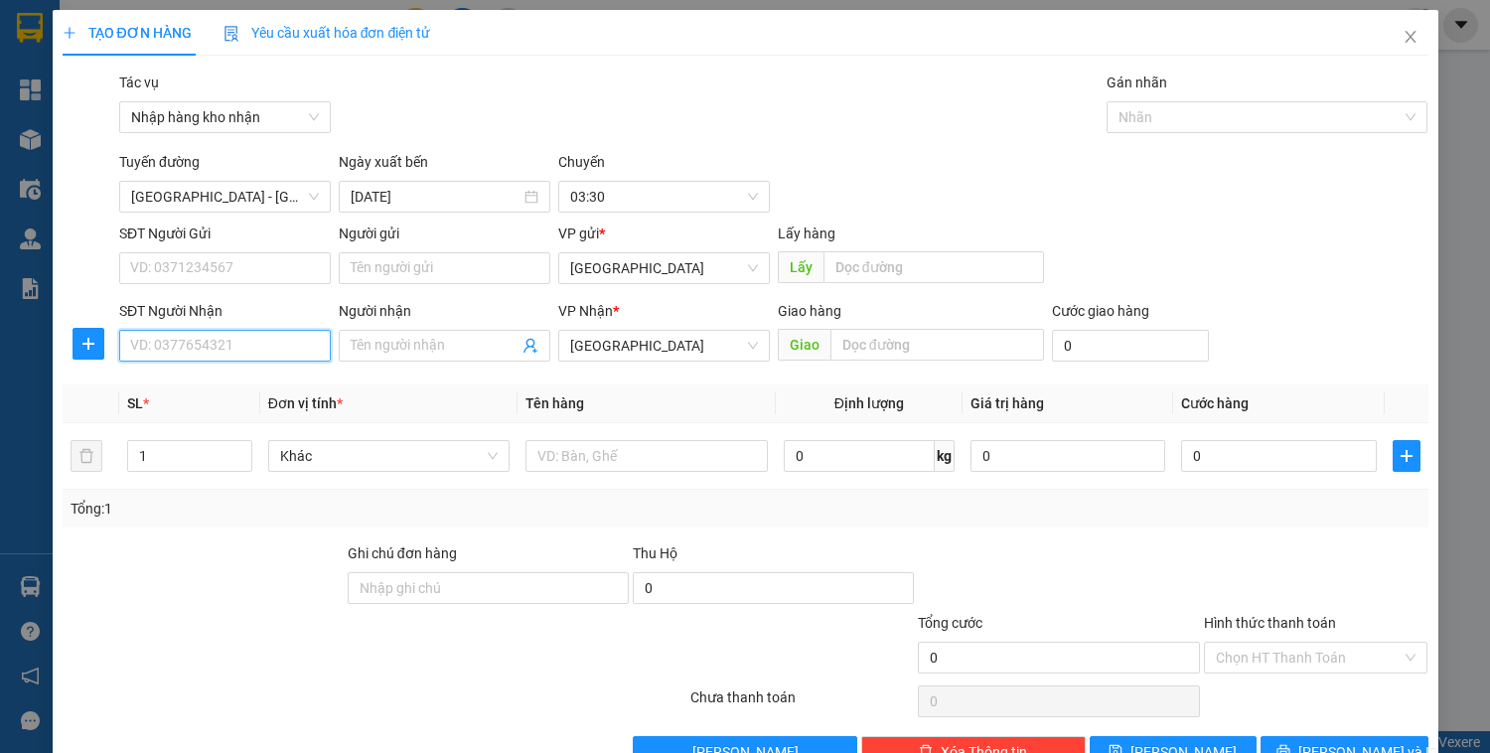
click at [239, 340] on input "SĐT Người Nhận" at bounding box center [225, 346] width 212 height 32
type input "0911364677"
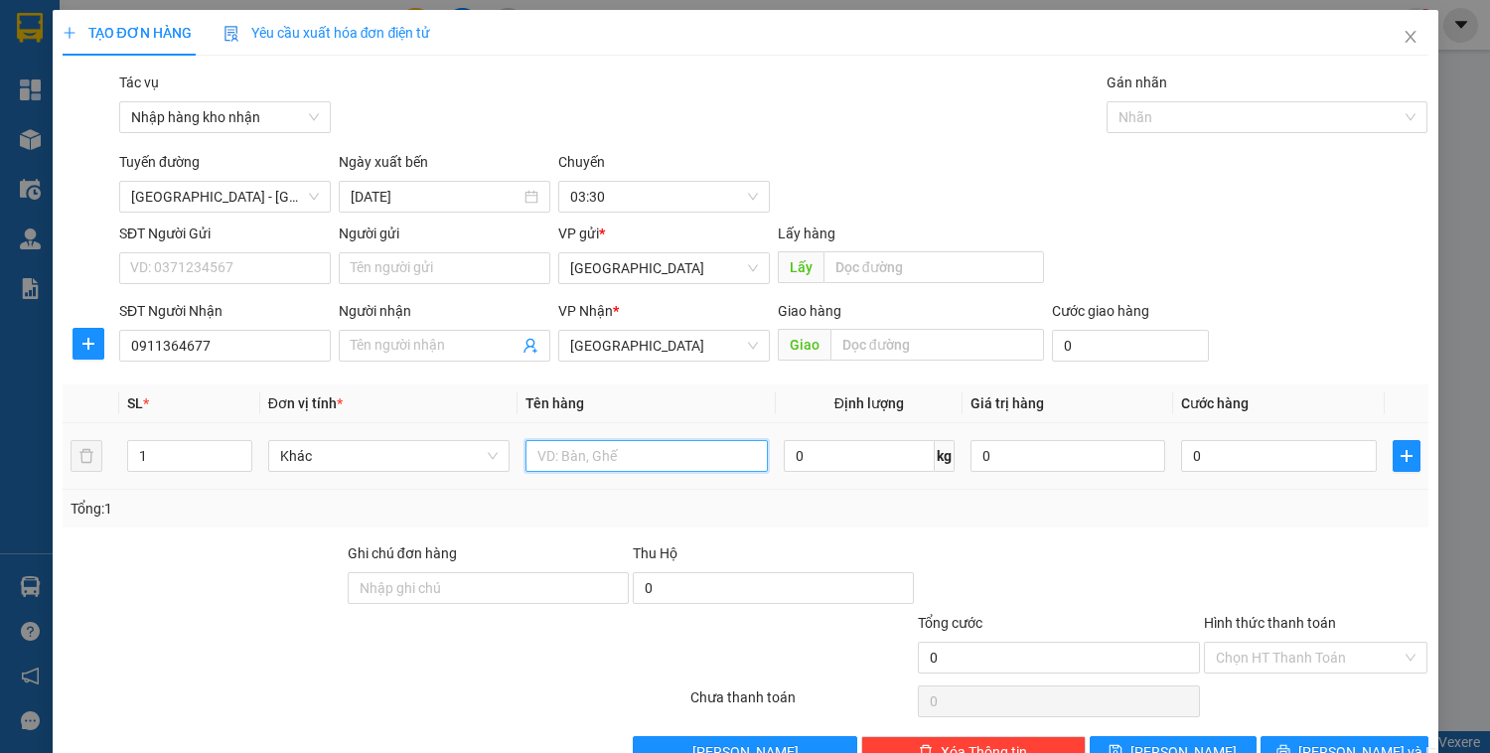
click at [562, 461] on input "text" at bounding box center [645, 456] width 241 height 32
type input "t"
click at [1160, 741] on button "Lưu" at bounding box center [1173, 752] width 167 height 32
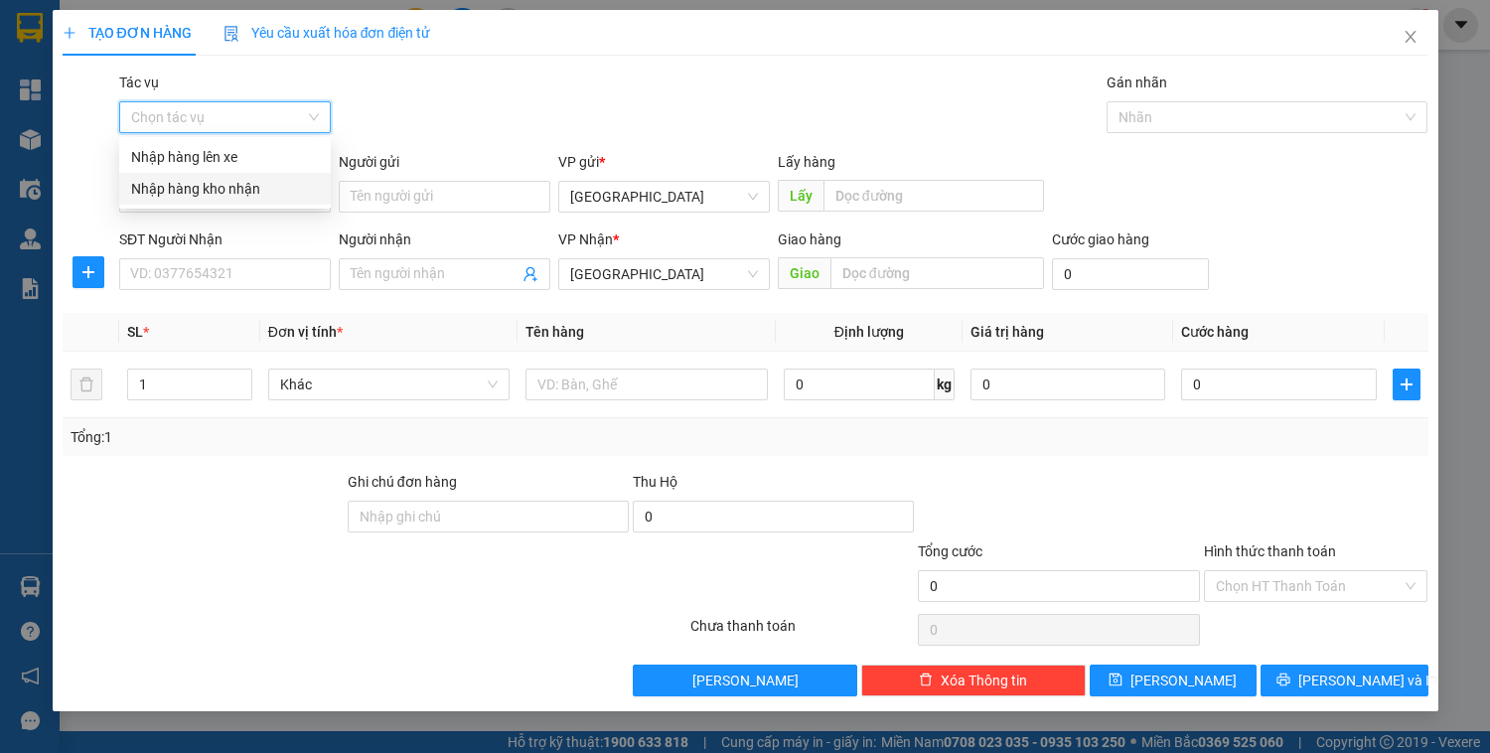
click at [240, 127] on input "Tác vụ" at bounding box center [218, 117] width 174 height 30
click at [229, 192] on div "Nhập hàng kho nhận" at bounding box center [225, 189] width 188 height 22
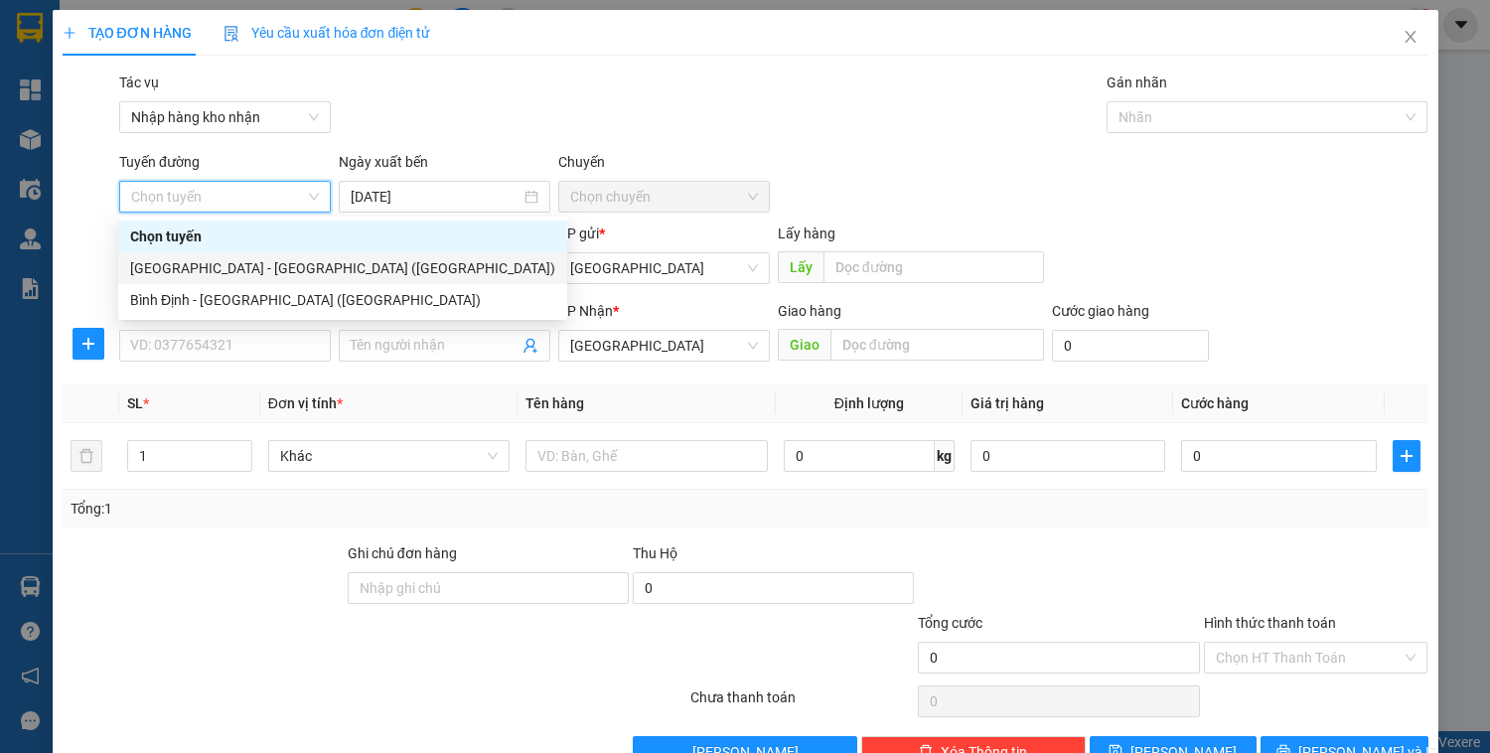
click at [241, 265] on div "Đà Nẵng - Bình Định (Hàng)" at bounding box center [342, 268] width 425 height 22
type input "14/10/2025"
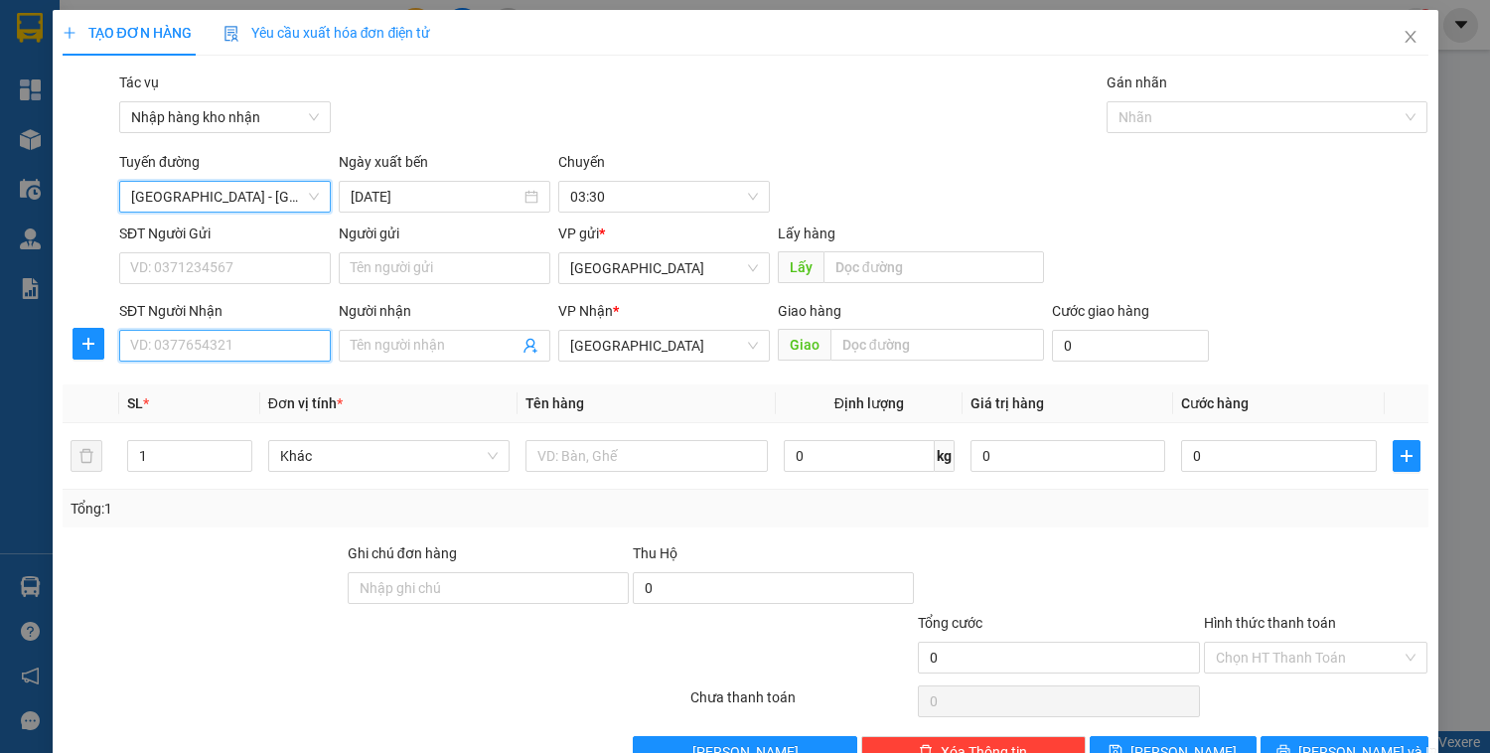
click at [232, 334] on input "SĐT Người Nhận" at bounding box center [225, 346] width 212 height 32
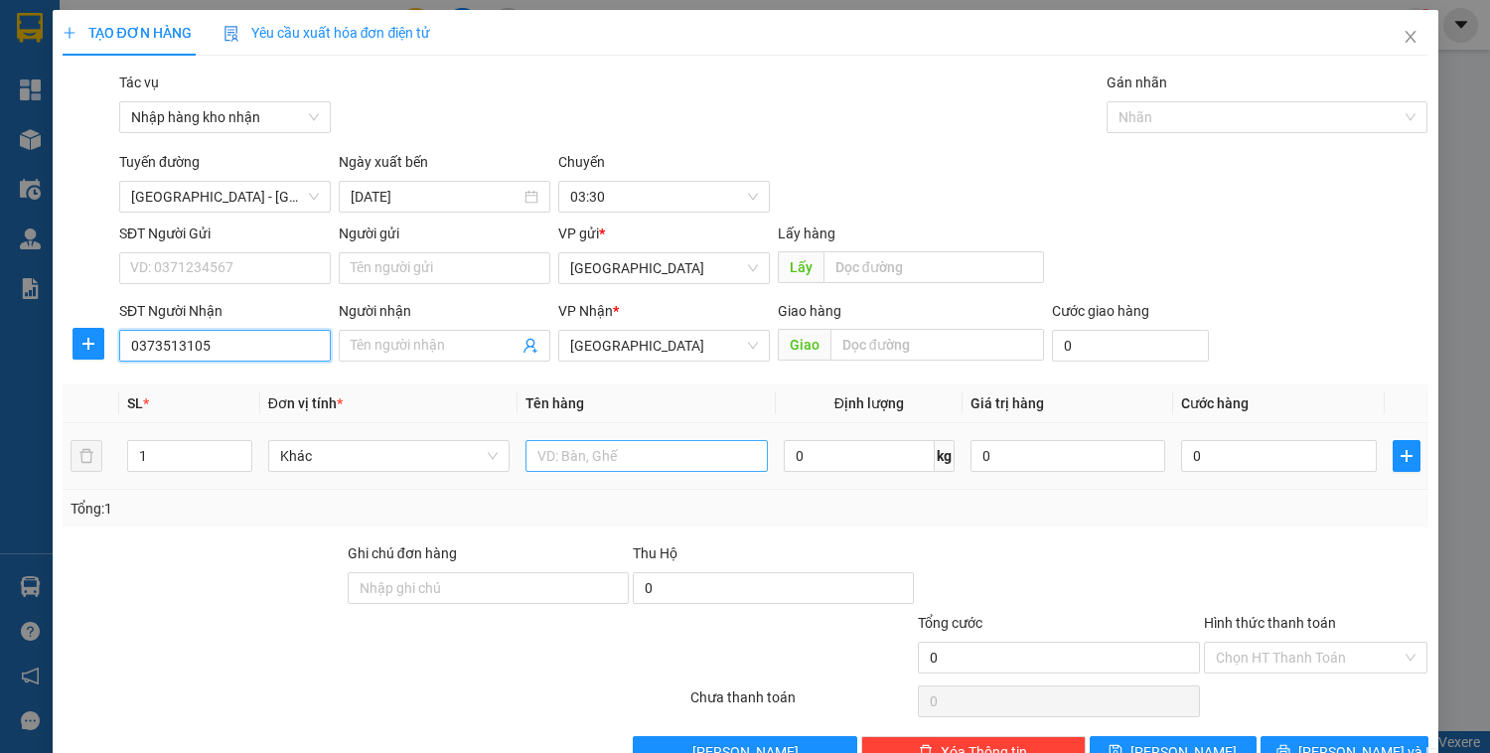
type input "0373513105"
click at [644, 462] on input "text" at bounding box center [645, 456] width 241 height 32
type input "xốp"
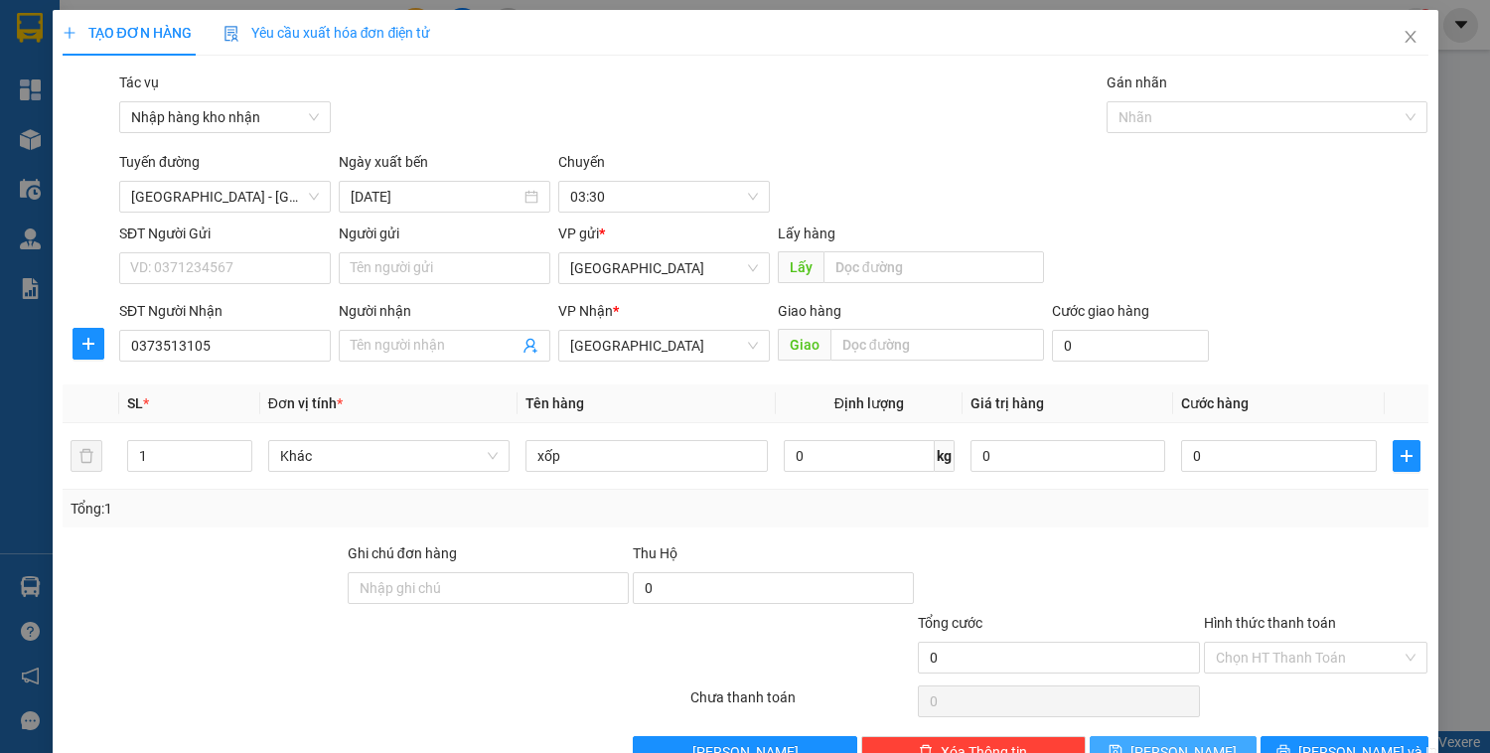
click at [1188, 747] on button "Lưu" at bounding box center [1173, 752] width 167 height 32
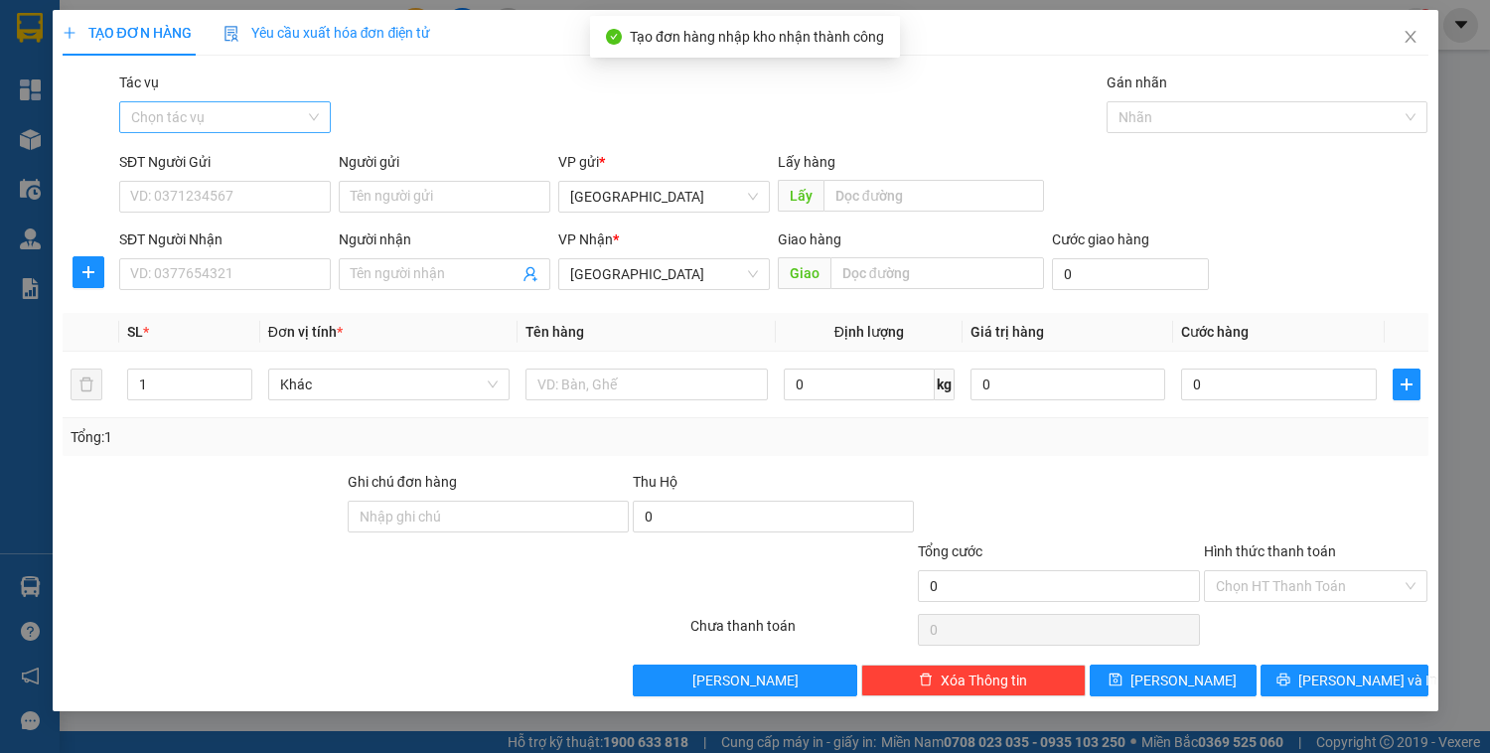
click at [270, 111] on input "Tác vụ" at bounding box center [218, 117] width 174 height 30
click at [257, 203] on div "Nhập hàng kho nhận" at bounding box center [225, 189] width 212 height 32
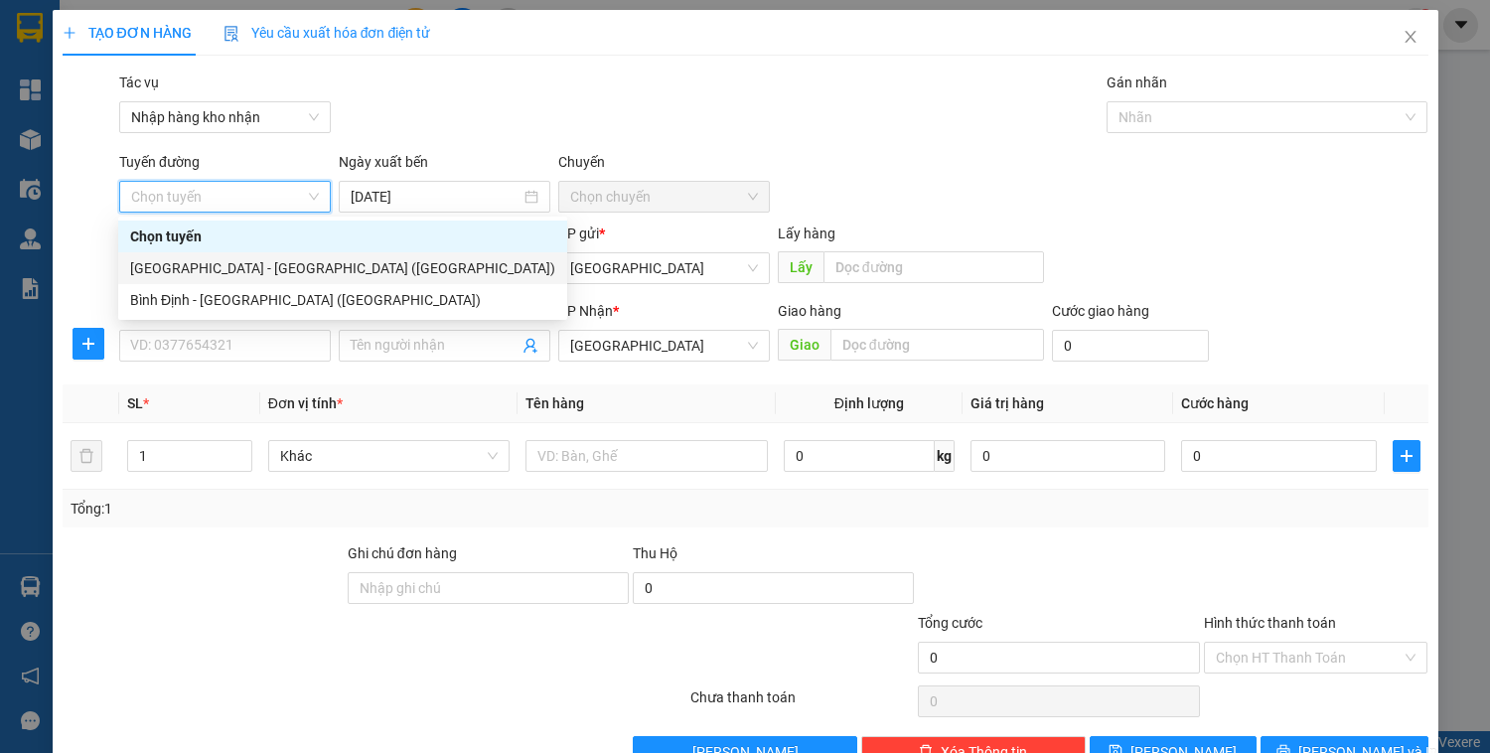
click at [279, 278] on div "Đà Nẵng - Bình Định (Hàng)" at bounding box center [342, 268] width 425 height 22
type input "14/10/2025"
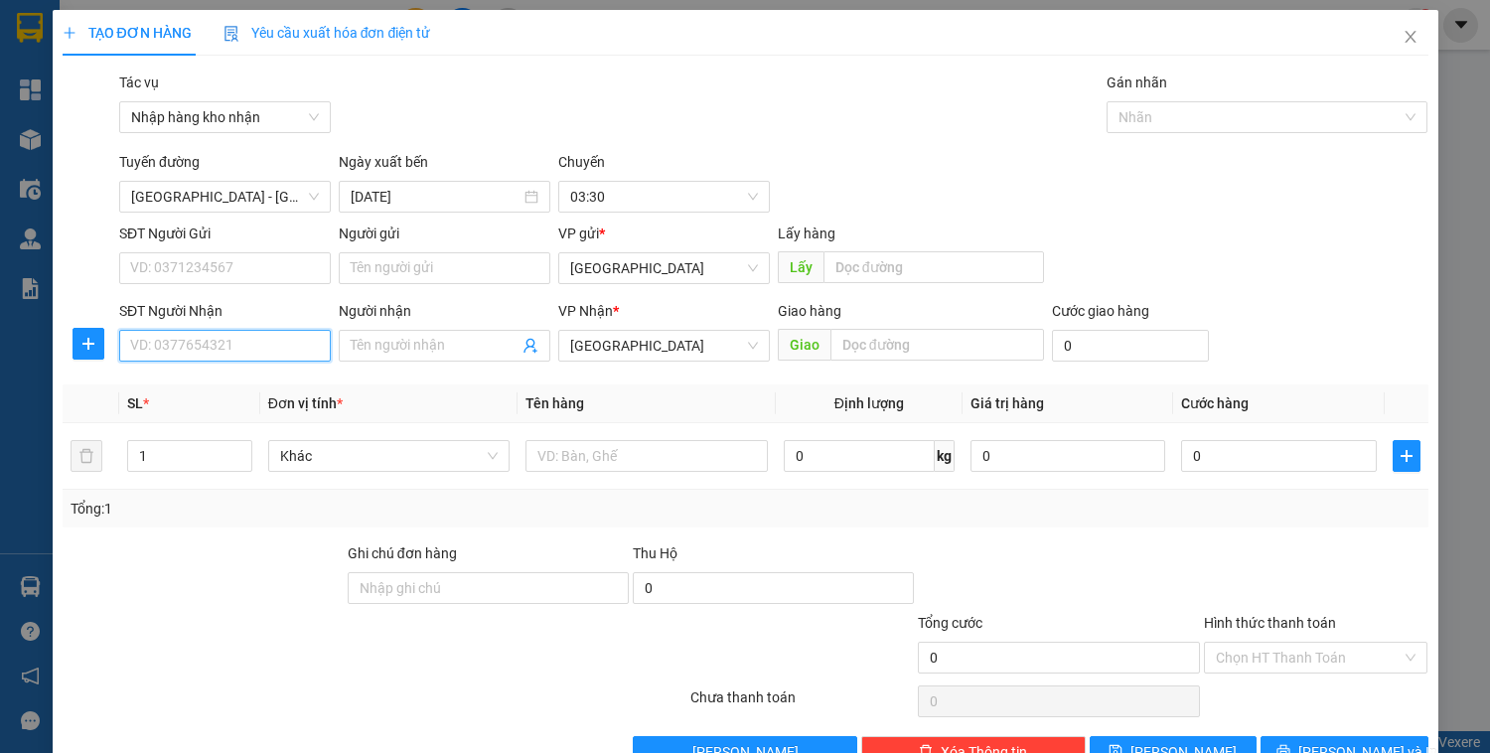
click at [263, 334] on input "SĐT Người Nhận" at bounding box center [225, 346] width 212 height 32
type input "0971427578"
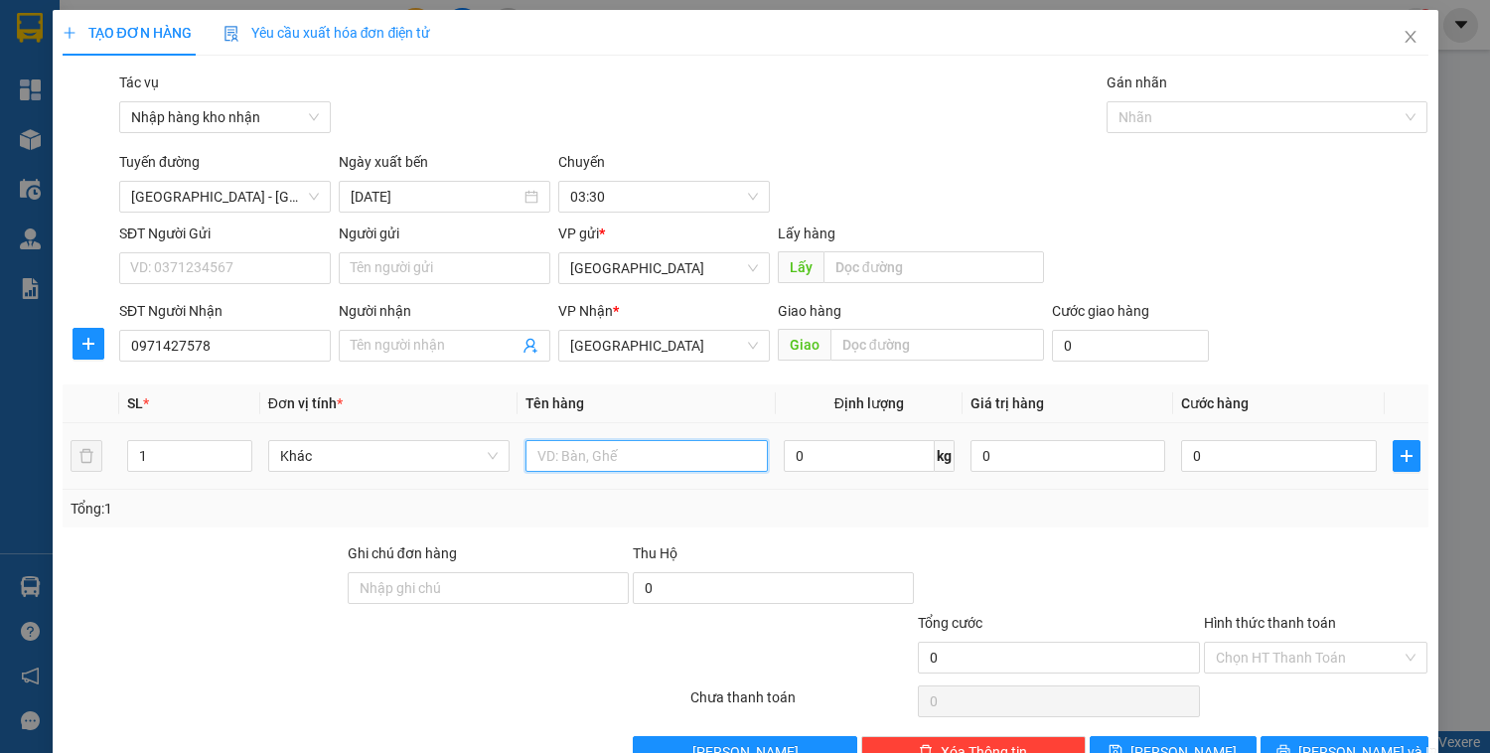
click at [679, 451] on input "text" at bounding box center [645, 456] width 241 height 32
type input "xốp"
click at [1202, 748] on button "Lưu" at bounding box center [1173, 752] width 167 height 32
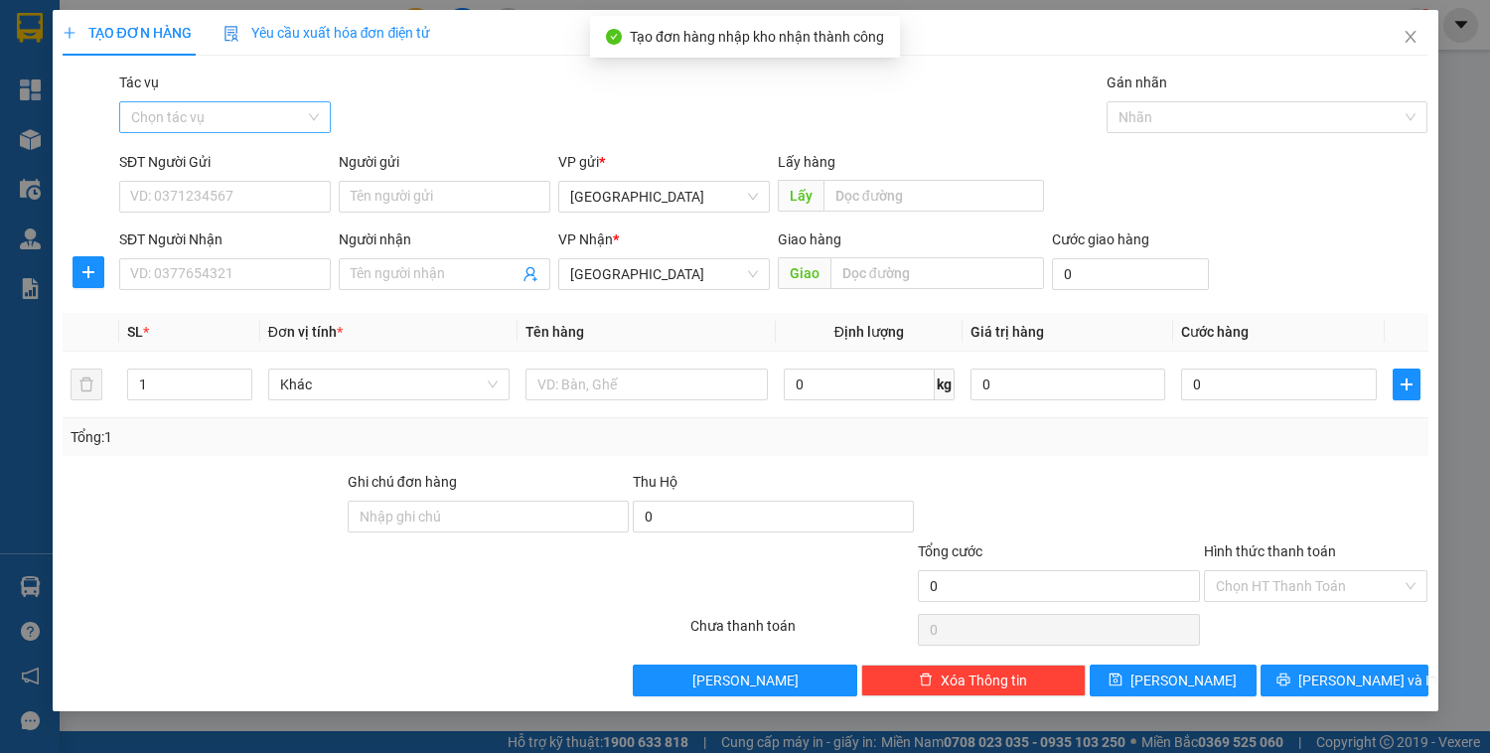
click at [255, 111] on input "Tác vụ" at bounding box center [218, 117] width 174 height 30
click at [259, 193] on div "Nhập hàng kho nhận" at bounding box center [225, 189] width 188 height 22
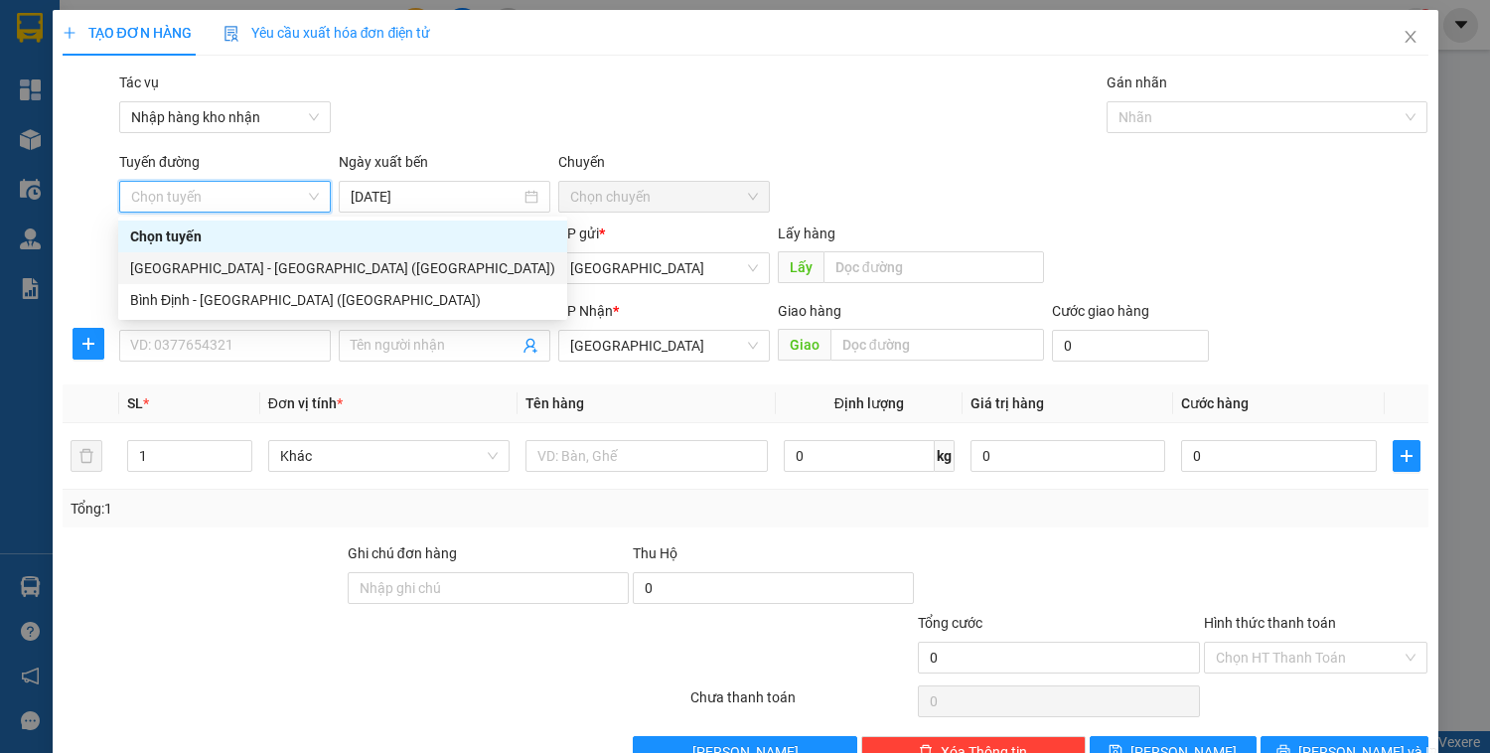
click at [250, 270] on div "Đà Nẵng - Bình Định (Hàng)" at bounding box center [342, 268] width 425 height 22
type input "14/10/2025"
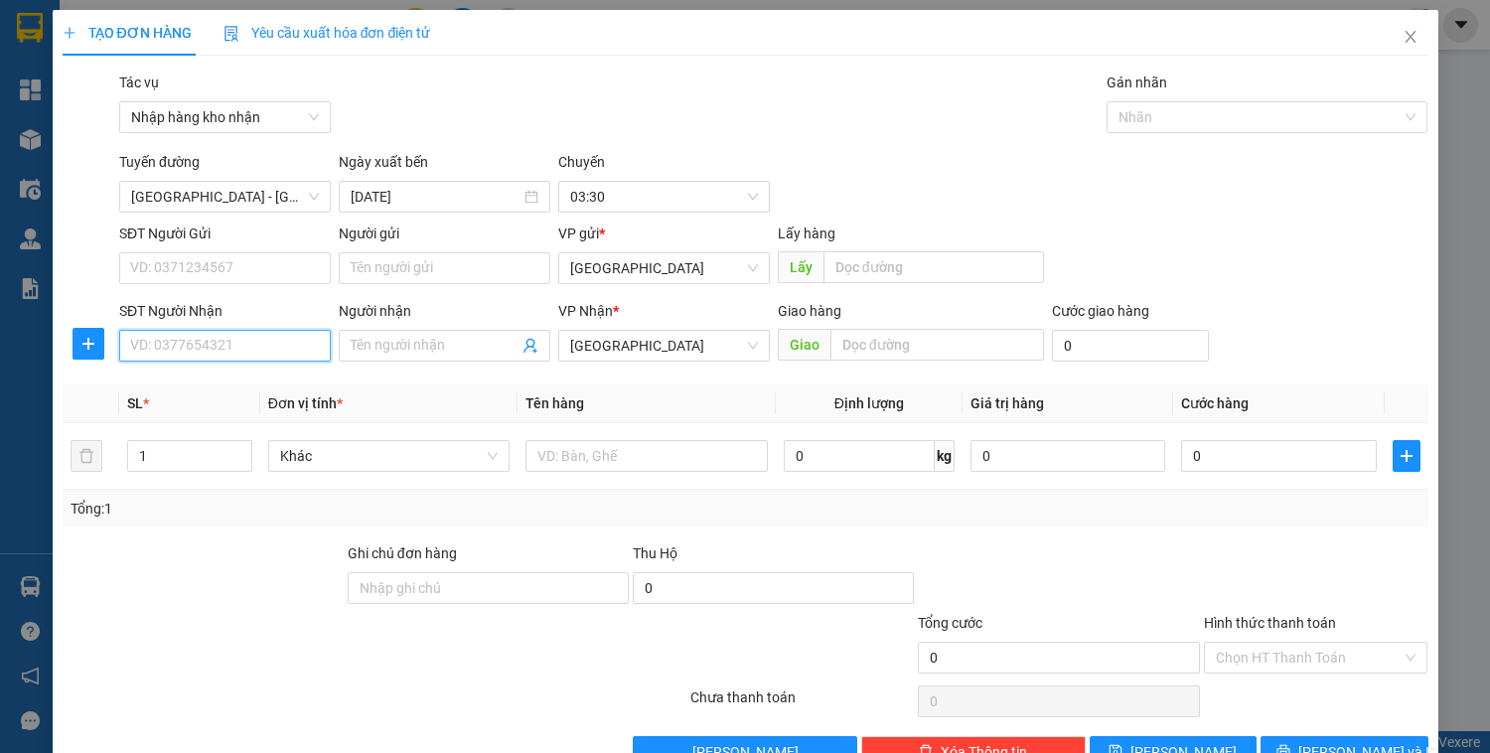
click at [234, 334] on input "SĐT Người Nhận" at bounding box center [225, 346] width 212 height 32
type input "0788099900"
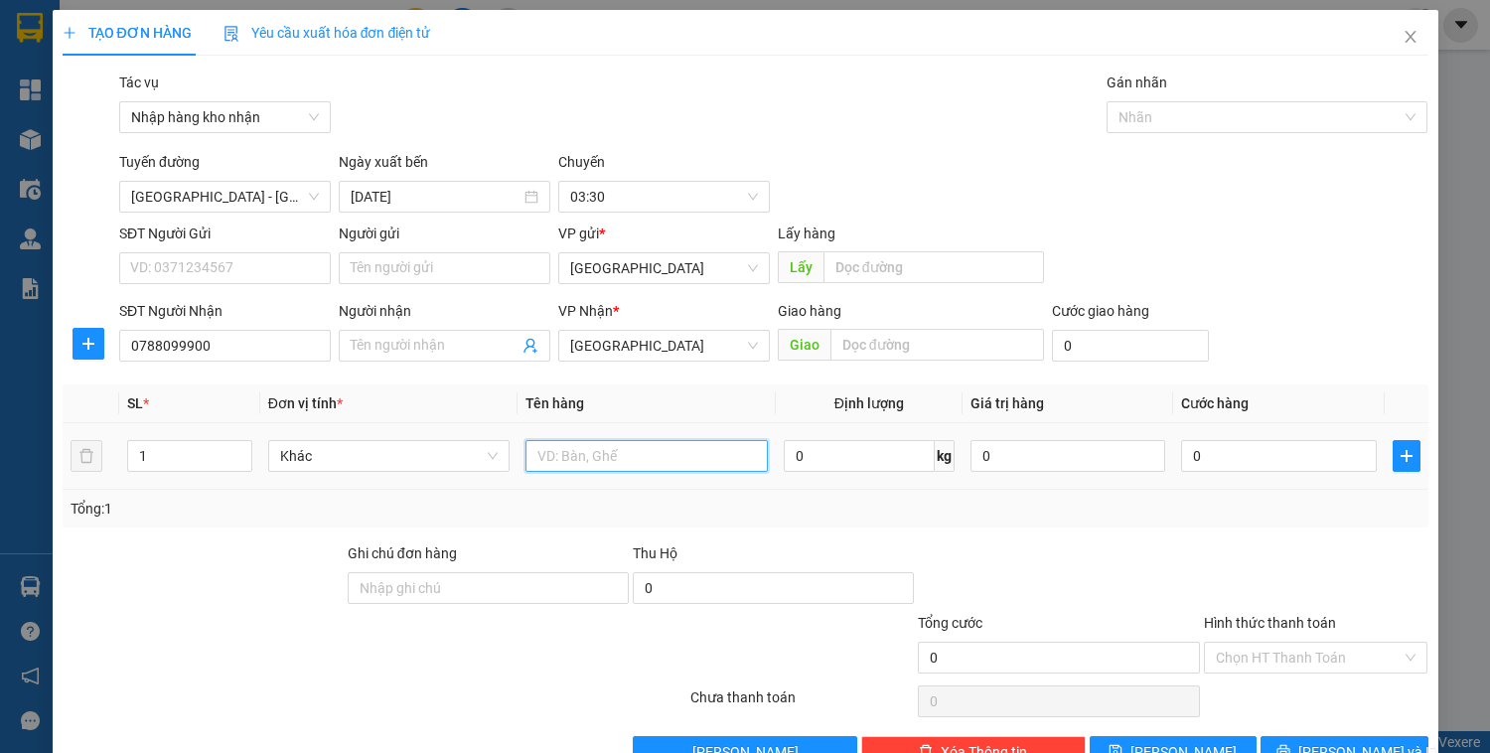
click at [640, 465] on input "text" at bounding box center [645, 456] width 241 height 32
type input "k"
click at [1206, 745] on button "Lưu" at bounding box center [1173, 752] width 167 height 32
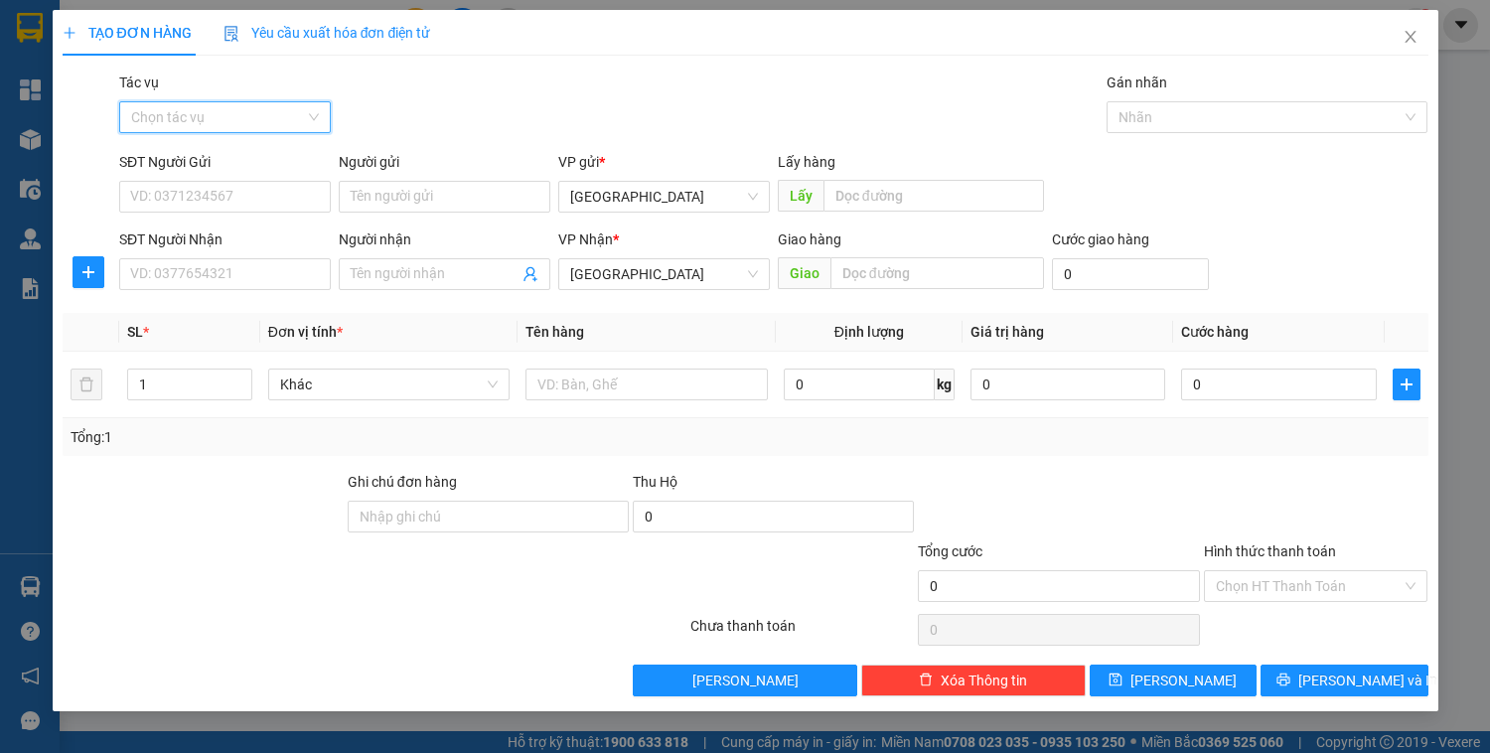
click at [215, 123] on input "Tác vụ" at bounding box center [218, 117] width 174 height 30
click at [198, 190] on div "Nhập hàng kho nhận" at bounding box center [225, 189] width 188 height 22
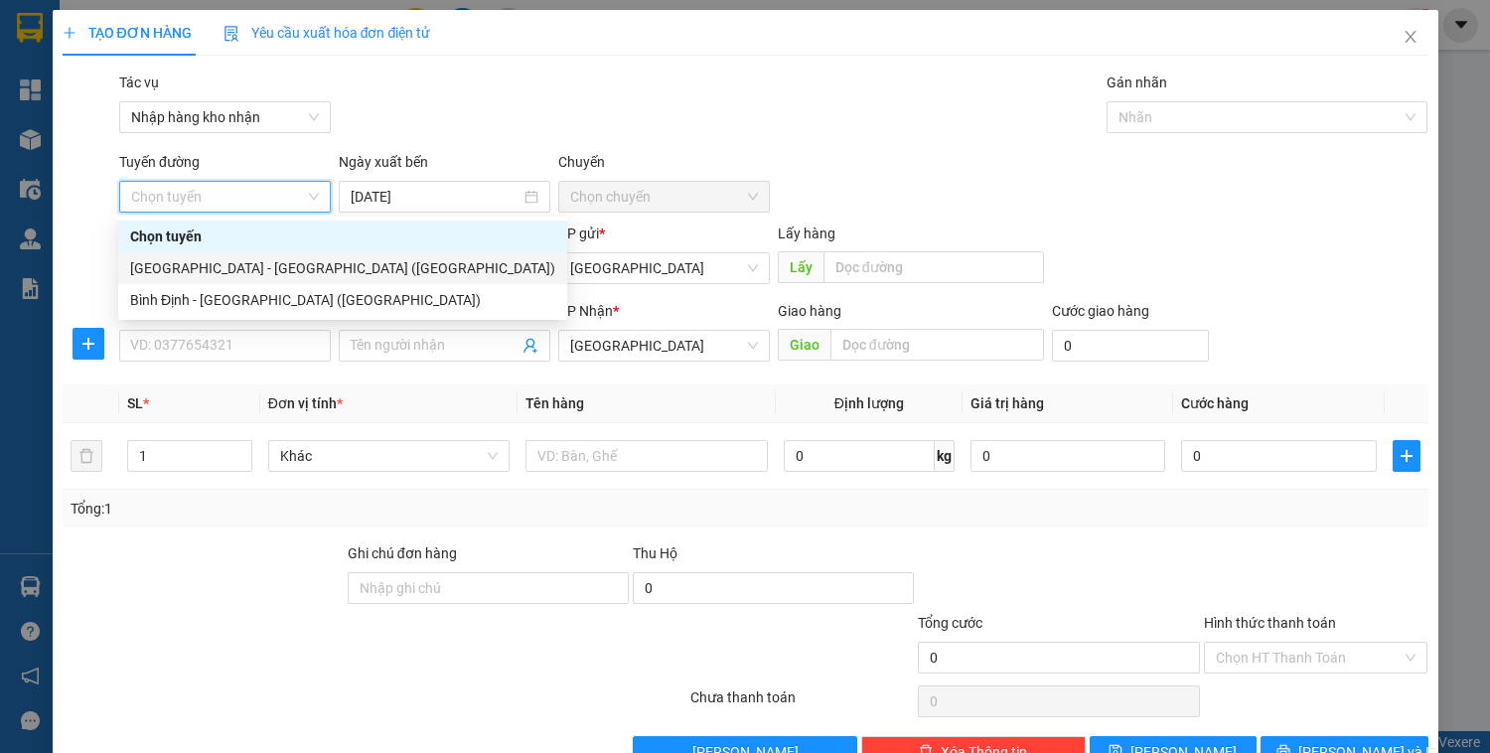
click at [183, 267] on div "Đà Nẵng - Bình Định (Hàng)" at bounding box center [342, 268] width 425 height 22
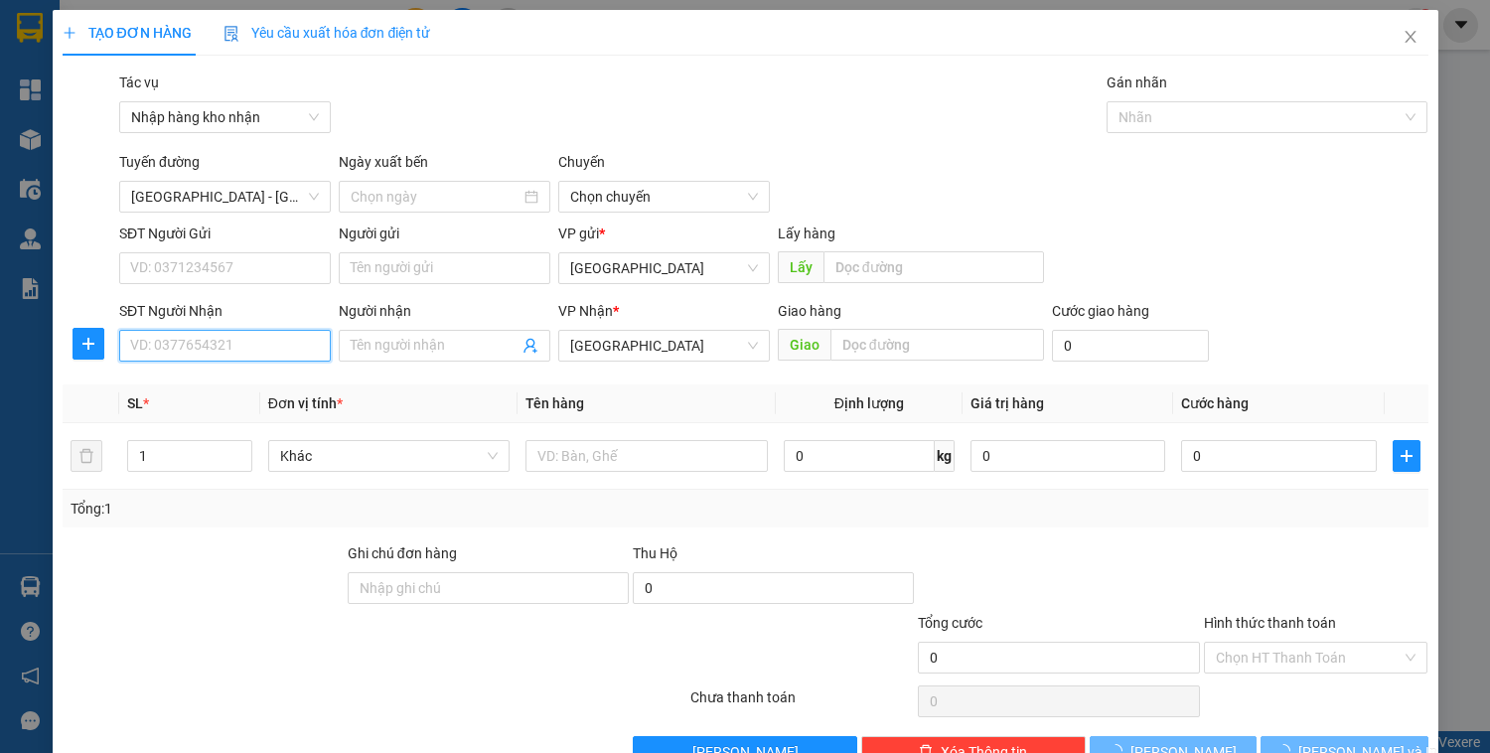
click at [181, 358] on input "SĐT Người Nhận" at bounding box center [225, 346] width 212 height 32
type input "15/10/2025"
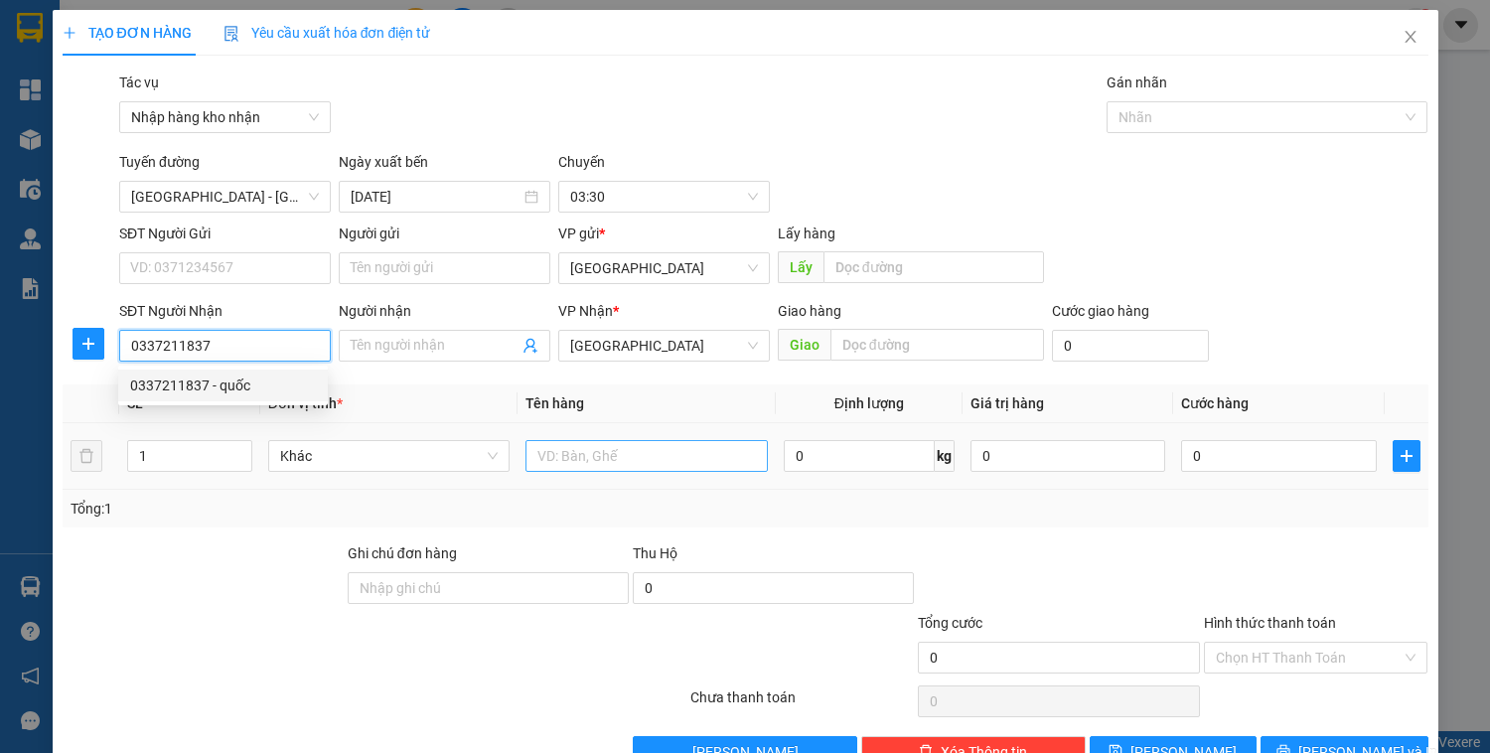
type input "0337211837"
drag, startPoint x: 681, startPoint y: 441, endPoint x: 693, endPoint y: 439, distance: 12.1
click at [686, 441] on input "text" at bounding box center [645, 456] width 241 height 32
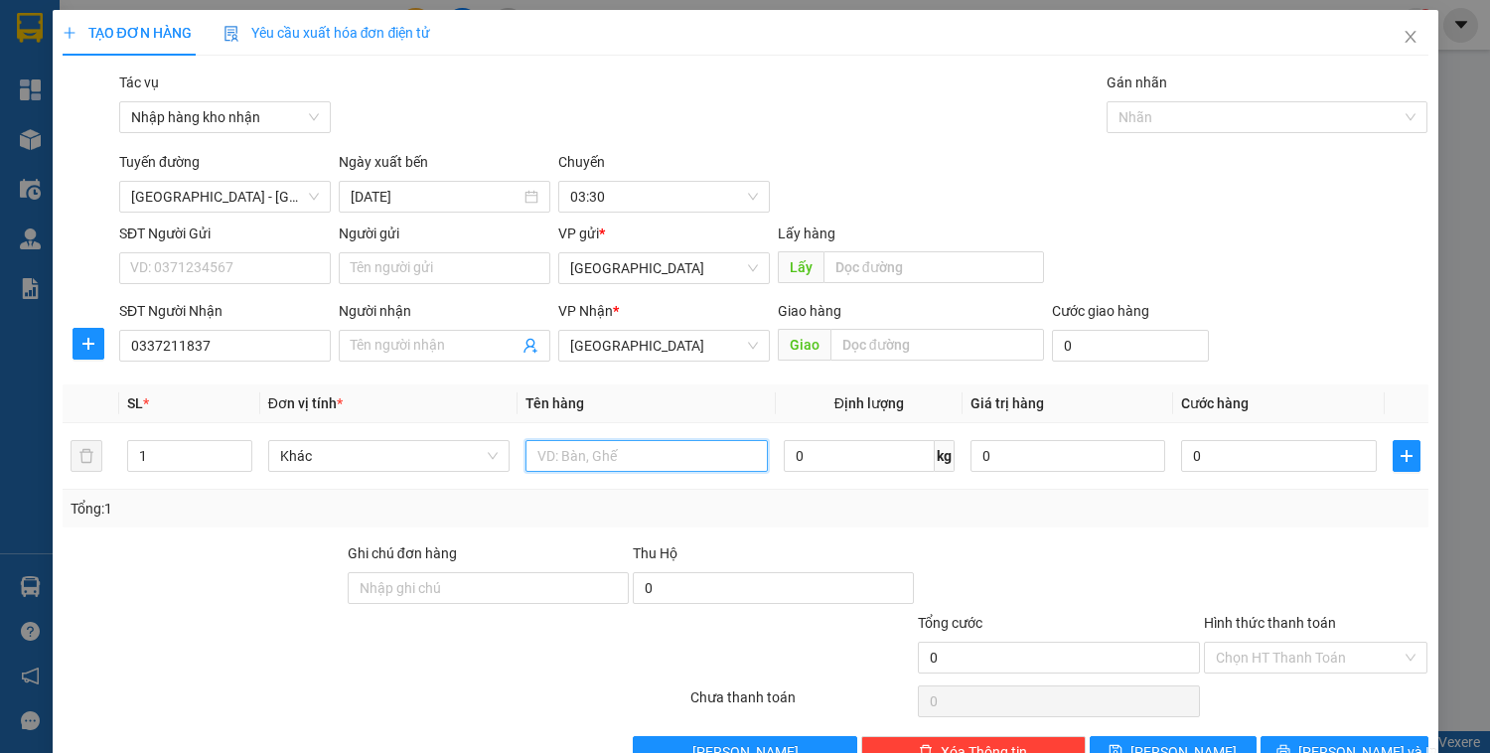
type input "o"
type input "ô"
type input "ống"
click at [1222, 465] on input "0" at bounding box center [1278, 456] width 195 height 32
type input "3"
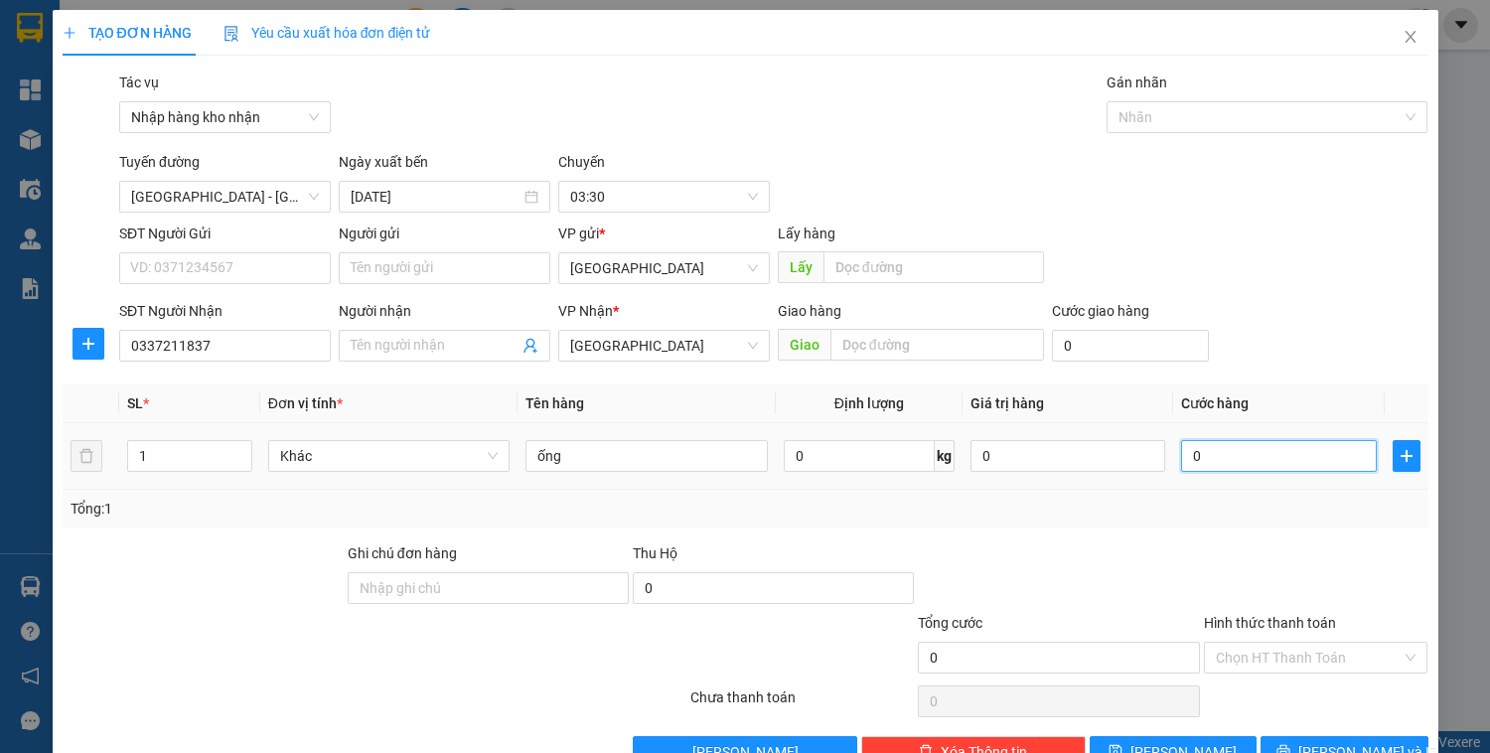
type input "3"
type input "30"
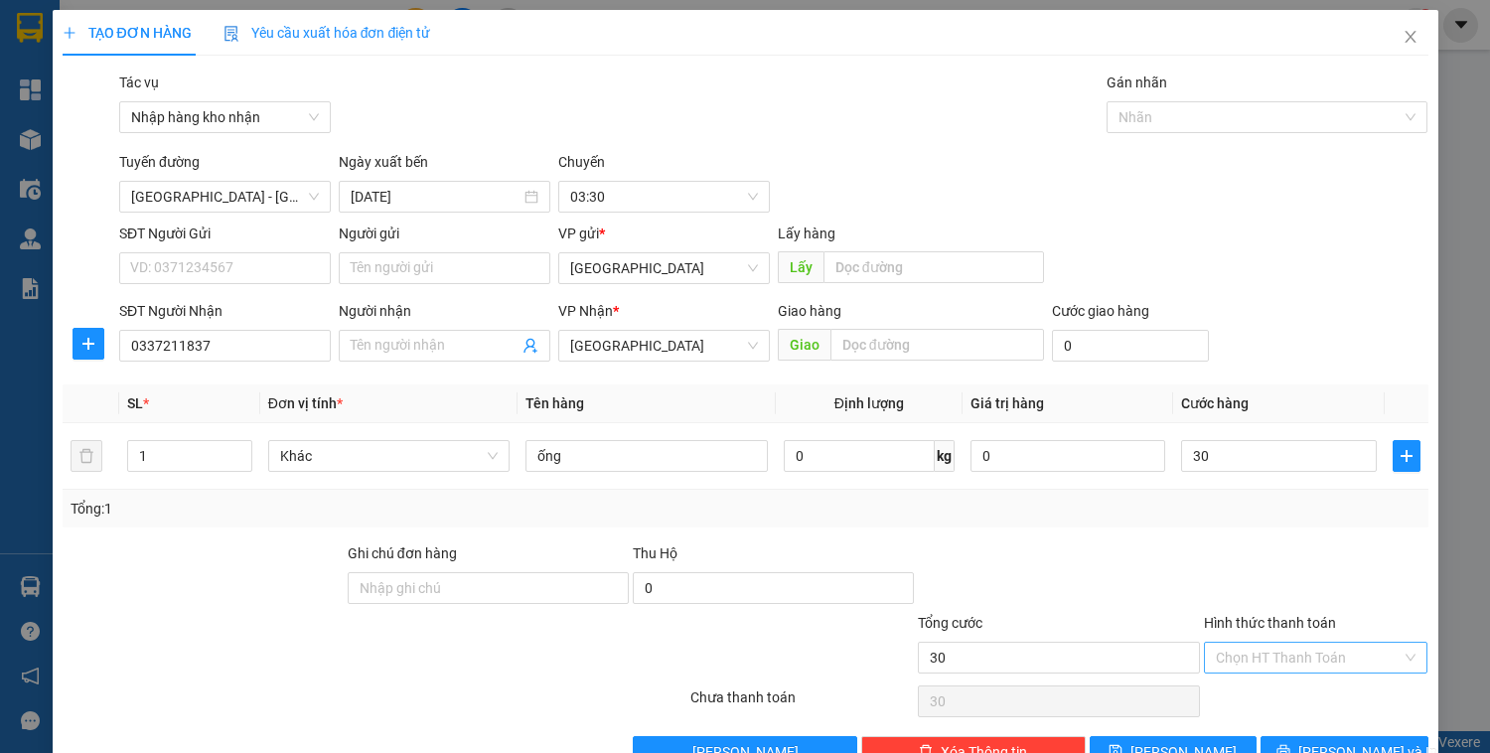
type input "30.000"
click at [1232, 655] on input "Hình thức thanh toán" at bounding box center [1309, 658] width 187 height 30
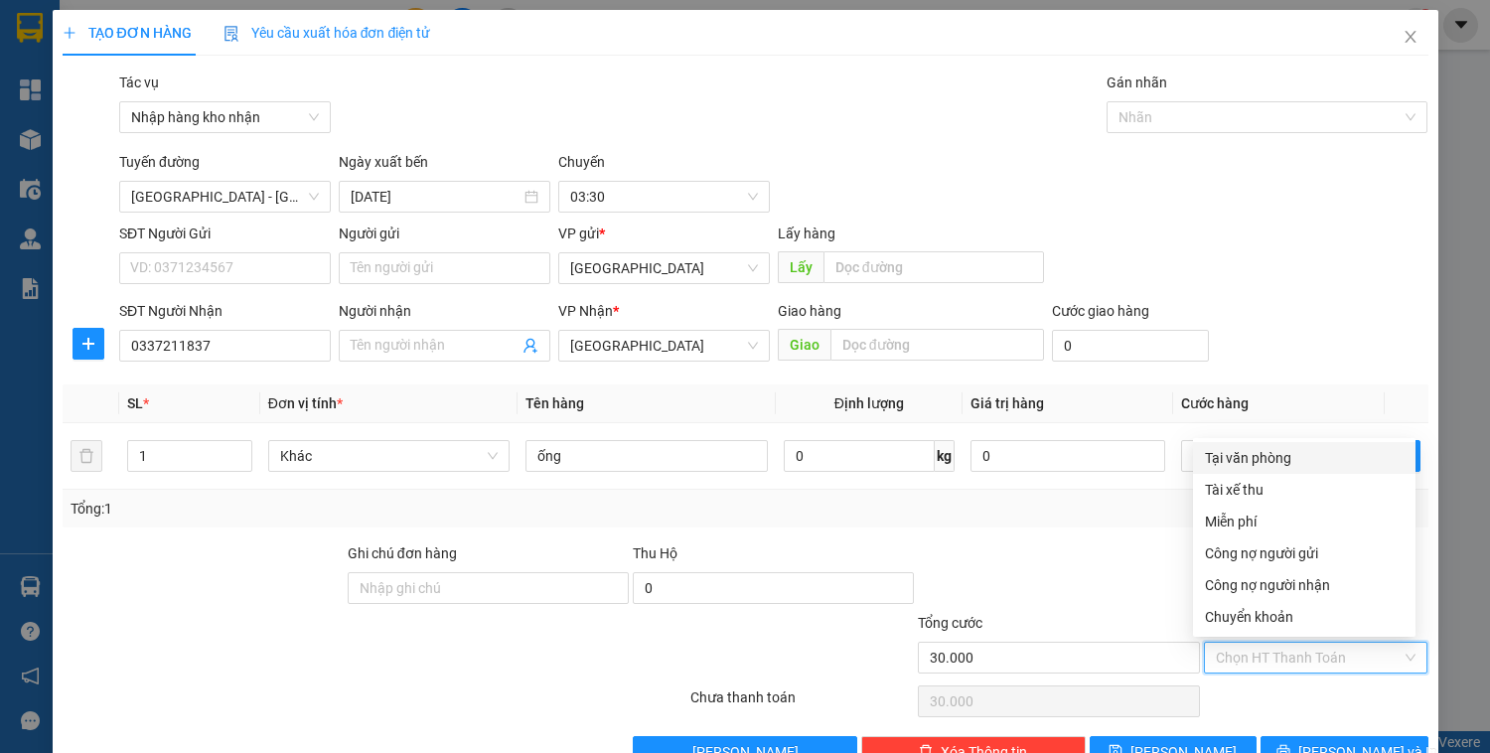
click at [1258, 461] on div "Tại văn phòng" at bounding box center [1304, 458] width 199 height 22
type input "0"
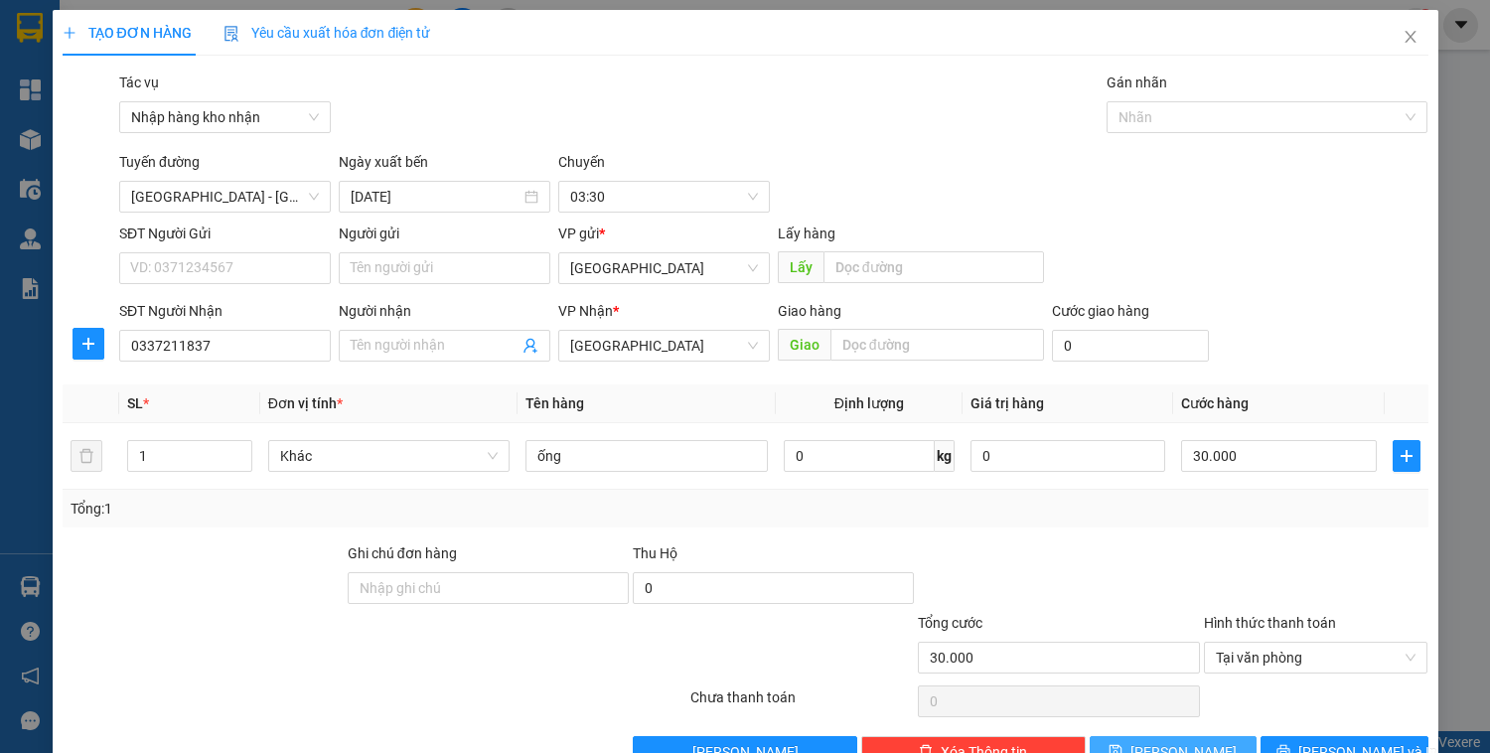
click at [1161, 746] on button "Lưu" at bounding box center [1173, 752] width 167 height 32
type input "0"
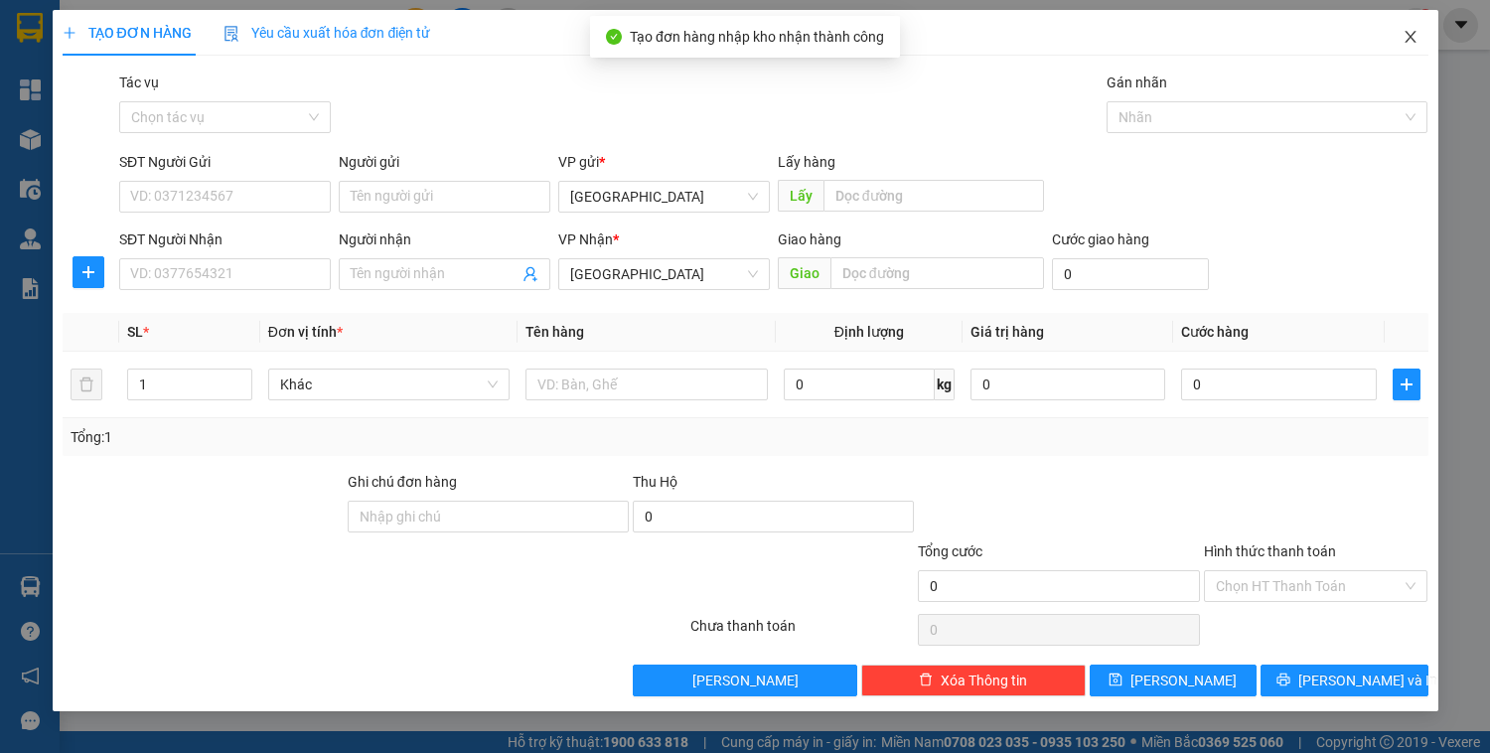
click at [1404, 32] on icon "close" at bounding box center [1409, 37] width 11 height 12
